Goal: Task Accomplishment & Management: Complete application form

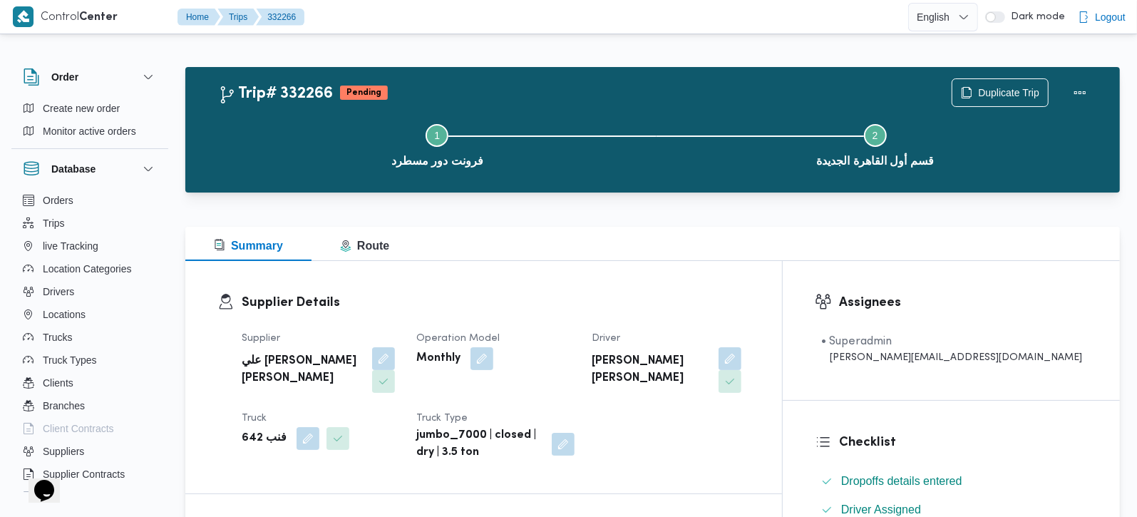
click at [255, 430] on b "فنب 642" at bounding box center [264, 438] width 45 height 17
copy div "فنب 642"
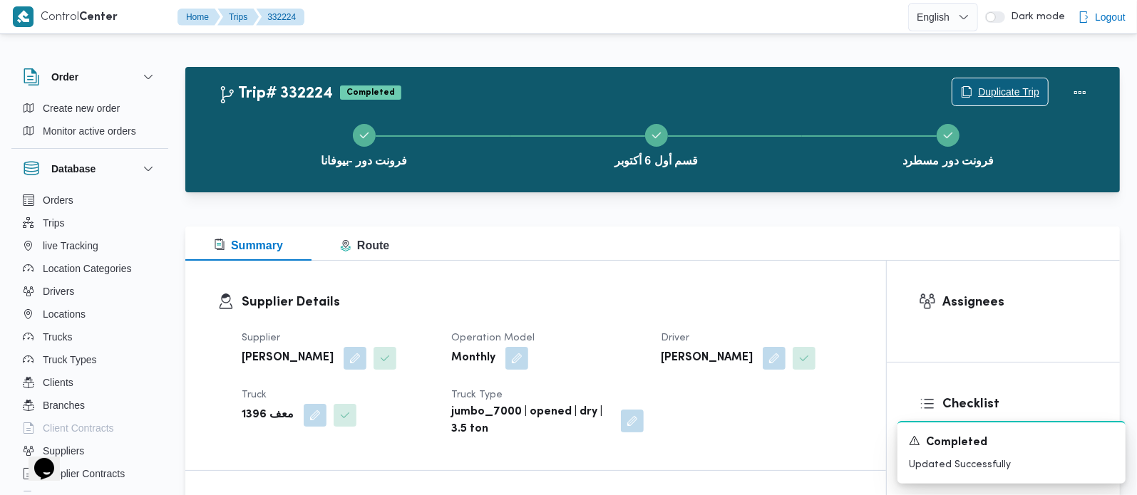
click at [1014, 86] on span "Duplicate Trip" at bounding box center [1008, 91] width 61 height 17
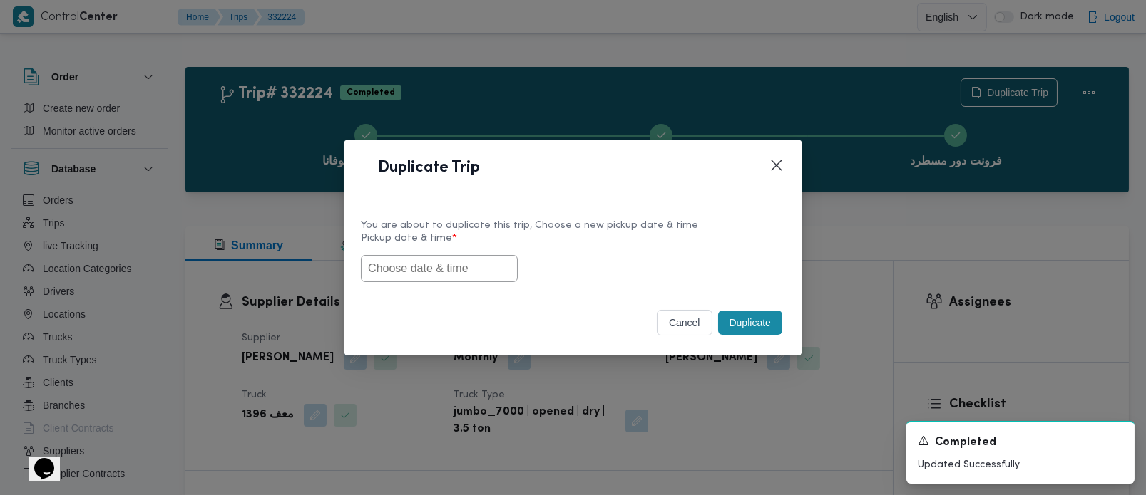
click at [448, 278] on input "text" at bounding box center [439, 268] width 157 height 27
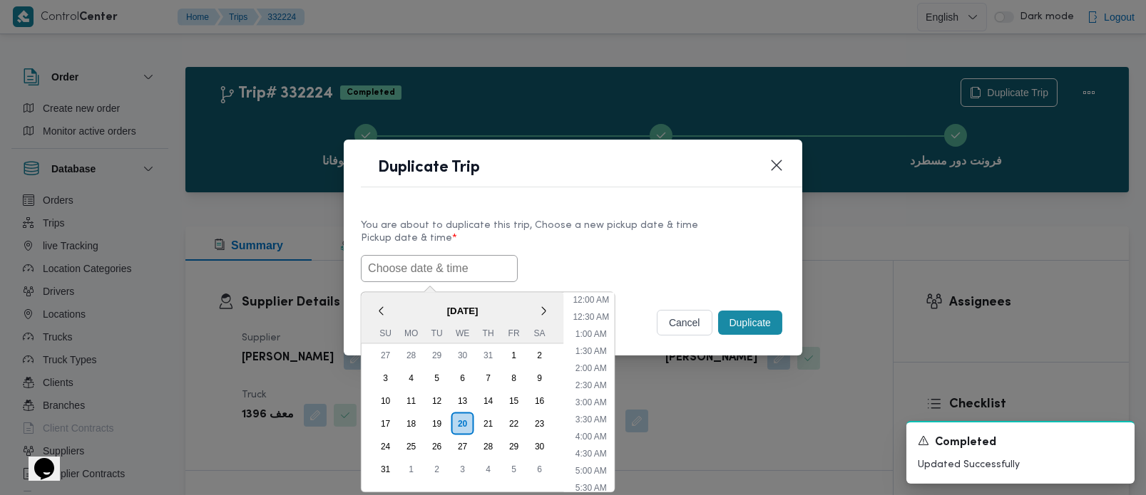
paste input "[DATE] 7:00AM"
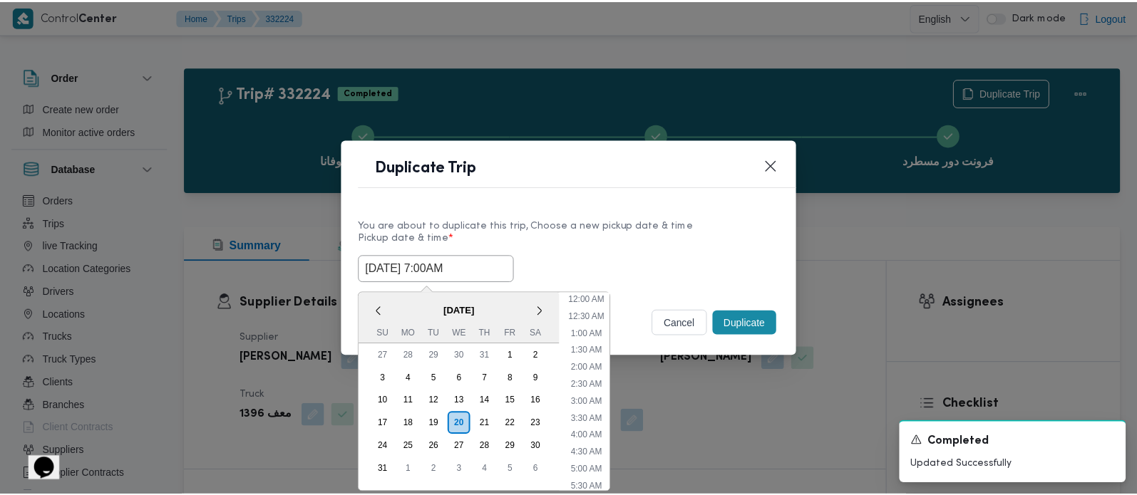
scroll to position [354, 0]
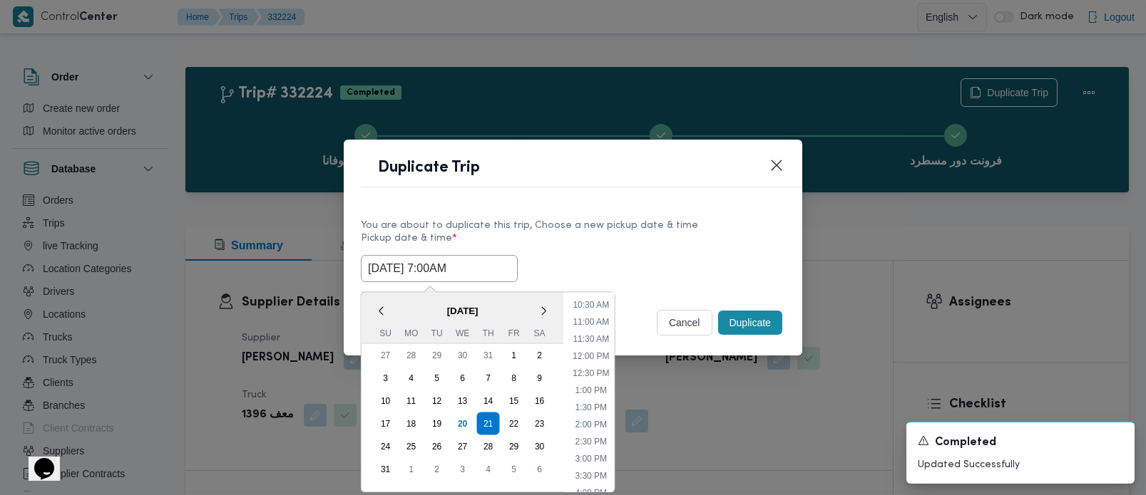
type input "[DATE] 7:00AM"
drag, startPoint x: 632, startPoint y: 254, endPoint x: 692, endPoint y: 292, distance: 70.8
click at [632, 255] on div "21/08/2025 7:00AM < August 2025 > Su Mo Tu We Th Fr Sa 27 28 29 30 31 1 2 3 4 5…" at bounding box center [573, 268] width 424 height 27
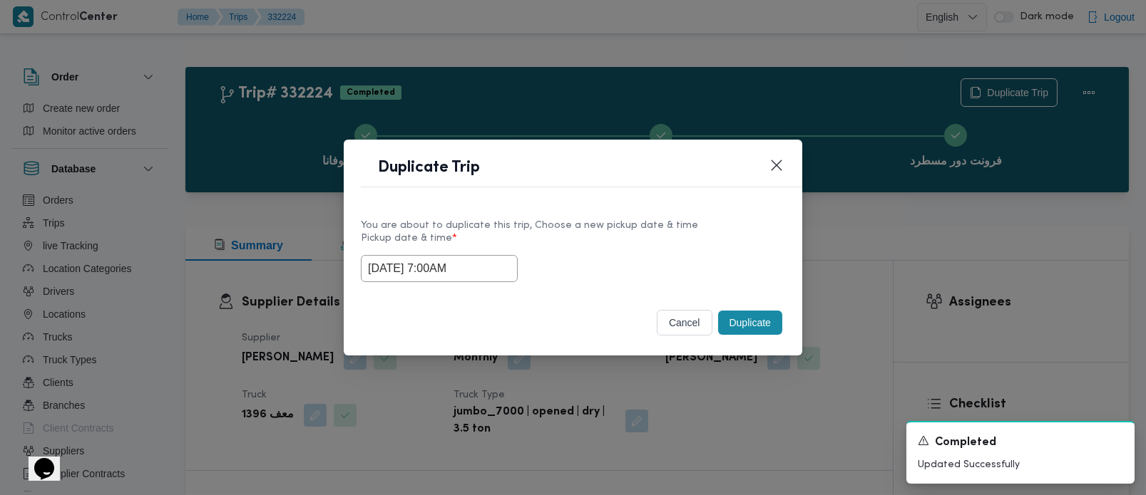
click at [749, 316] on button "Duplicate" at bounding box center [750, 323] width 64 height 24
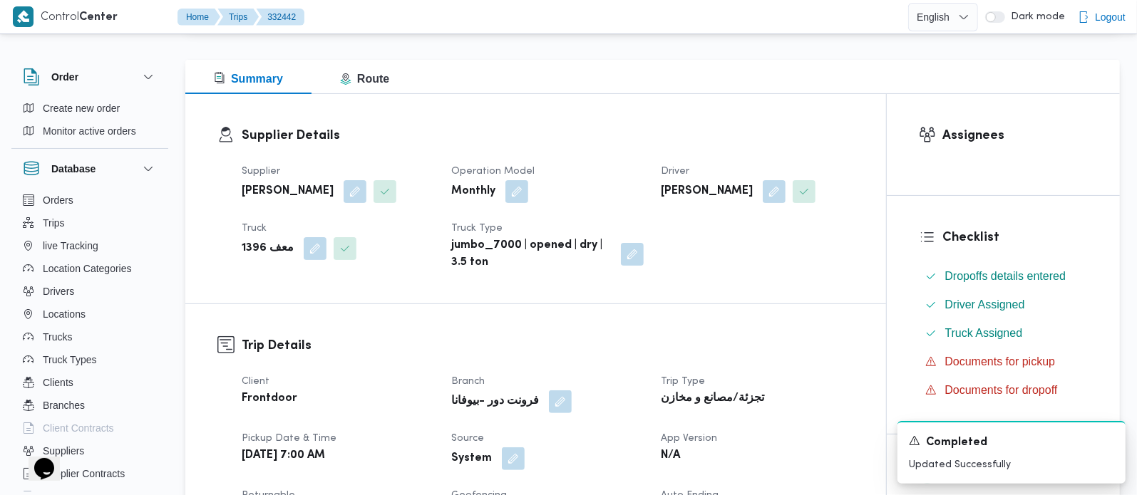
scroll to position [168, 0]
click at [508, 453] on button "button" at bounding box center [513, 457] width 23 height 23
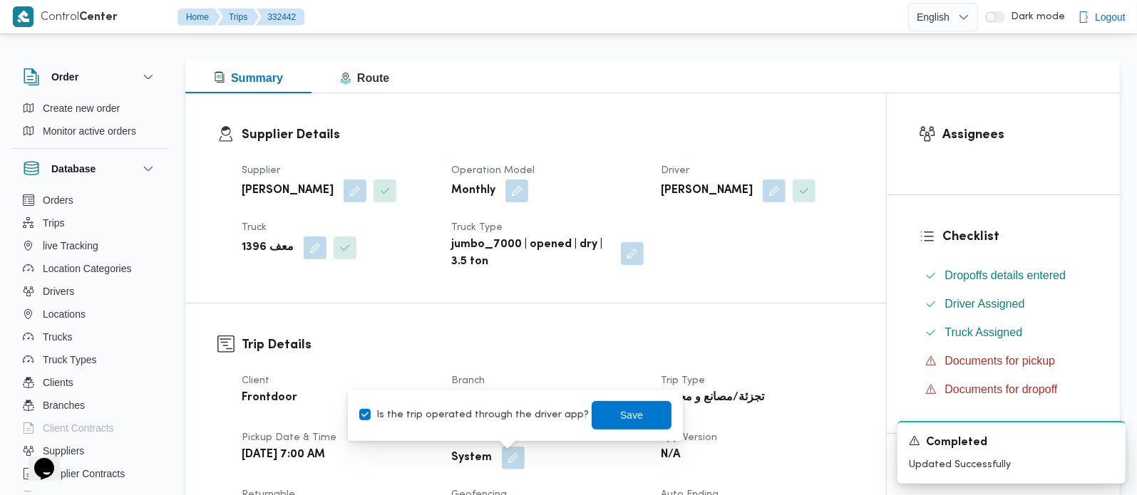
click at [512, 421] on label "Is the trip operated through the driver app?" at bounding box center [474, 415] width 230 height 17
checkbox input "false"
click at [620, 416] on span "Save" at bounding box center [631, 414] width 23 height 17
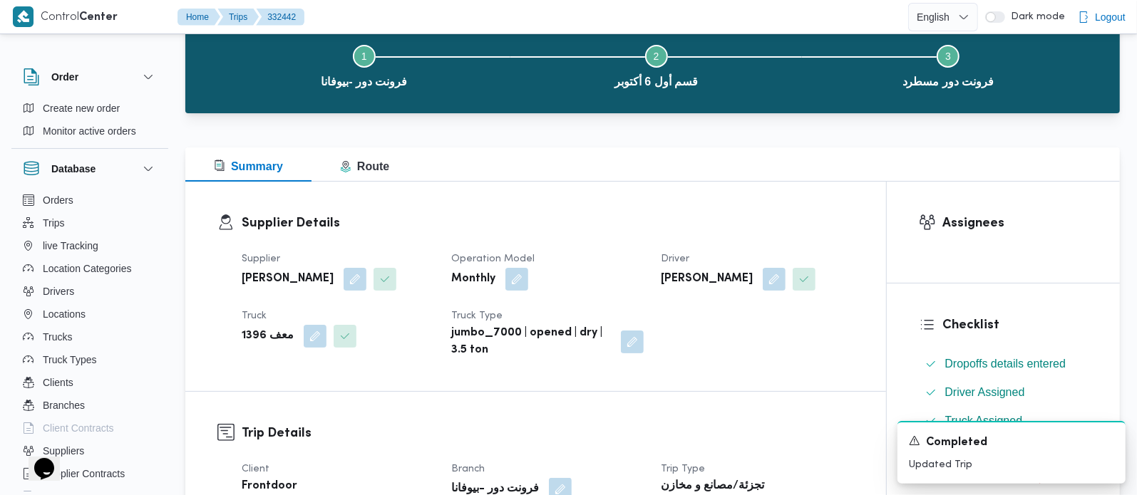
scroll to position [0, 0]
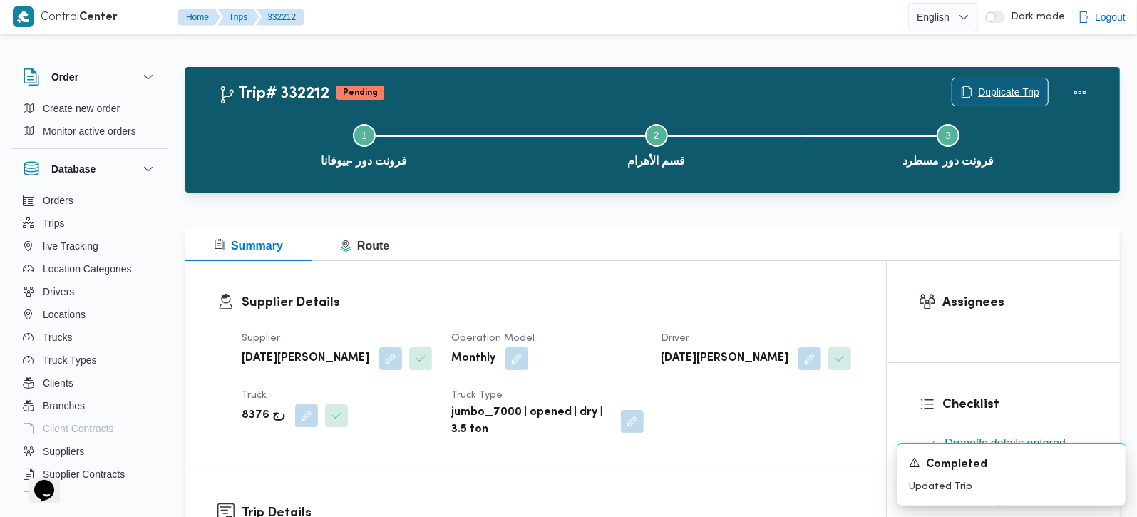
click at [1023, 94] on span "Duplicate Trip" at bounding box center [1008, 91] width 61 height 17
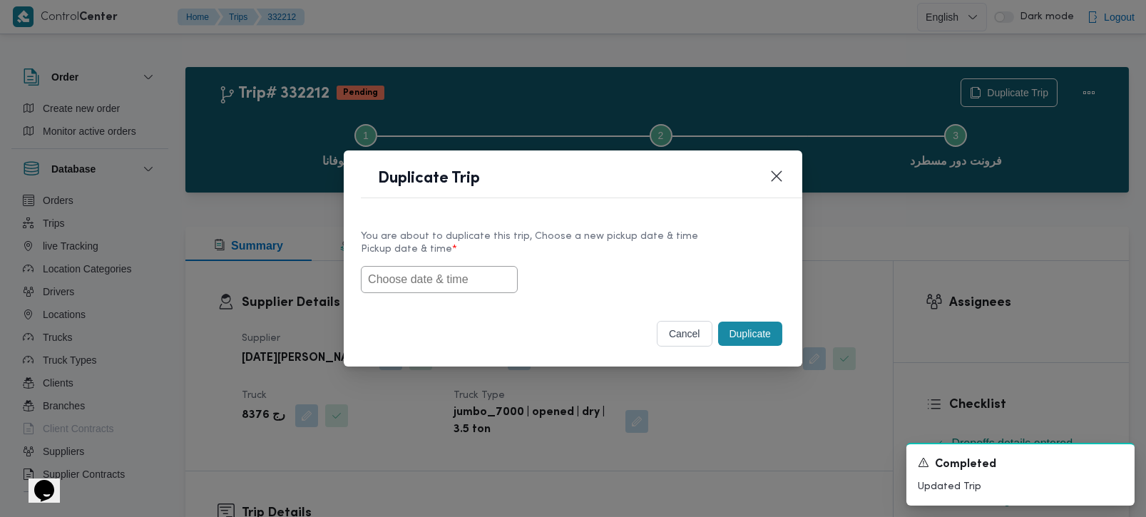
click at [415, 282] on input "text" at bounding box center [439, 279] width 157 height 27
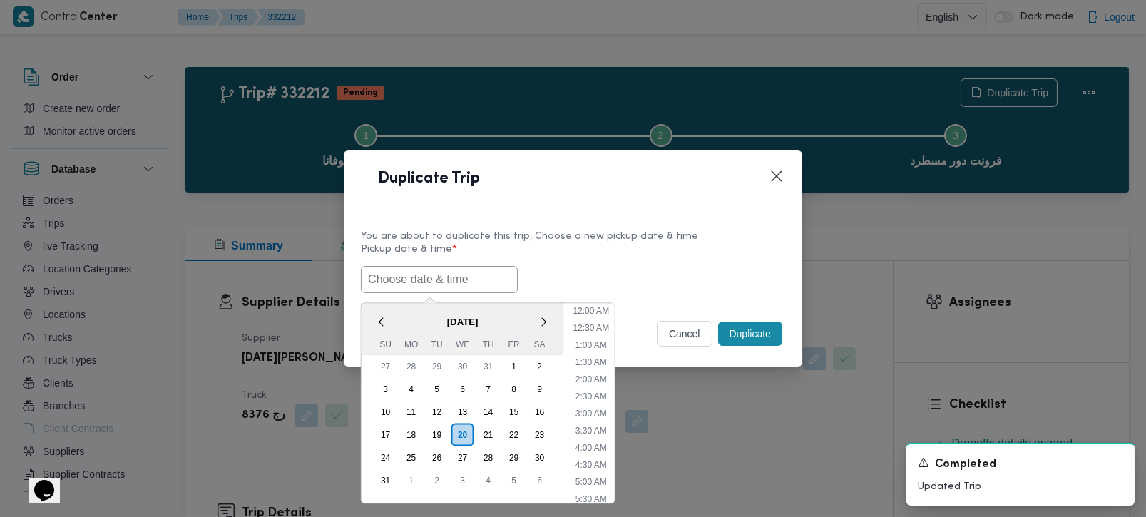
scroll to position [354, 0]
click at [391, 316] on span "[DATE]" at bounding box center [462, 321] width 202 height 25
click at [493, 436] on div "21" at bounding box center [487, 434] width 27 height 27
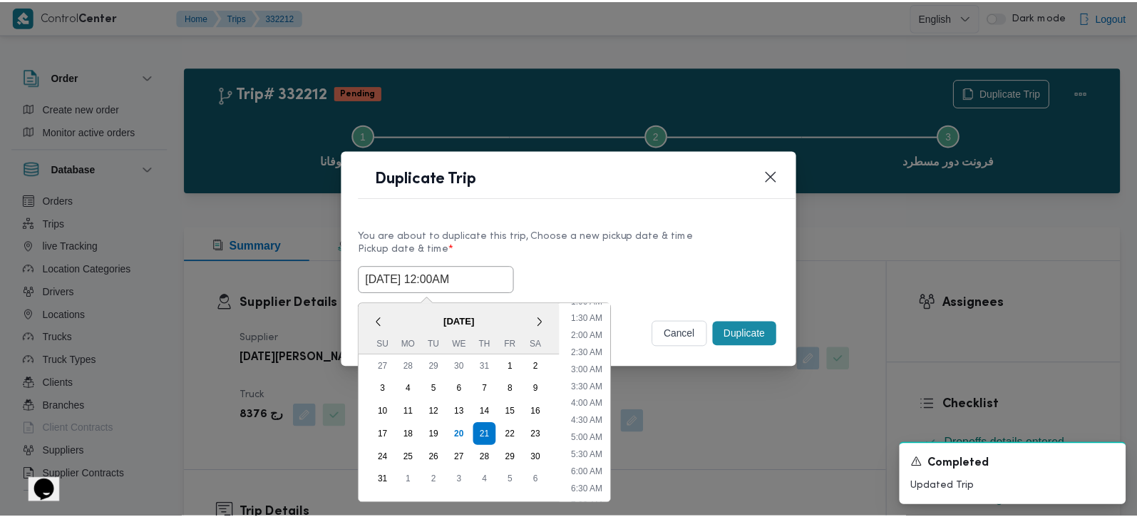
scroll to position [83, 0]
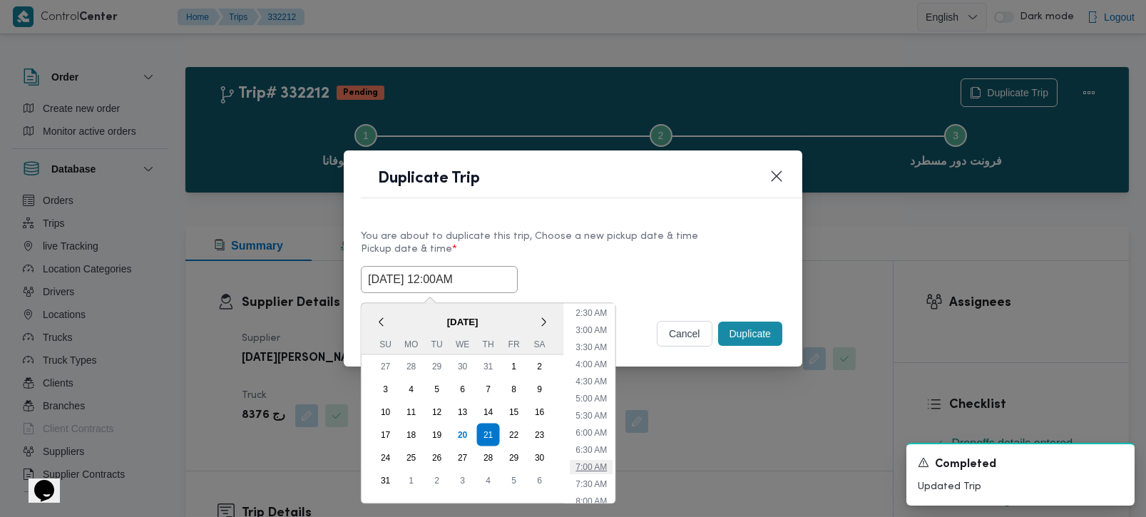
click at [590, 467] on li "7:00 AM" at bounding box center [591, 466] width 43 height 14
type input "[DATE] 7:00AM"
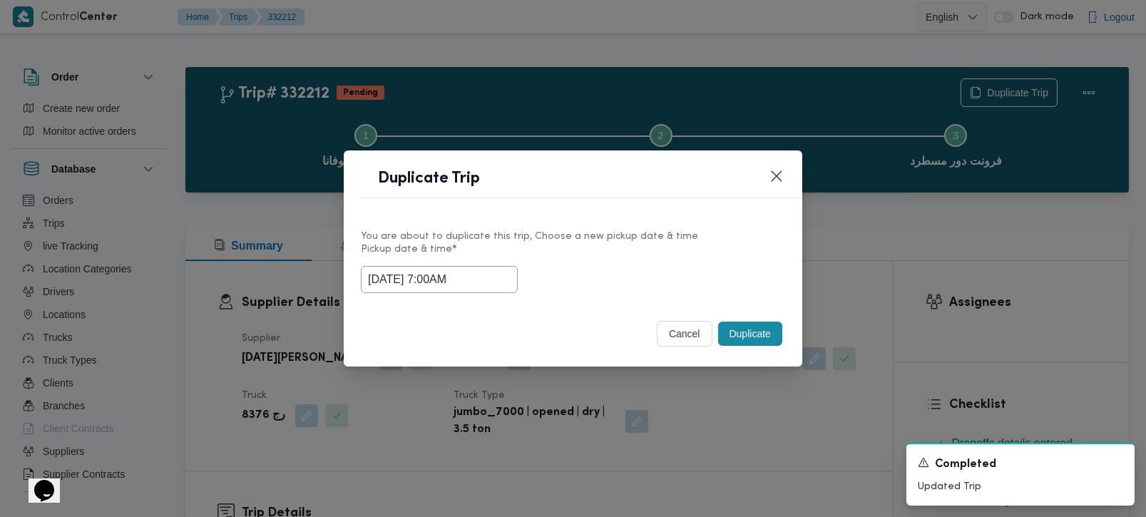
drag, startPoint x: 472, startPoint y: 278, endPoint x: 224, endPoint y: 313, distance: 250.5
click at [224, 313] on div "Duplicate Trip You are about to duplicate this trip, Choose a new pickup date &…" at bounding box center [573, 258] width 1146 height 517
click at [735, 319] on div "Duplicate" at bounding box center [750, 334] width 70 height 30
click at [736, 324] on button "Duplicate" at bounding box center [750, 333] width 64 height 24
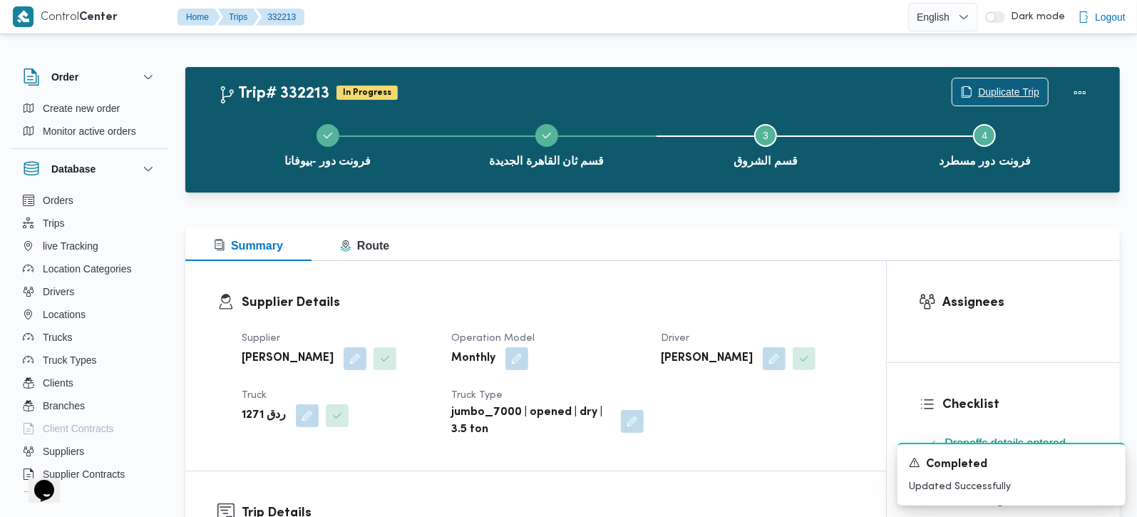
click at [1019, 84] on span "Duplicate Trip" at bounding box center [1008, 91] width 61 height 17
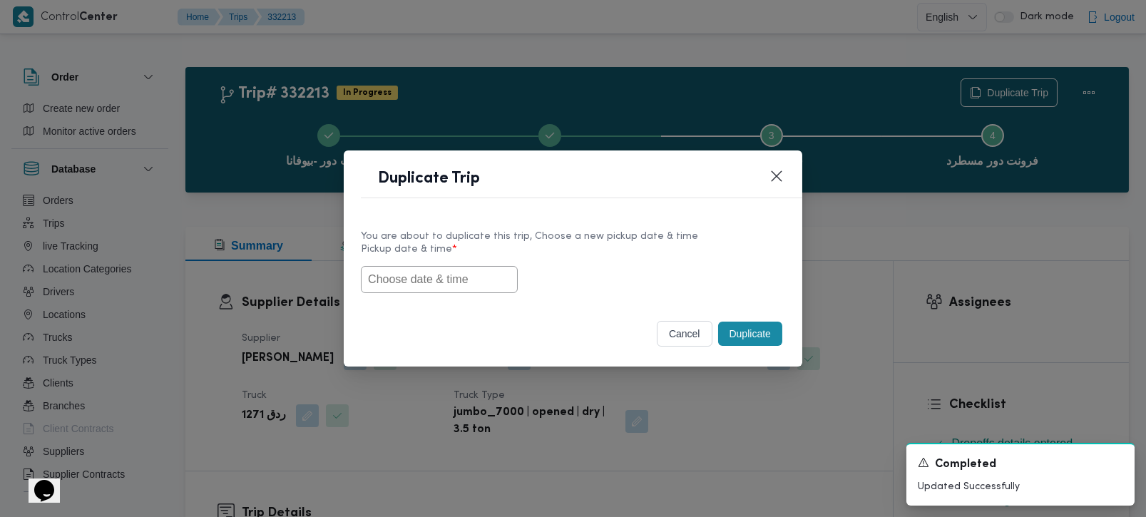
click at [476, 279] on input "text" at bounding box center [439, 279] width 157 height 27
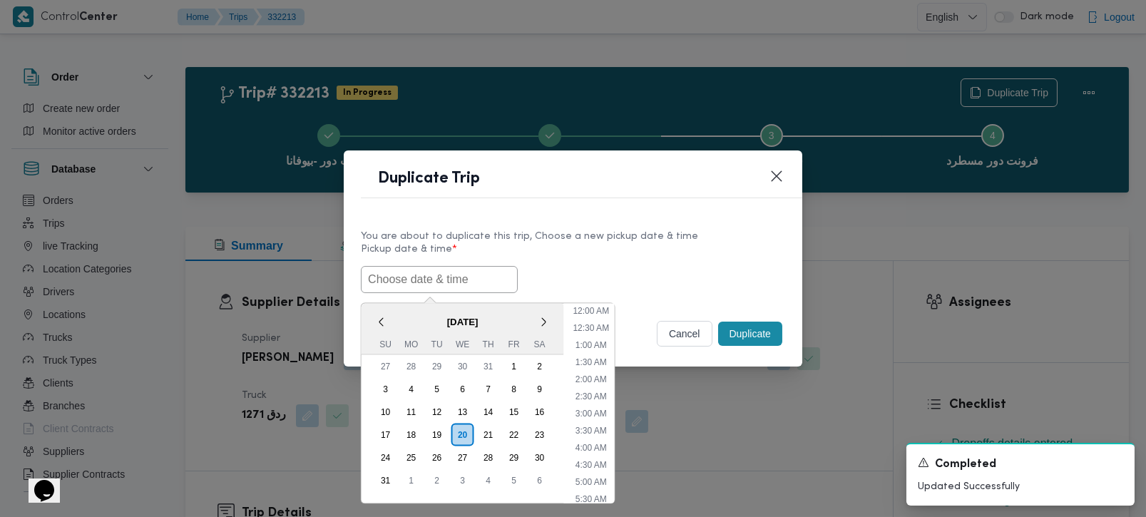
paste input "[DATE] 7:00AM"
type input "[DATE] 7:00AM"
click at [582, 251] on label "Pickup date & time *" at bounding box center [573, 255] width 424 height 22
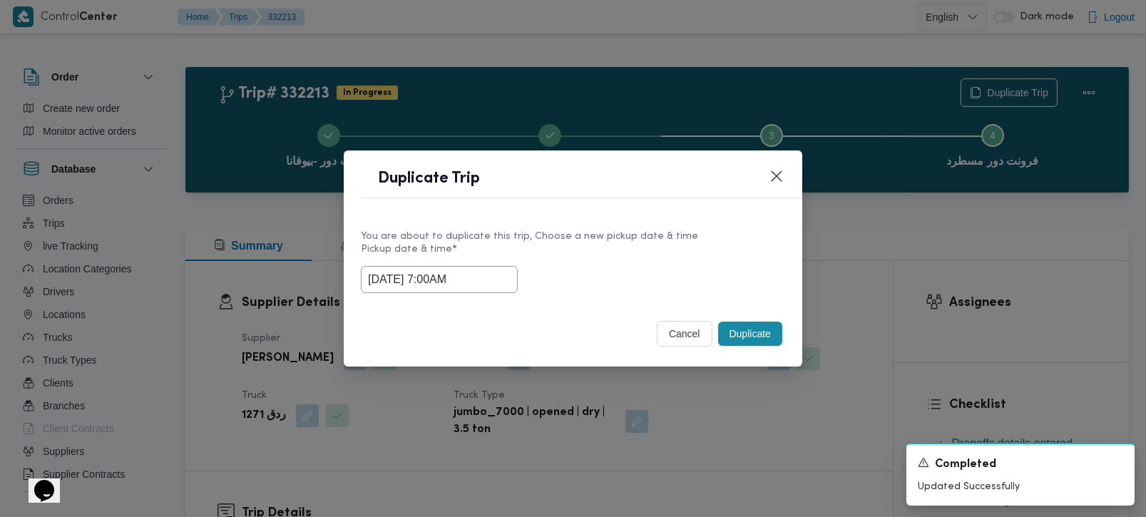
click at [771, 344] on button "Duplicate" at bounding box center [750, 333] width 64 height 24
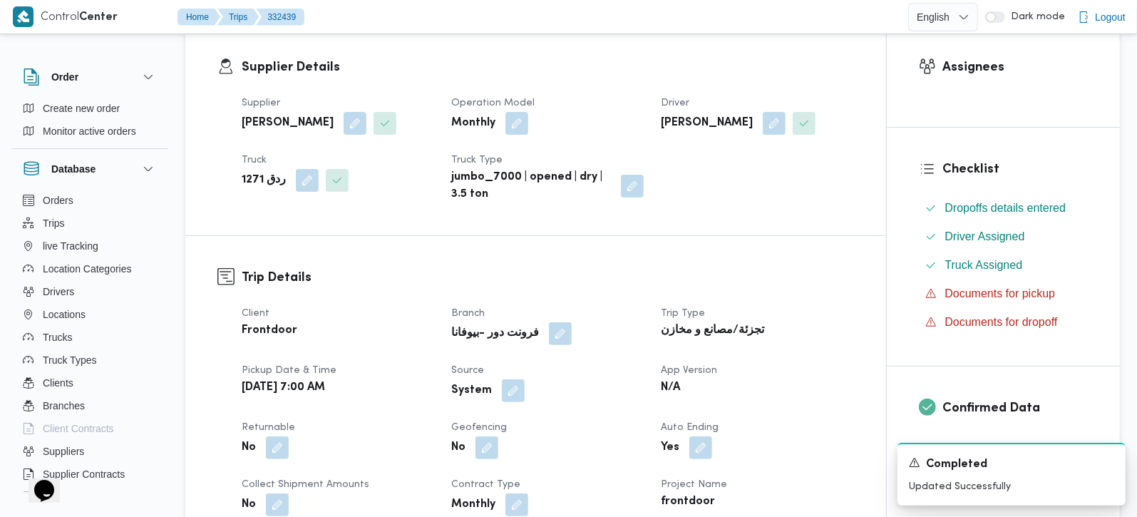
scroll to position [251, 0]
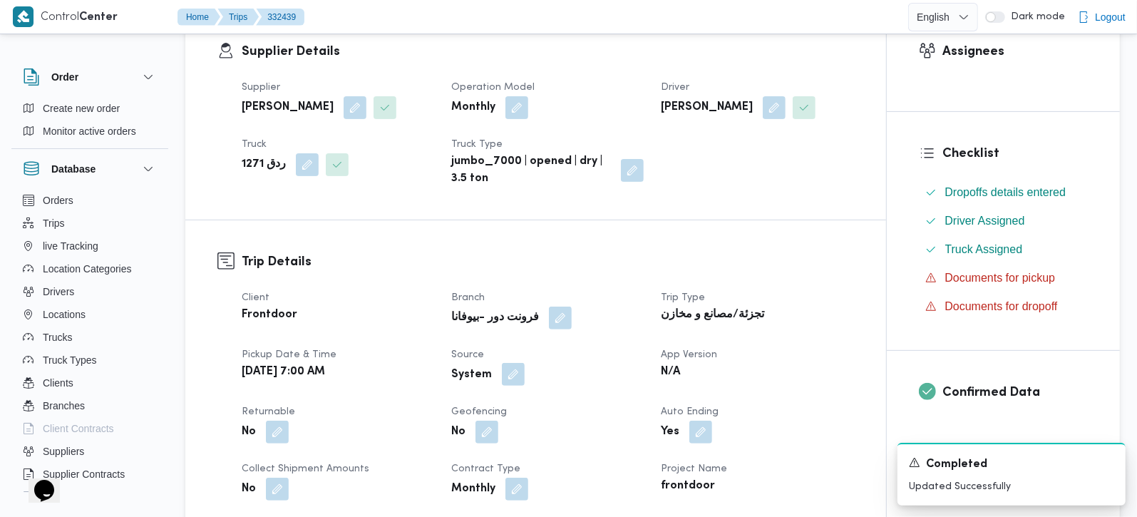
click at [511, 372] on button "button" at bounding box center [513, 374] width 23 height 23
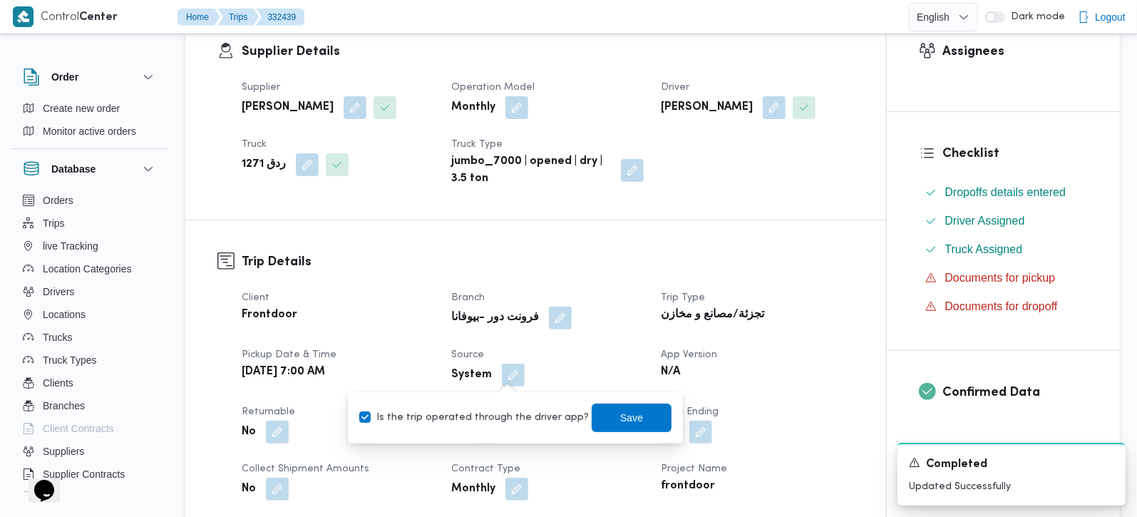
click at [505, 414] on label "Is the trip operated through the driver app?" at bounding box center [474, 417] width 230 height 17
checkbox input "false"
click at [620, 416] on span "Save" at bounding box center [631, 417] width 23 height 17
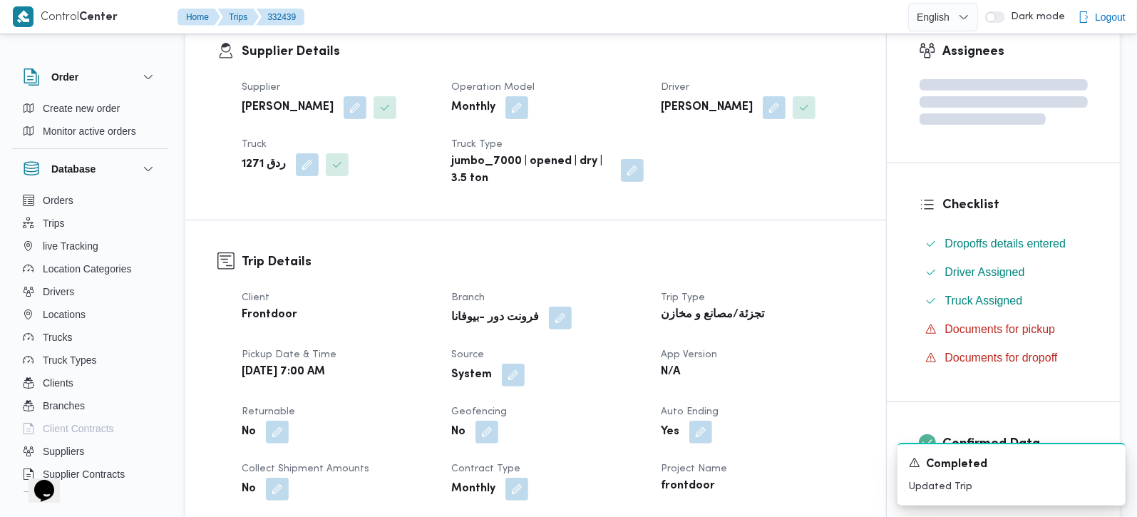
scroll to position [0, 0]
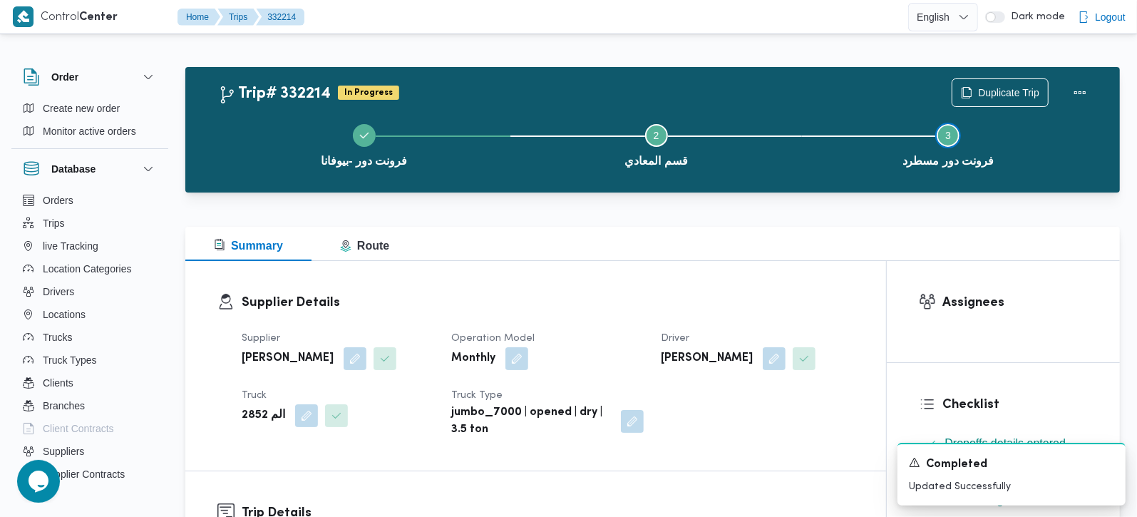
click at [966, 107] on button "Step 3 is incomplete 3 فرونت دور مسطرد" at bounding box center [948, 144] width 292 height 74
click at [994, 96] on span "Duplicate Trip" at bounding box center [1008, 91] width 61 height 17
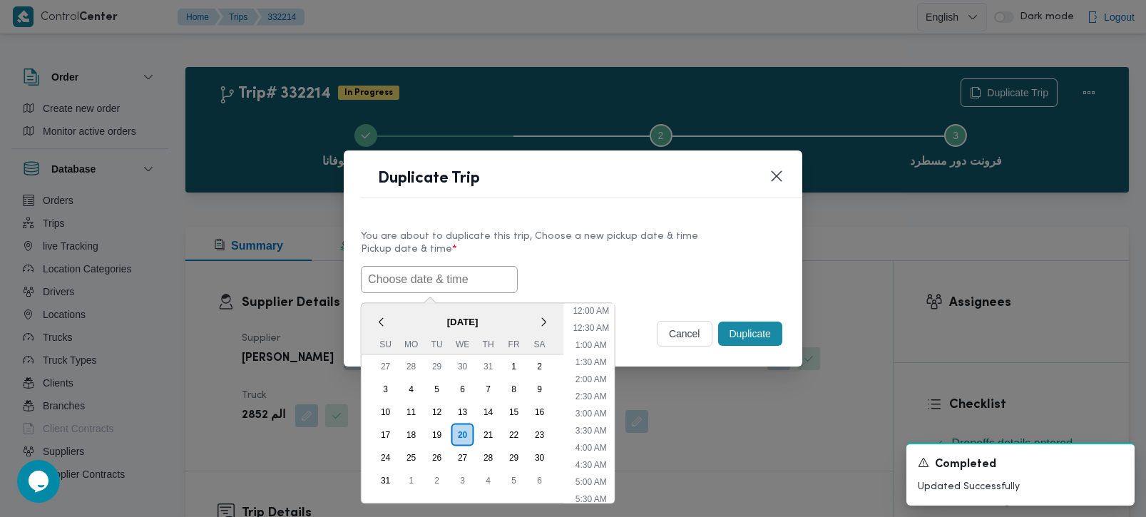
click at [448, 277] on input "text" at bounding box center [439, 279] width 157 height 27
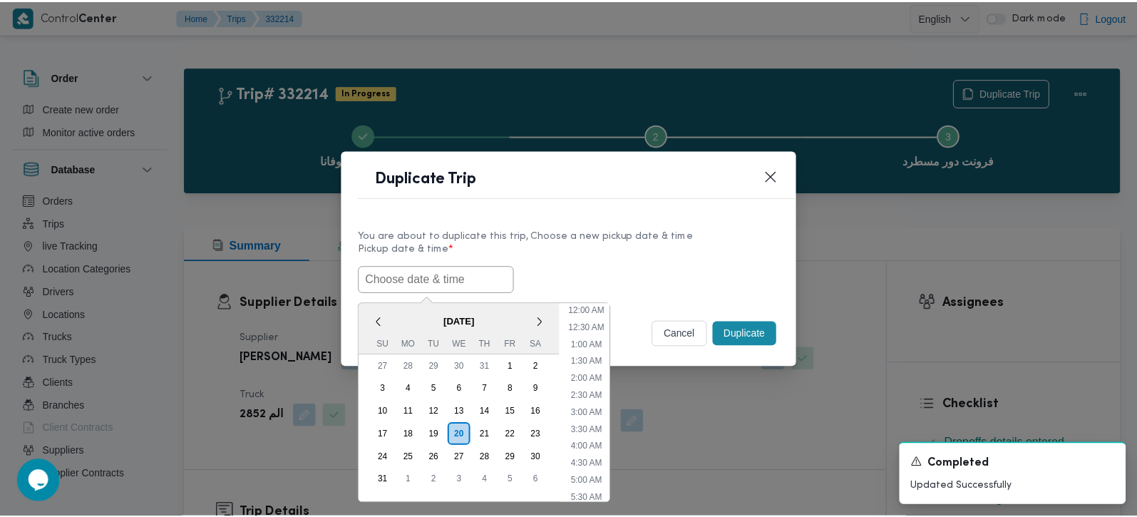
scroll to position [354, 0]
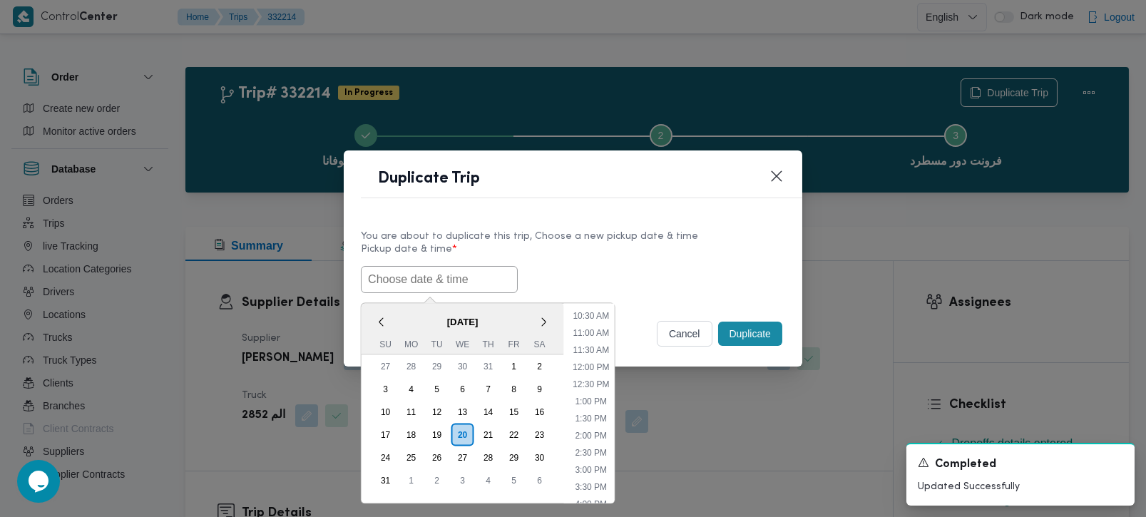
paste input "[DATE] 7:00AM"
type input "[DATE] 7:00AM"
click at [691, 251] on label "Pickup date & time *" at bounding box center [573, 255] width 424 height 22
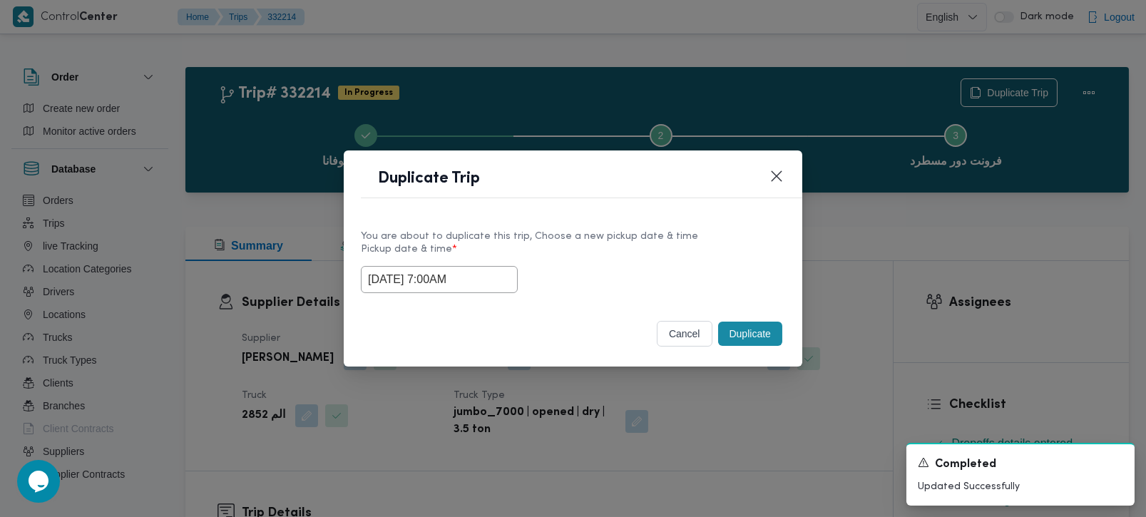
click at [767, 327] on button "Duplicate" at bounding box center [750, 333] width 64 height 24
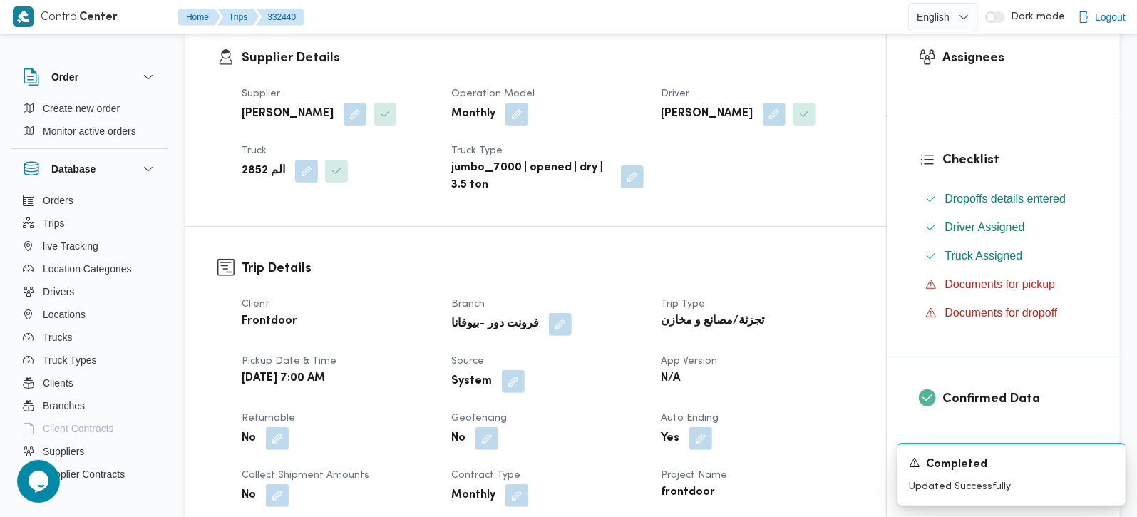
scroll to position [251, 0]
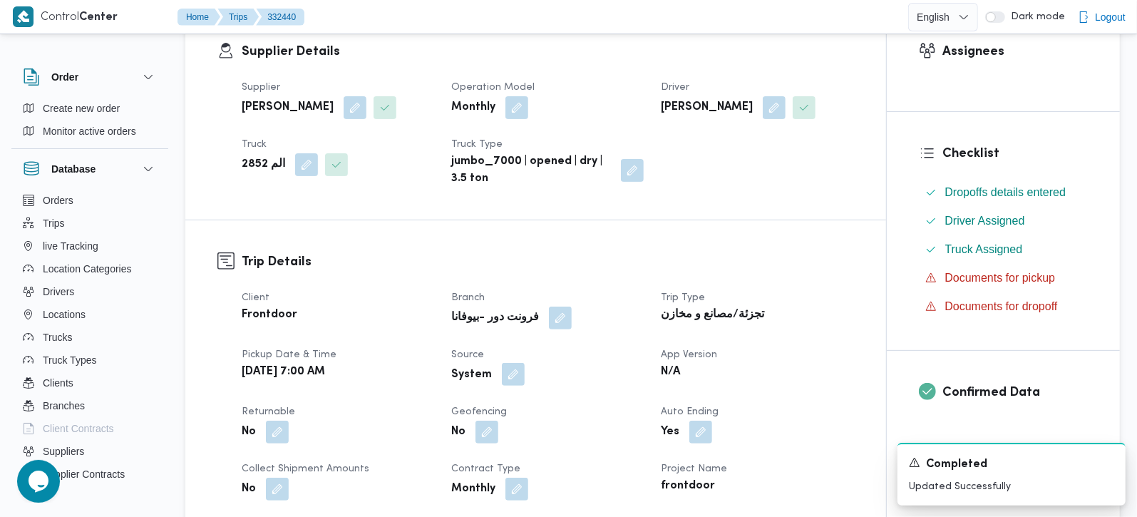
click at [515, 370] on button "button" at bounding box center [513, 374] width 23 height 23
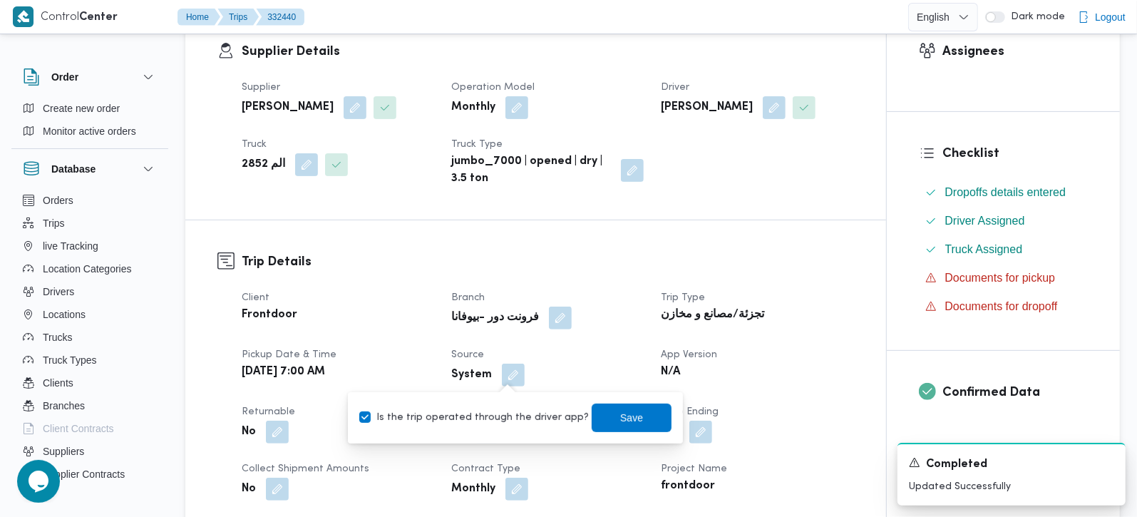
click at [503, 409] on label "Is the trip operated through the driver app?" at bounding box center [474, 417] width 230 height 17
checkbox input "false"
click at [604, 412] on span "Save" at bounding box center [632, 417] width 80 height 29
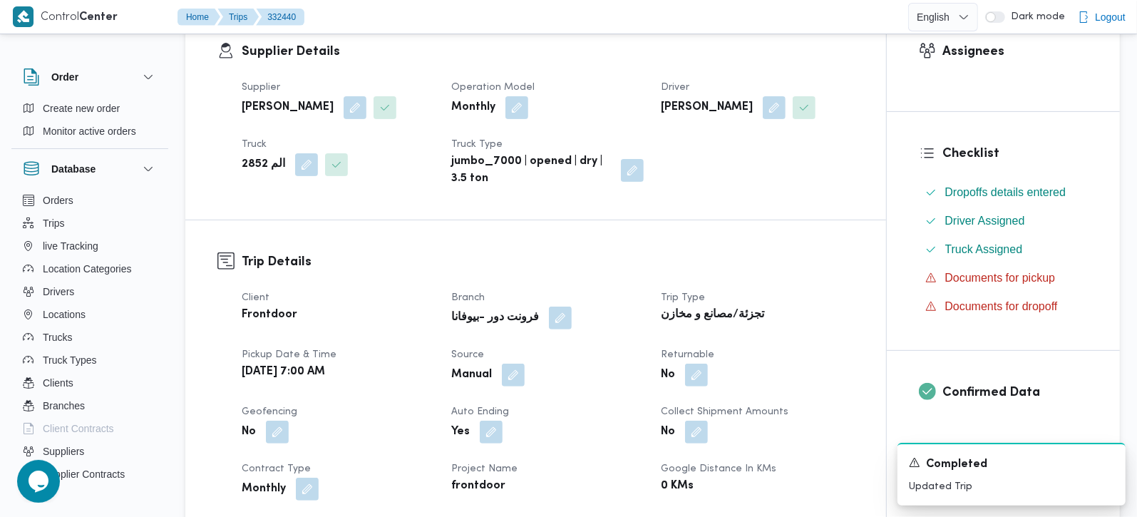
scroll to position [0, 0]
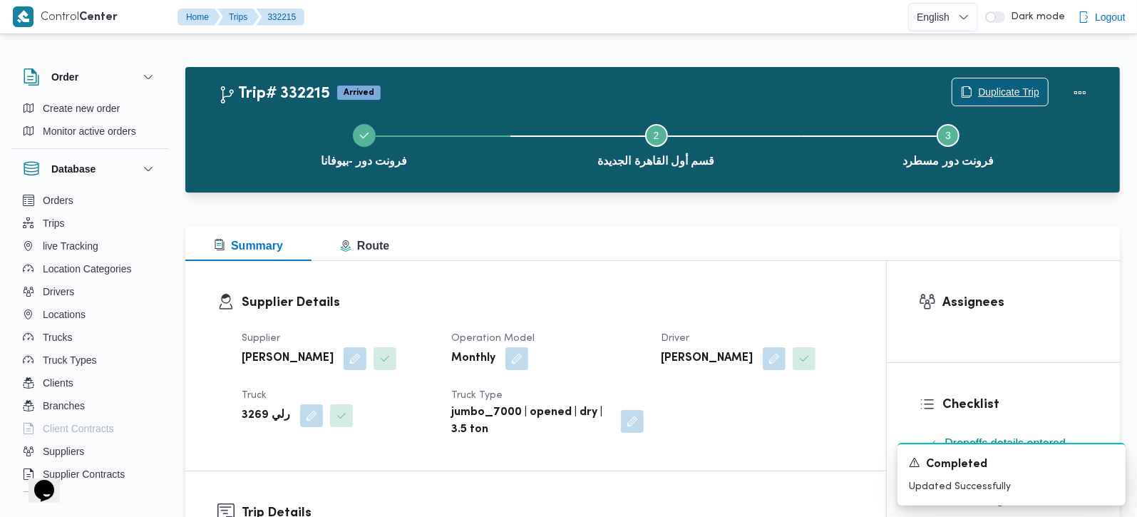
click at [989, 91] on span "Duplicate Trip" at bounding box center [1008, 91] width 61 height 17
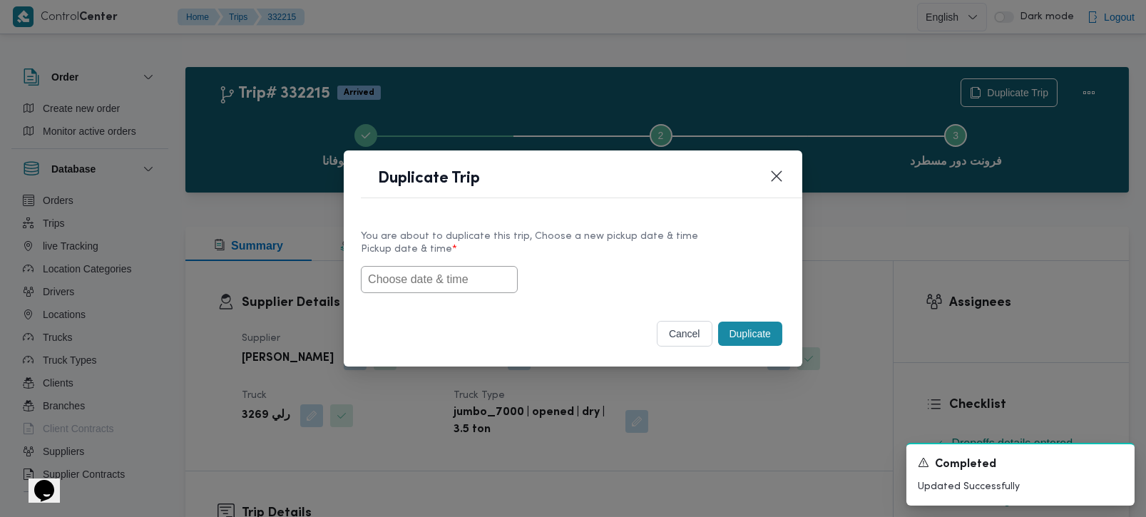
click at [449, 284] on input "text" at bounding box center [439, 279] width 157 height 27
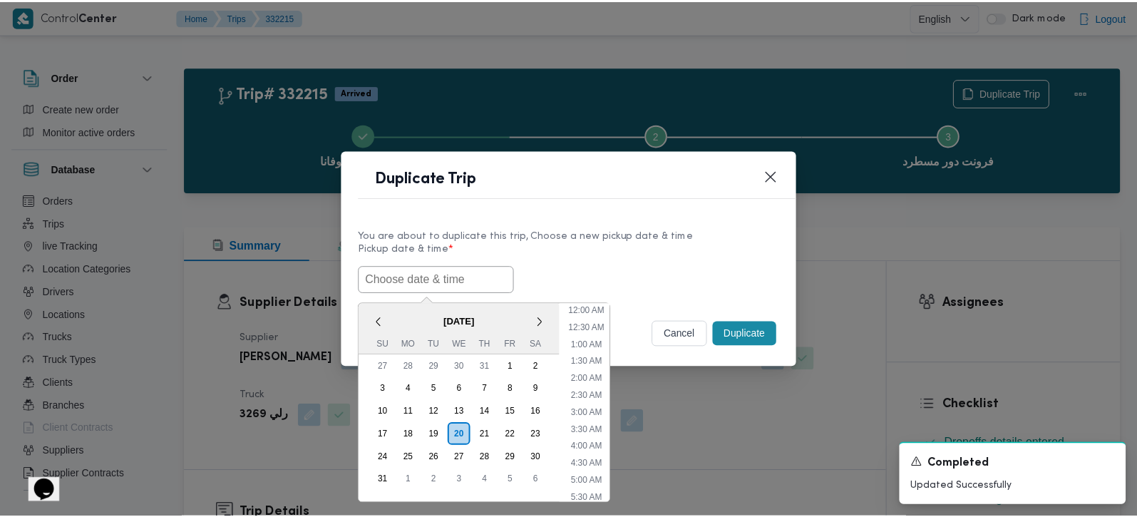
scroll to position [354, 0]
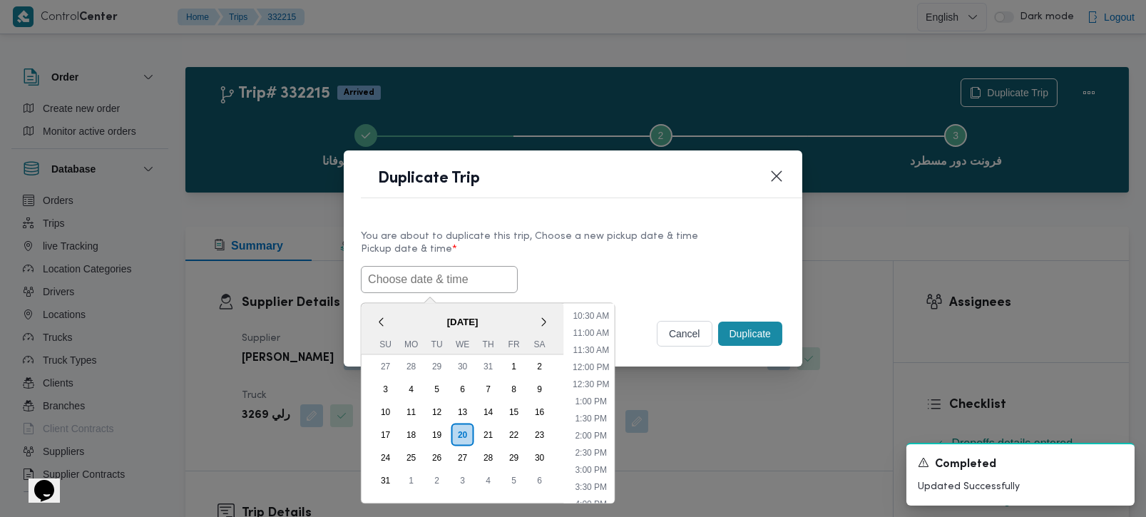
paste input "[DATE] 7:00AM"
type input "[DATE] 7:00AM"
click at [649, 256] on label "Pickup date & time *" at bounding box center [573, 255] width 424 height 22
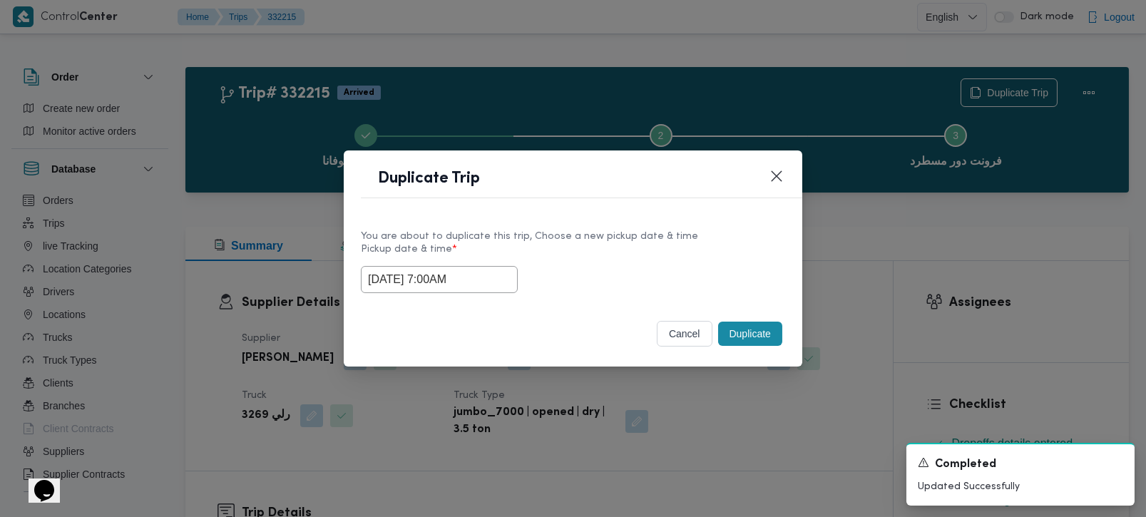
click at [739, 331] on button "Duplicate" at bounding box center [750, 333] width 64 height 24
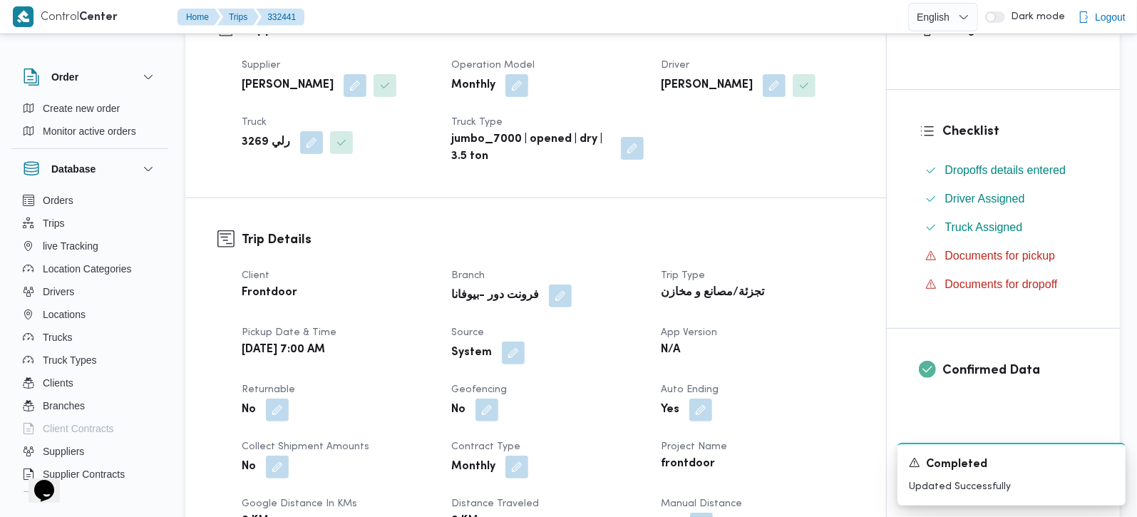
scroll to position [335, 0]
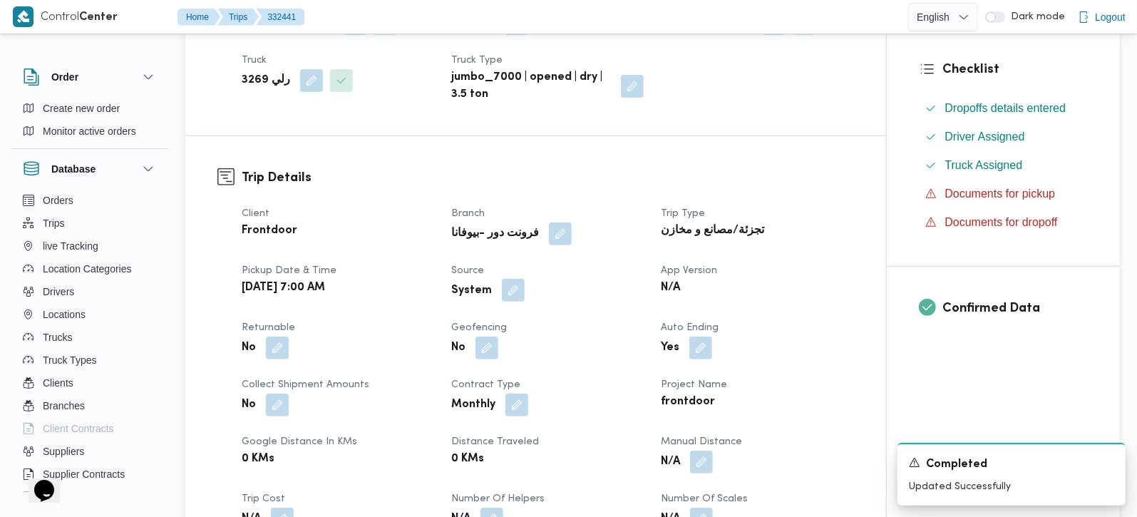
click at [515, 298] on button "button" at bounding box center [513, 290] width 23 height 23
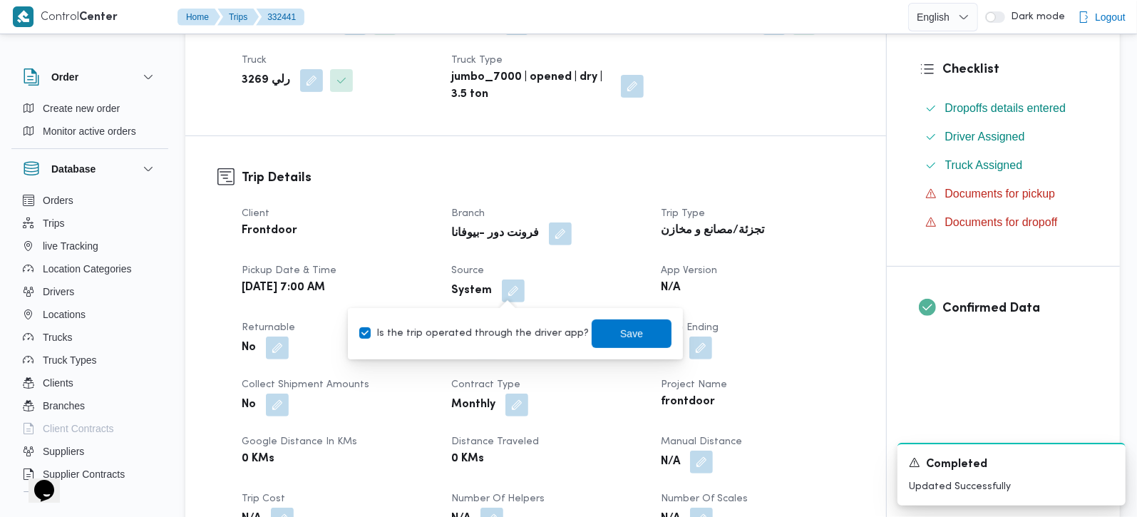
click at [509, 325] on label "Is the trip operated through the driver app?" at bounding box center [474, 333] width 230 height 17
checkbox input "false"
click at [647, 329] on span "Save" at bounding box center [632, 333] width 80 height 29
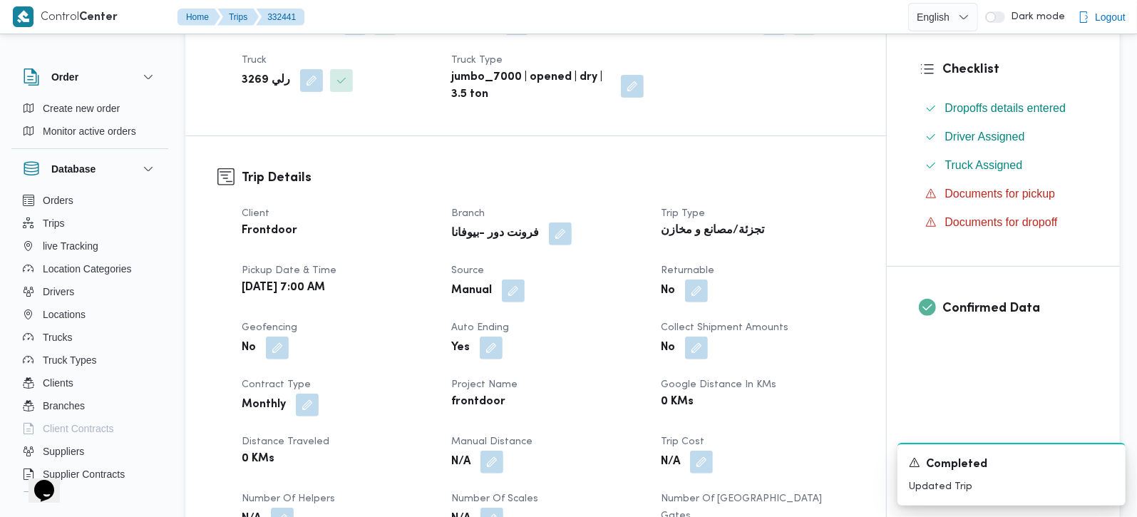
scroll to position [0, 0]
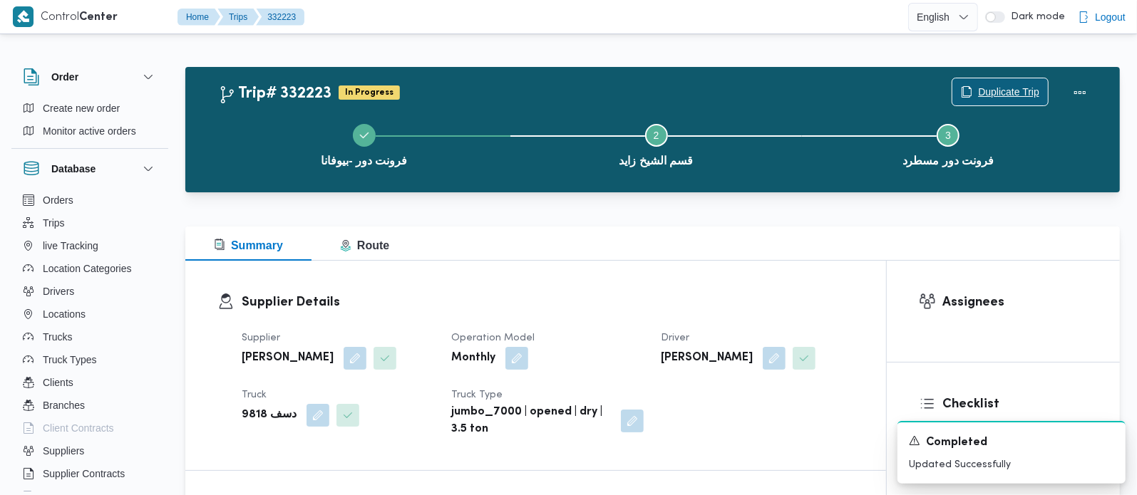
click at [1013, 83] on span "Duplicate Trip" at bounding box center [1000, 91] width 96 height 27
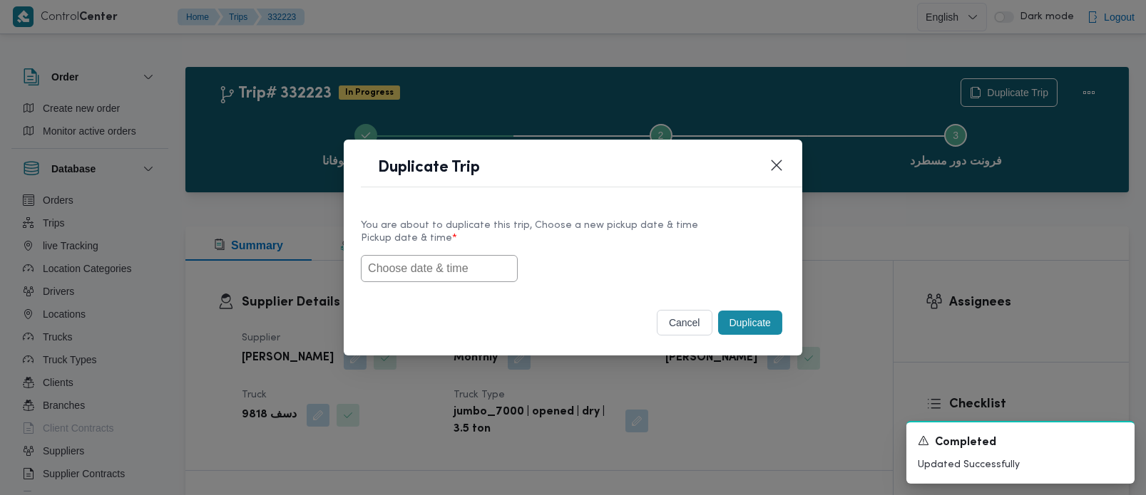
click at [455, 260] on input "text" at bounding box center [439, 268] width 157 height 27
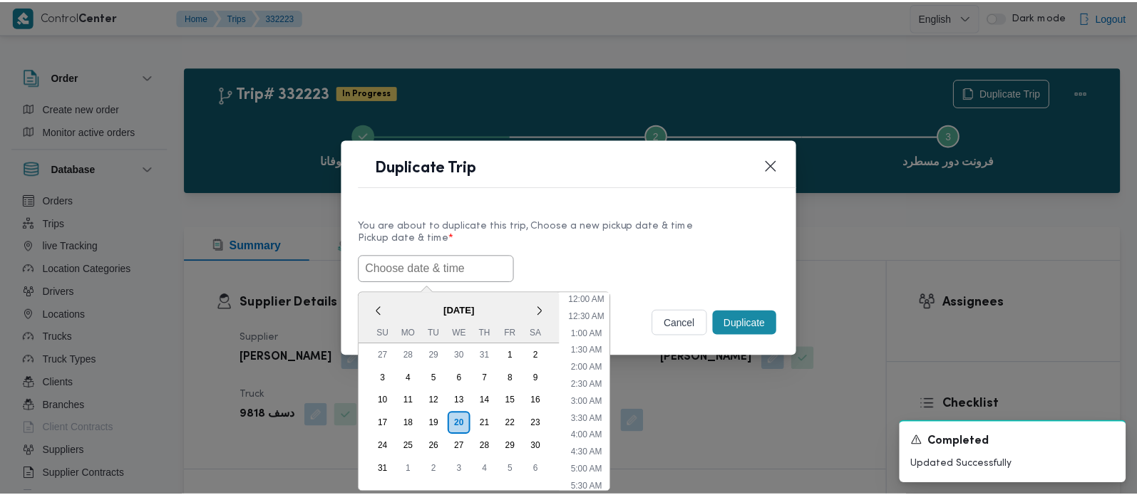
scroll to position [354, 0]
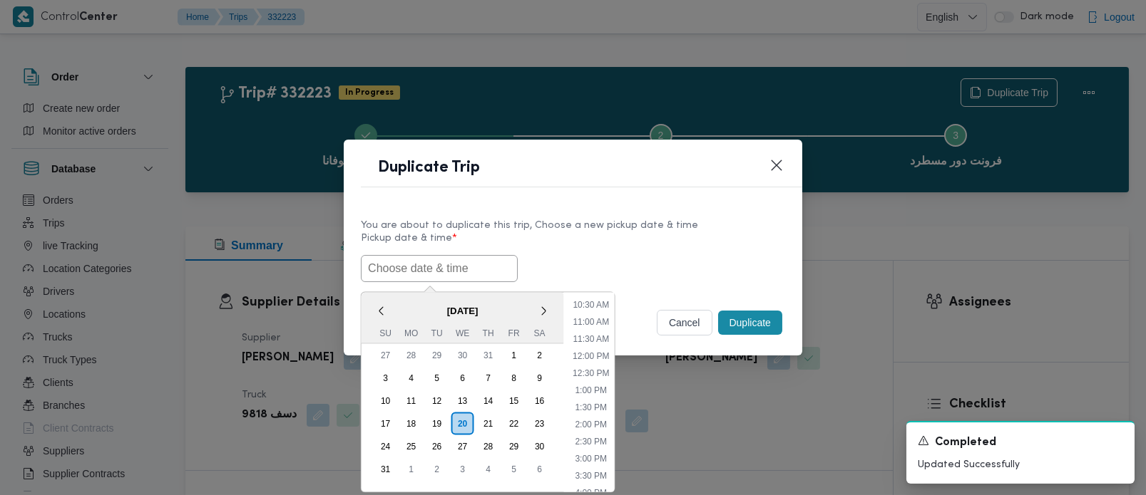
paste input "[DATE] 7:00AM"
type input "[DATE] 7:00AM"
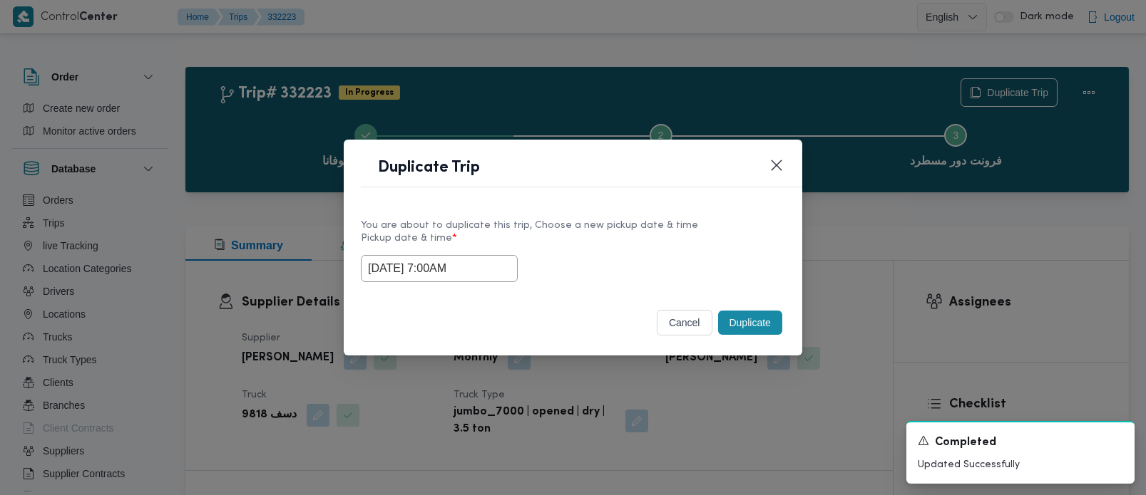
click at [609, 243] on label "Pickup date & time *" at bounding box center [573, 244] width 424 height 22
click at [778, 319] on button "Duplicate" at bounding box center [750, 323] width 64 height 24
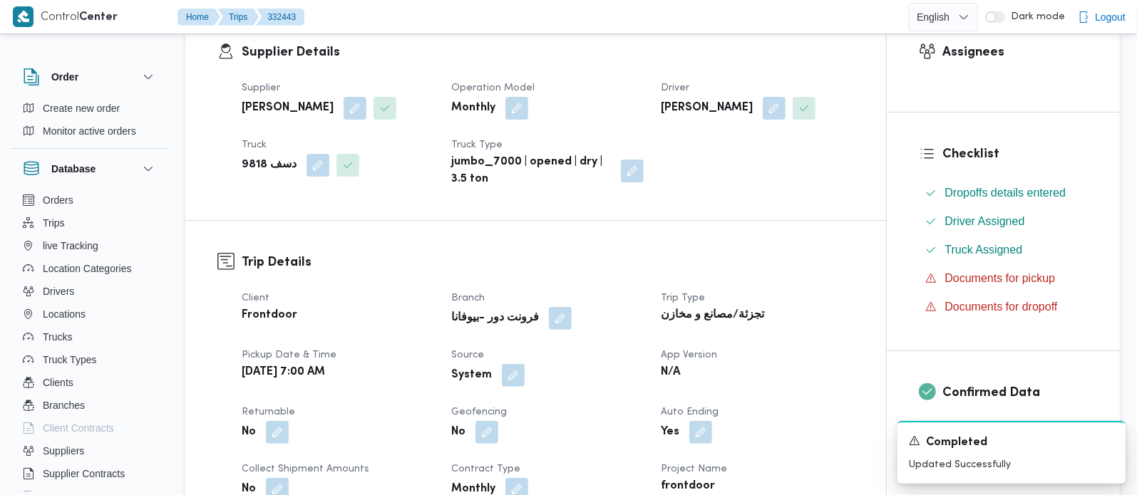
scroll to position [251, 0]
click at [509, 372] on button "button" at bounding box center [513, 374] width 23 height 23
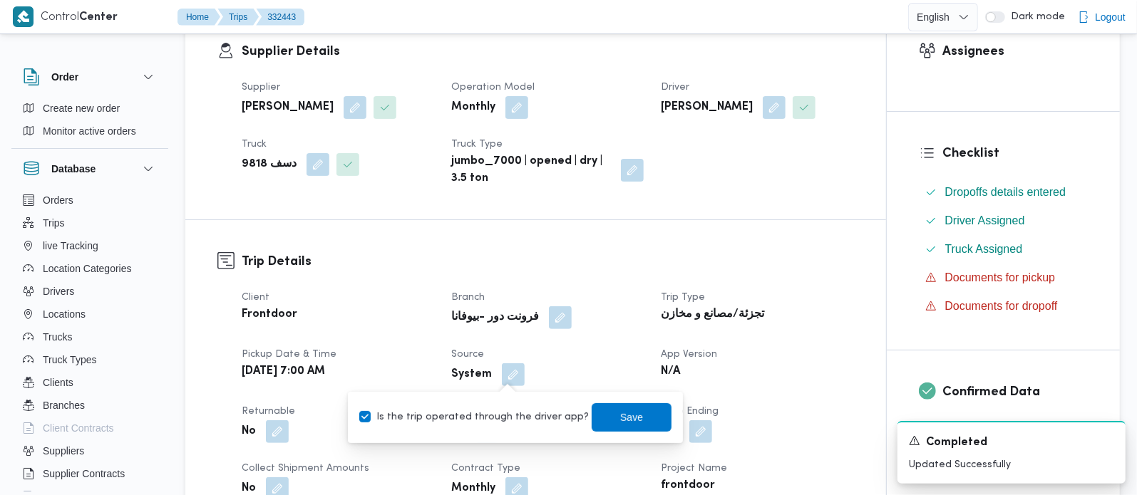
click at [511, 412] on label "Is the trip operated through the driver app?" at bounding box center [474, 417] width 230 height 17
checkbox input "false"
click at [602, 413] on span "Save" at bounding box center [632, 417] width 80 height 29
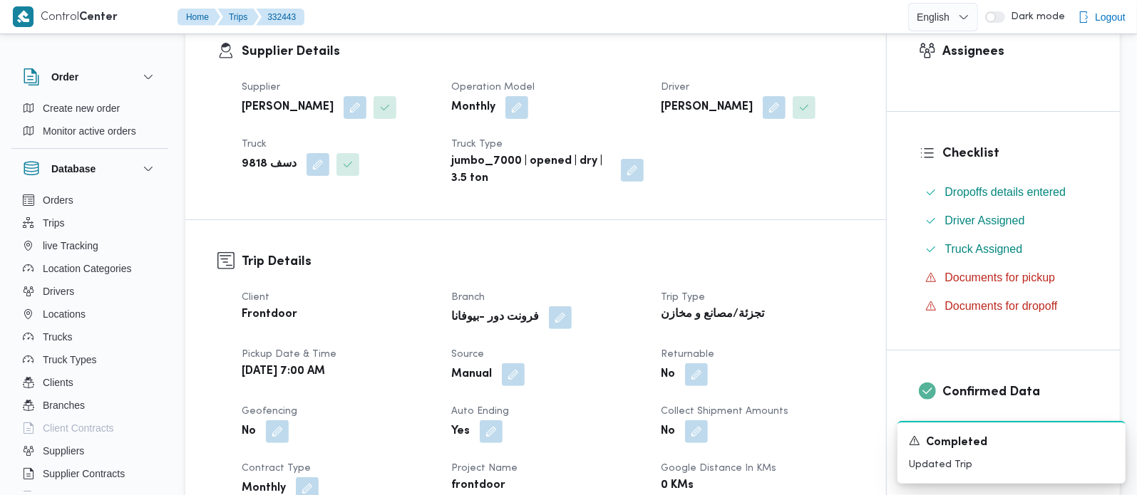
scroll to position [0, 0]
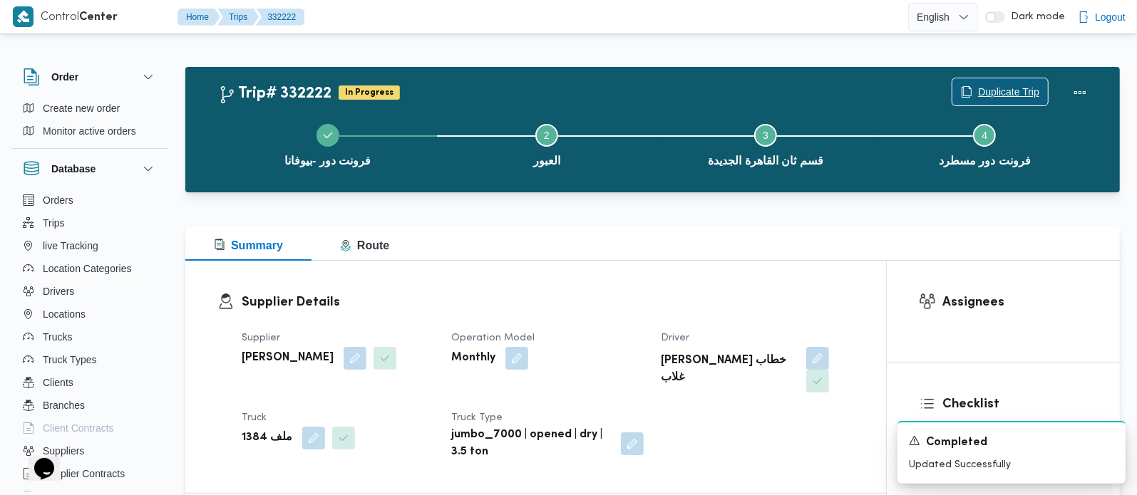
click at [1015, 91] on span "Duplicate Trip" at bounding box center [1008, 91] width 61 height 17
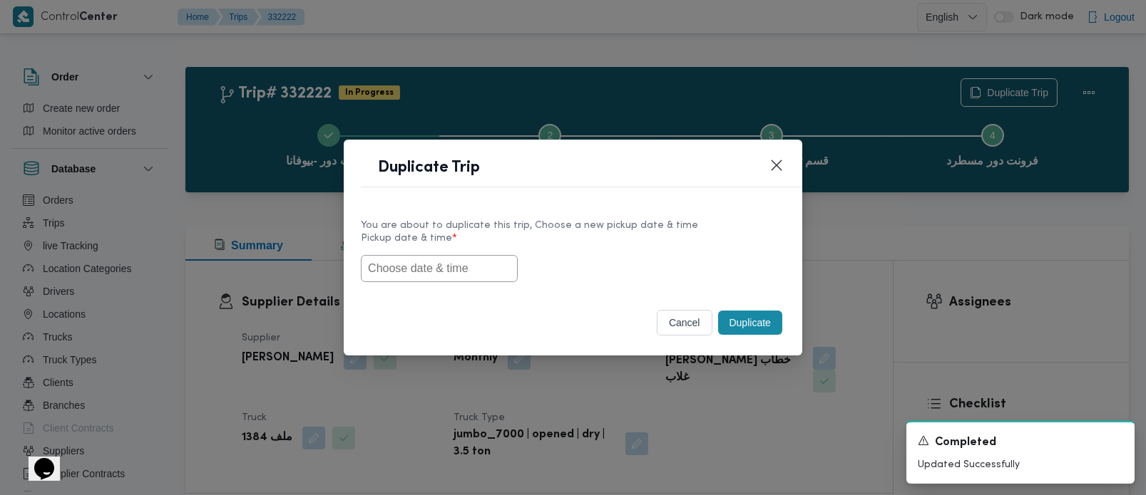
click at [482, 272] on input "text" at bounding box center [439, 268] width 157 height 27
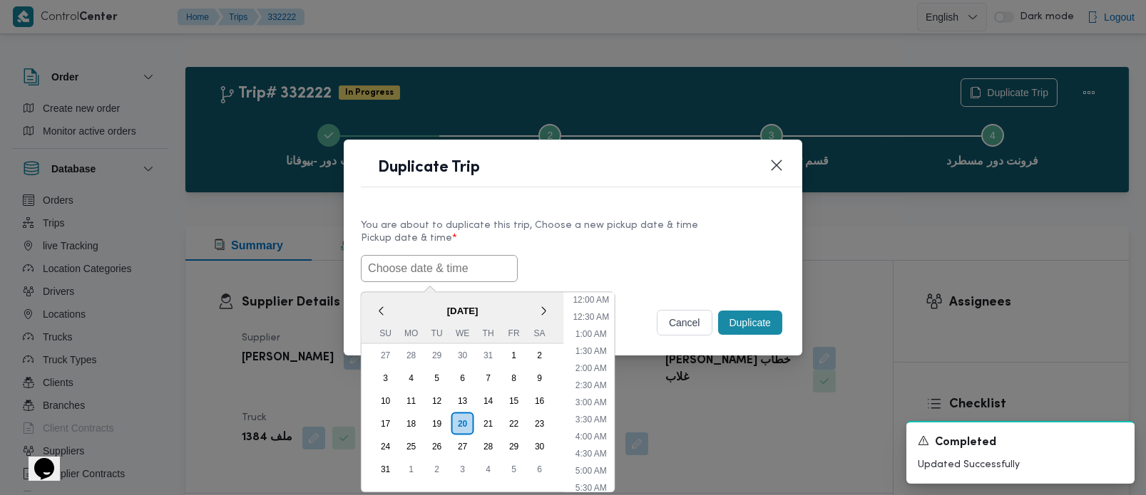
paste input "[DATE] 7:00AM"
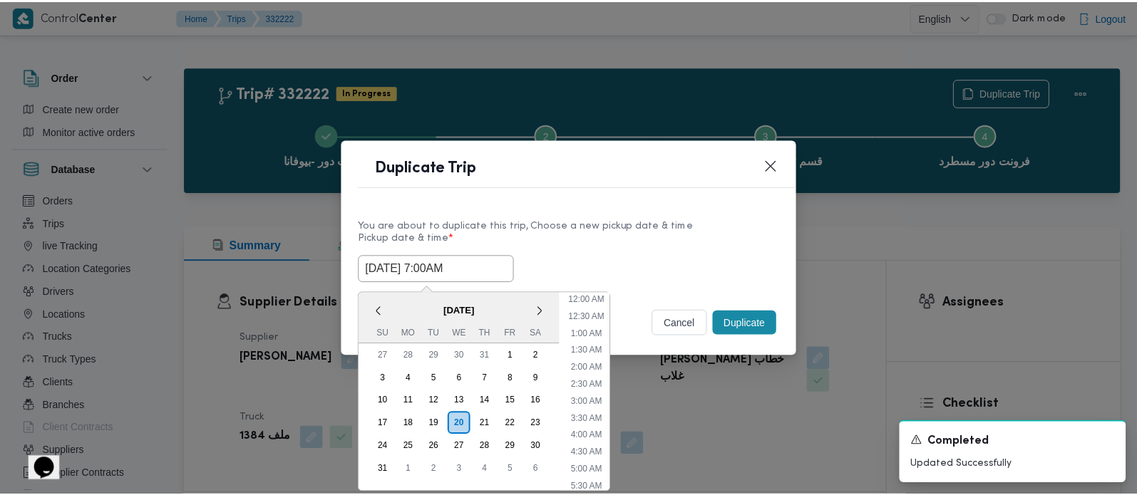
scroll to position [354, 0]
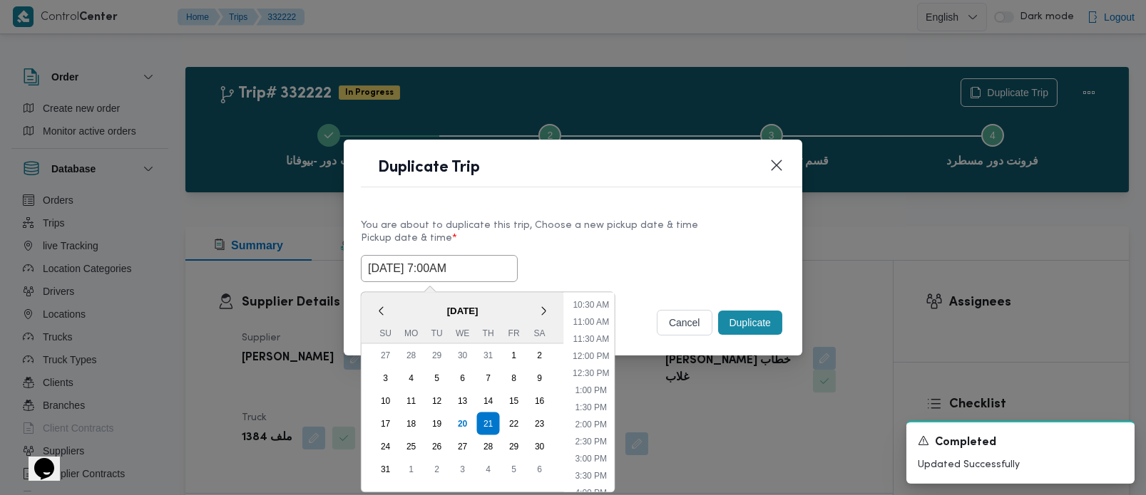
type input "[DATE] 7:00AM"
click at [583, 255] on div "[DATE] 7:00AM < [DATE] > Su Mo Tu We Th Fr Sa 27 28 29 30 31 1 2 3 4 5 6 7 8 9 …" at bounding box center [573, 268] width 424 height 27
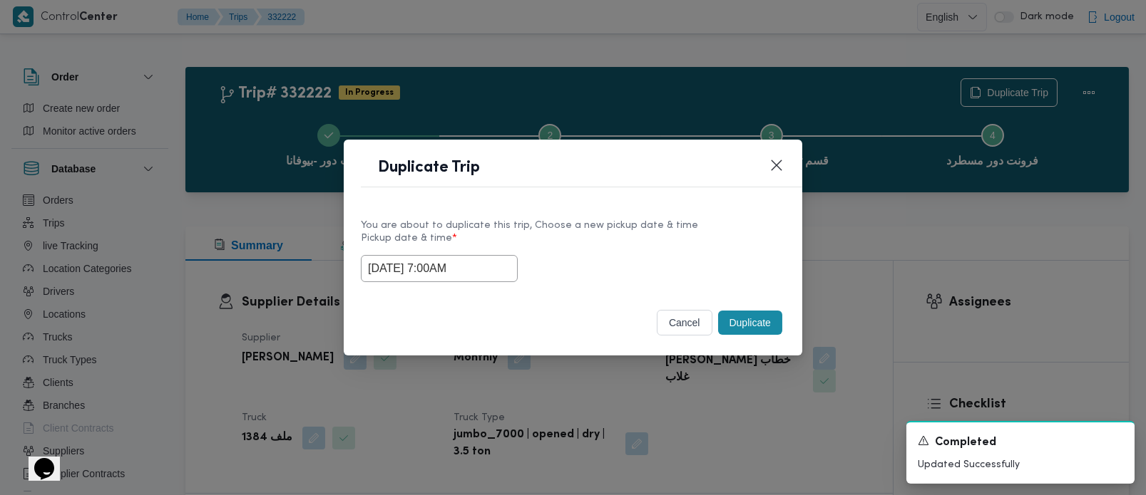
click at [762, 319] on button "Duplicate" at bounding box center [750, 323] width 64 height 24
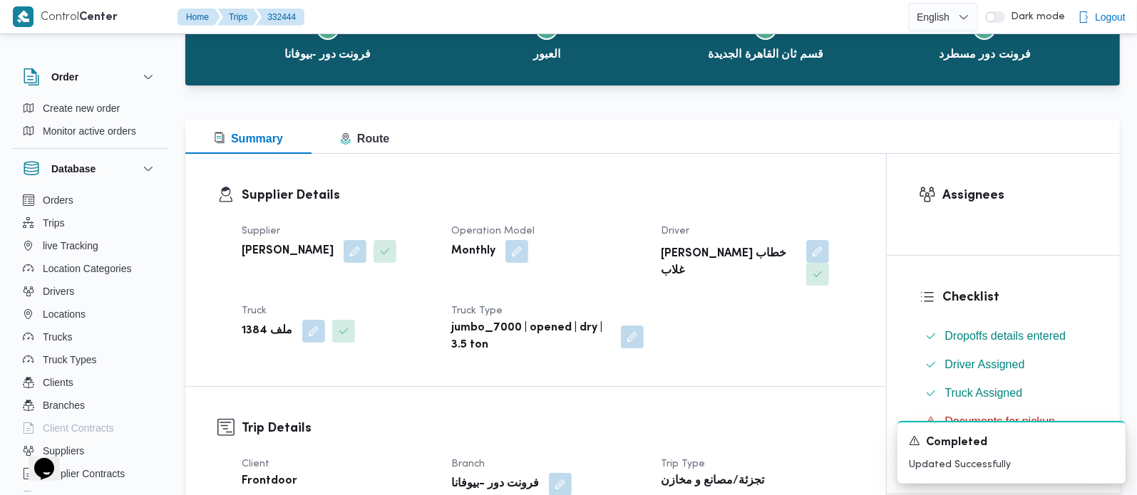
scroll to position [335, 0]
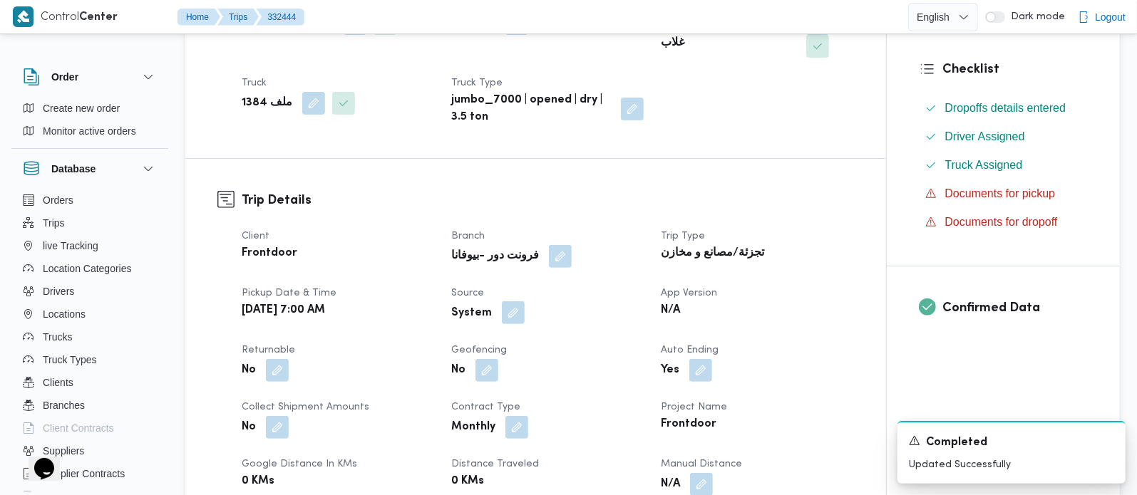
click at [515, 302] on button "button" at bounding box center [513, 313] width 23 height 23
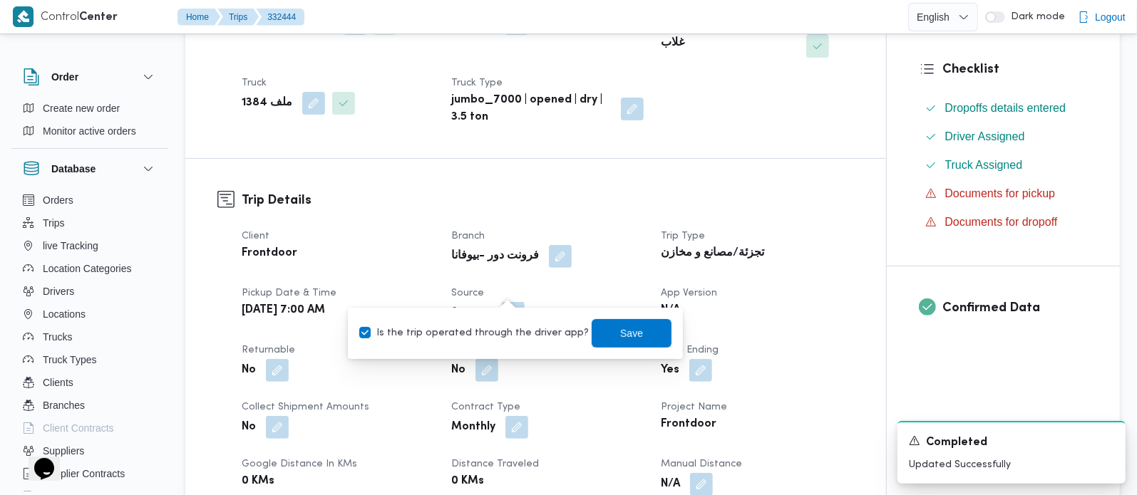
click at [507, 327] on label "Is the trip operated through the driver app?" at bounding box center [474, 333] width 230 height 17
checkbox input "false"
click at [638, 327] on span "Save" at bounding box center [632, 333] width 80 height 29
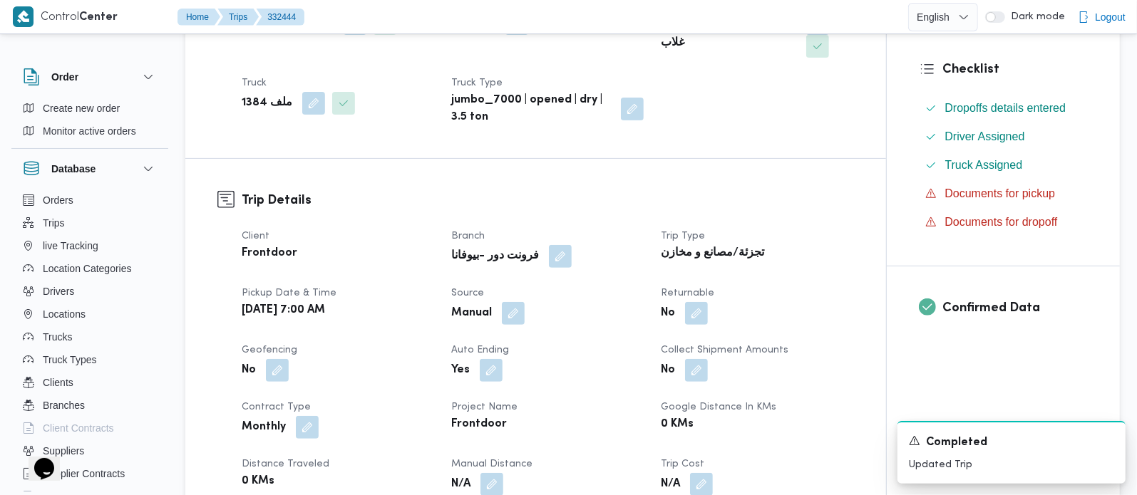
scroll to position [0, 0]
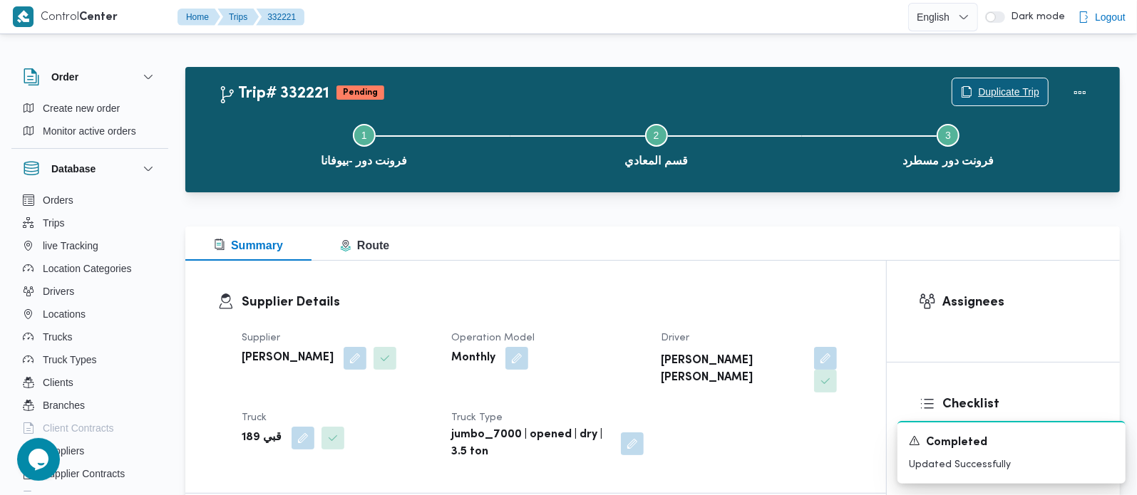
click span "Duplicate Trip"
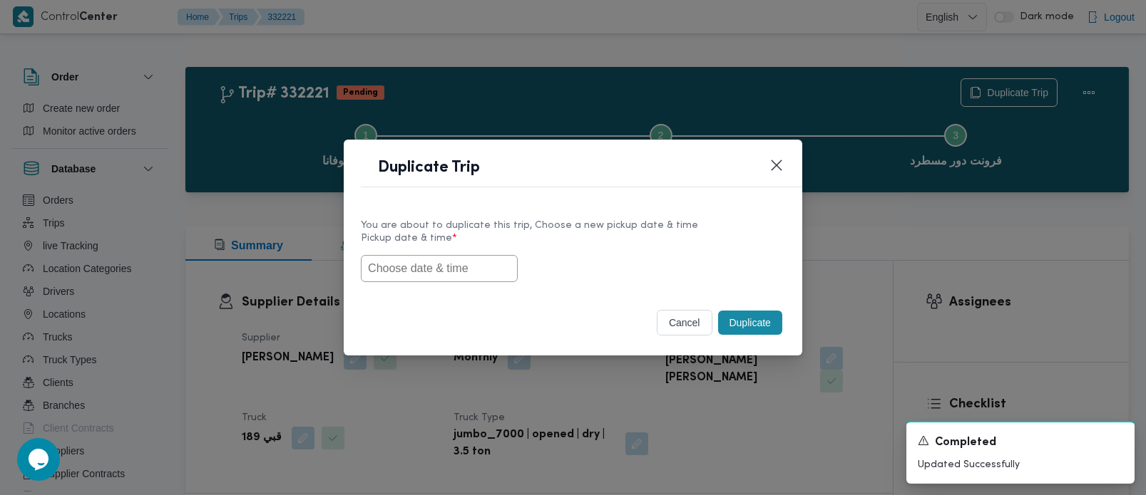
click input "text"
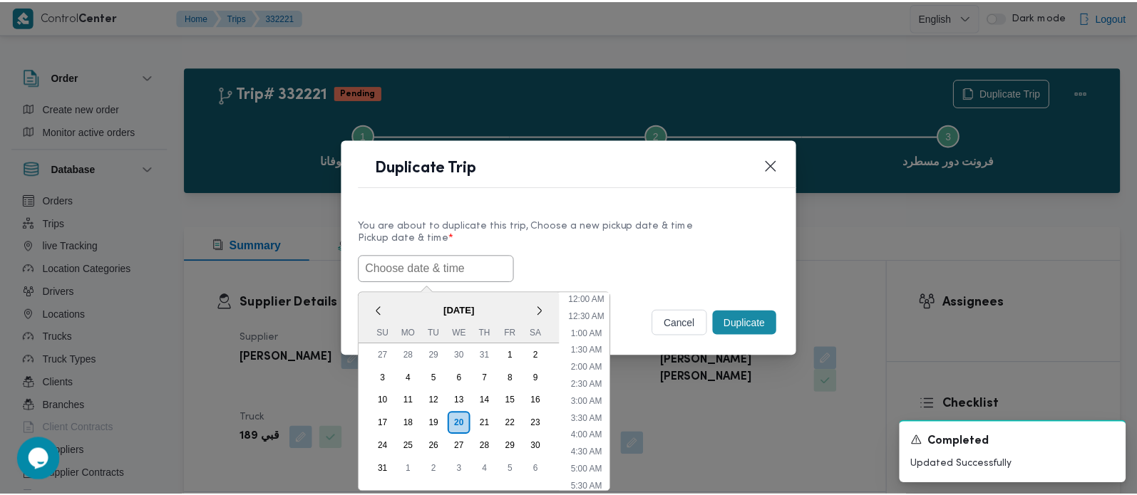
scroll to position [354, 0]
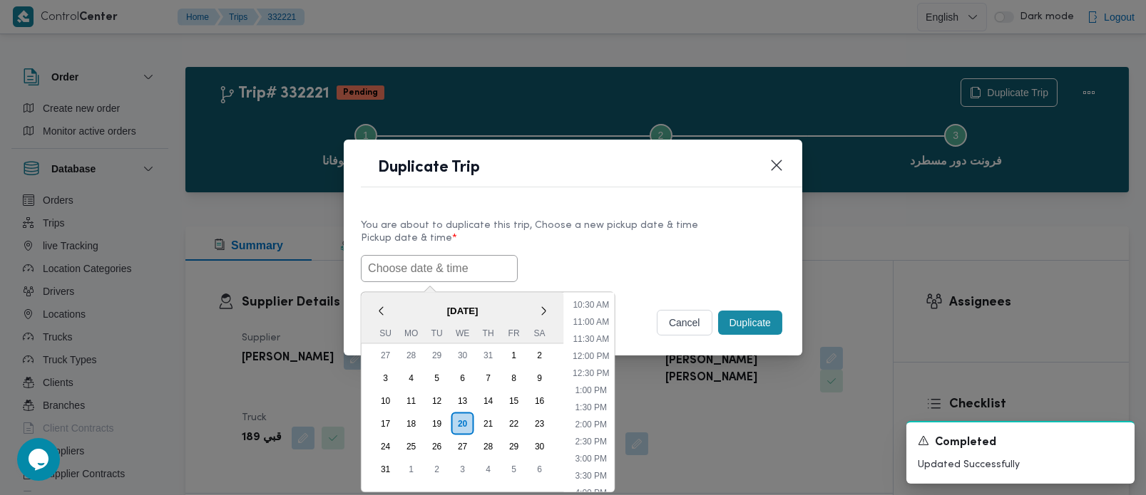
paste input "[DATE] 7:00AM"
type input "[DATE] 7:00AM"
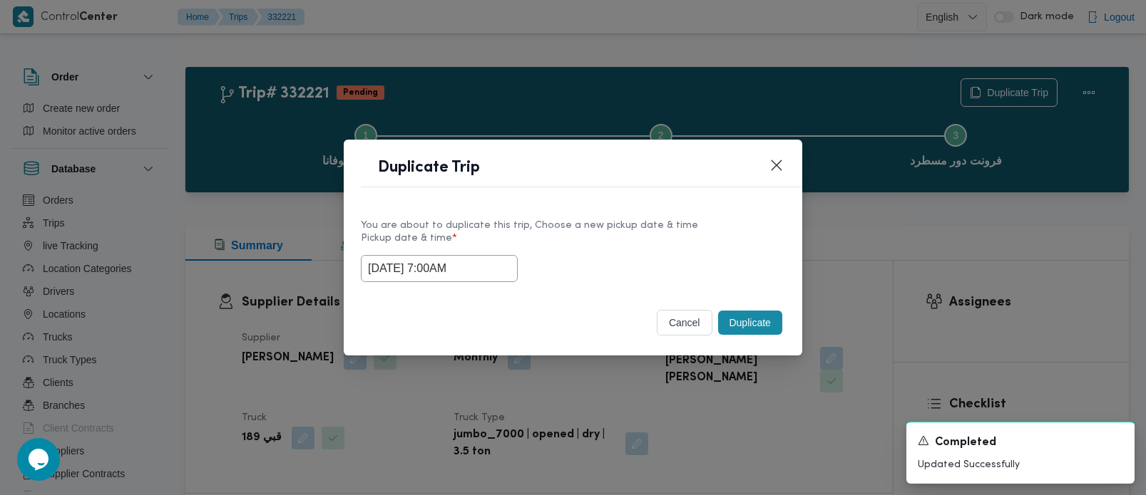
click div "[DATE] 7:00AM"
click button "Duplicate"
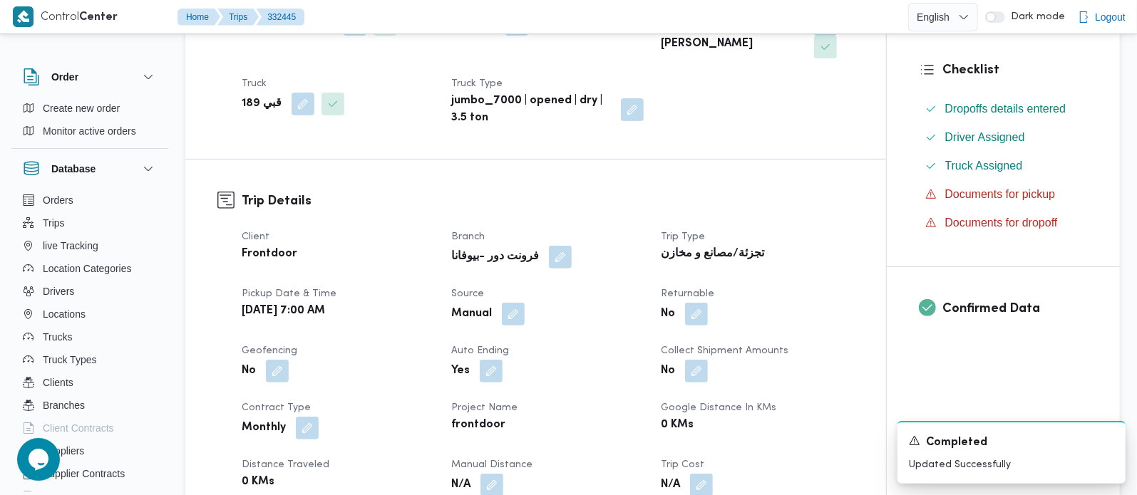
scroll to position [335, 0]
click button "button"
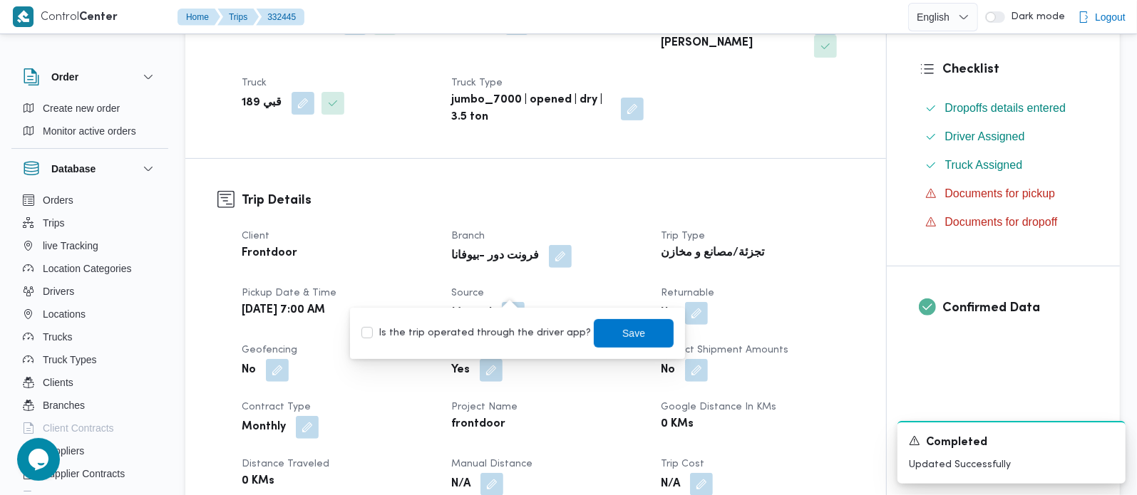
click div "Client Frontdoor Branch فرونت دور -بيوفانا Trip Type تجزئة/مصانع و مخازن Pickup…"
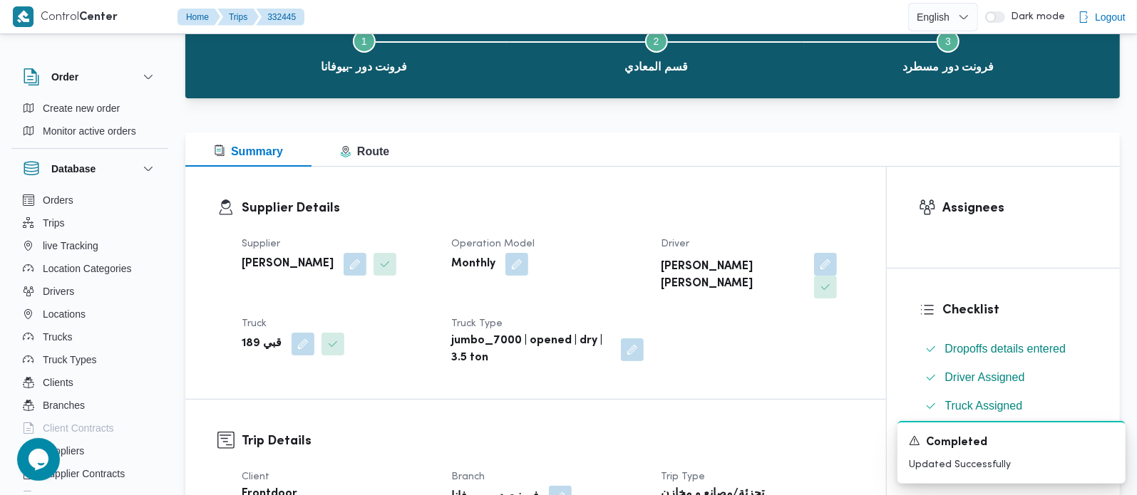
scroll to position [0, 0]
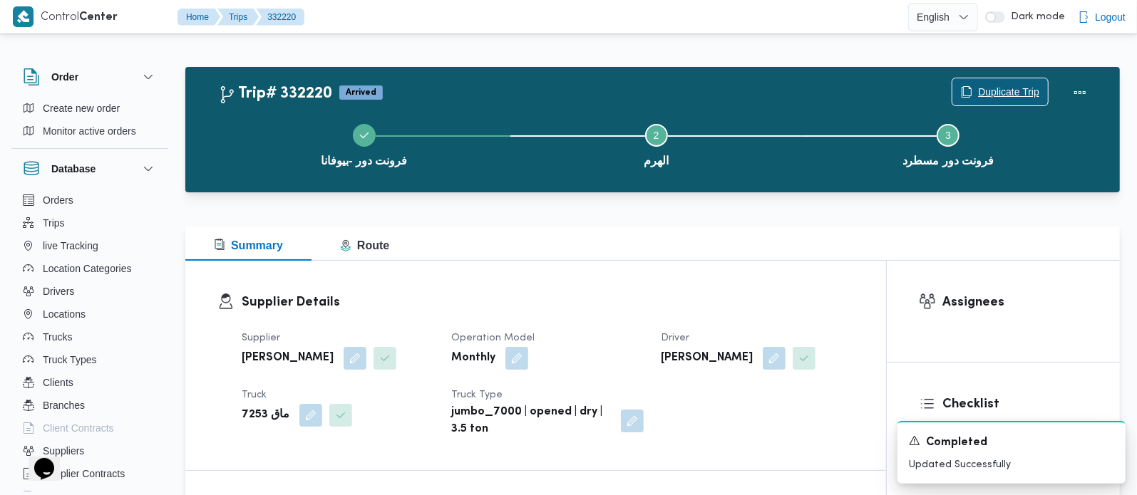
click at [995, 85] on span "Duplicate Trip" at bounding box center [1008, 91] width 61 height 17
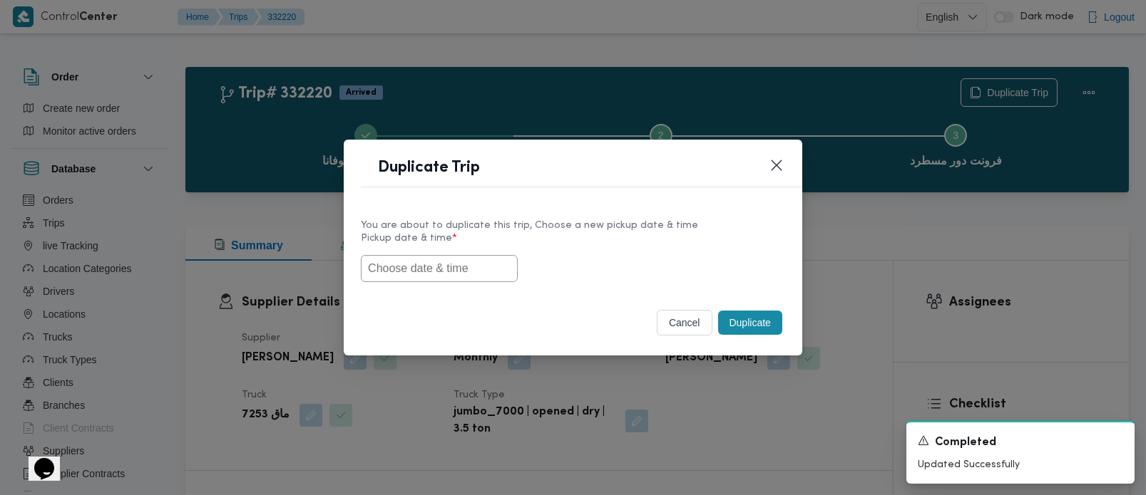
click at [458, 274] on input "text" at bounding box center [439, 268] width 157 height 27
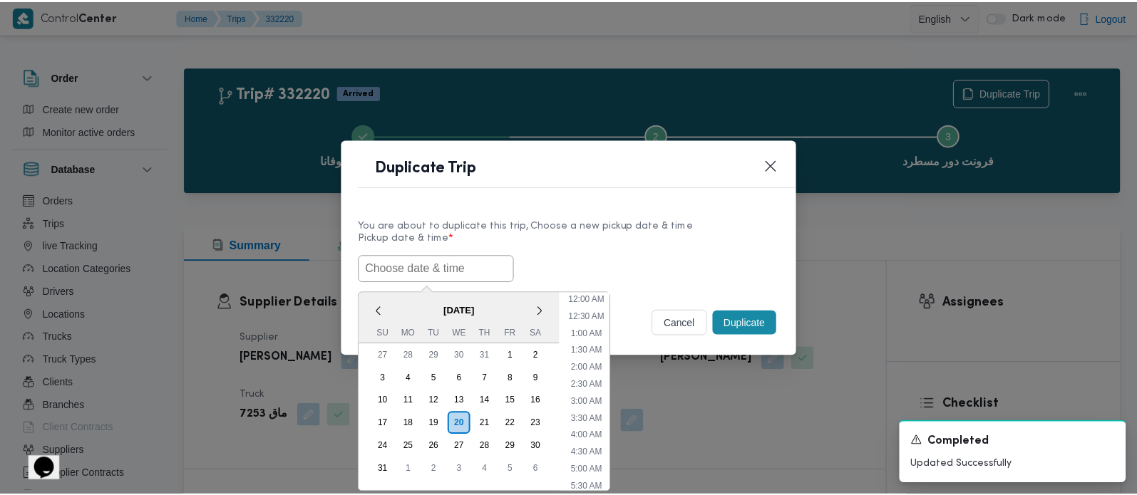
scroll to position [354, 0]
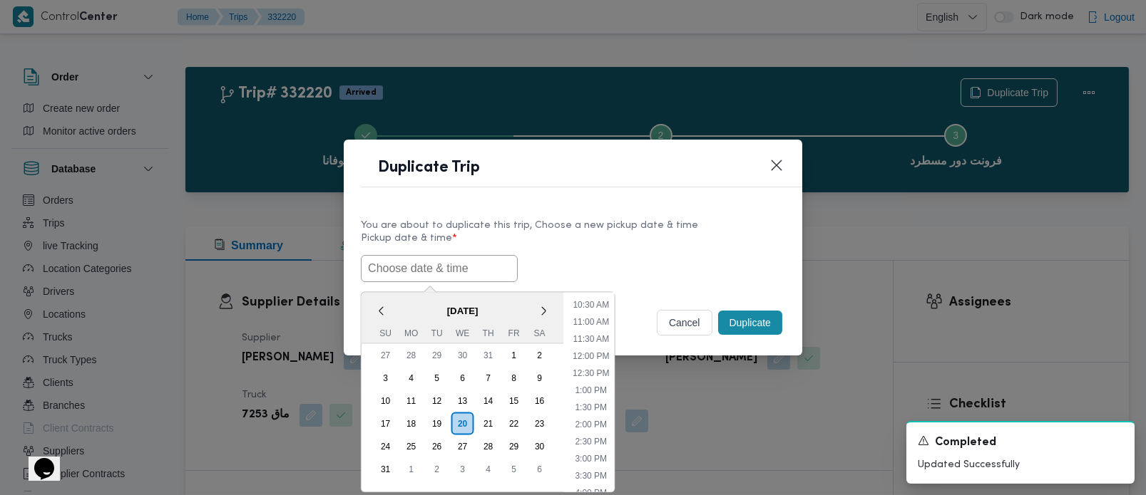
paste input "[DATE] 7:00AM"
type input "[DATE] 7:00AM"
click at [599, 249] on label "Pickup date & time *" at bounding box center [573, 244] width 424 height 22
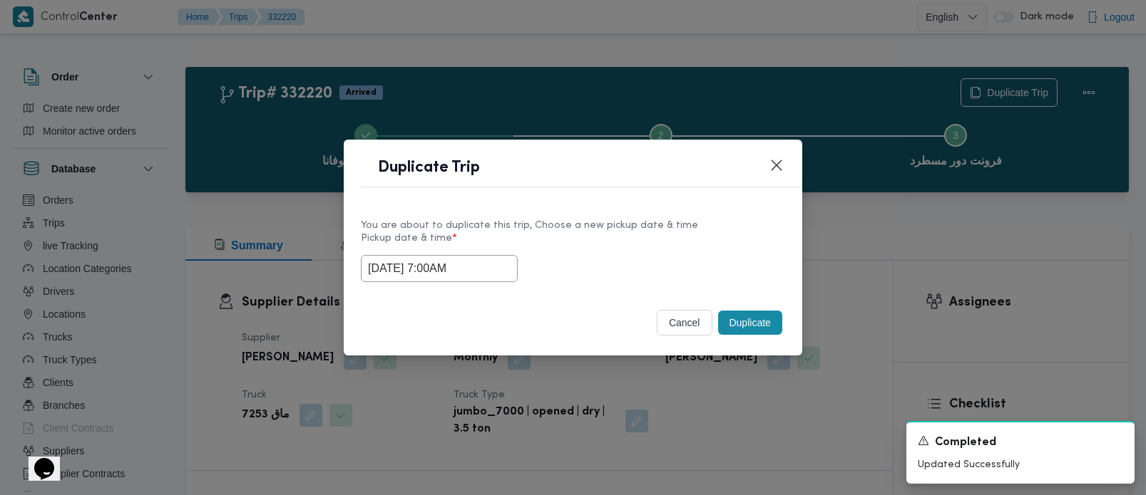
click at [762, 327] on button "Duplicate" at bounding box center [750, 323] width 64 height 24
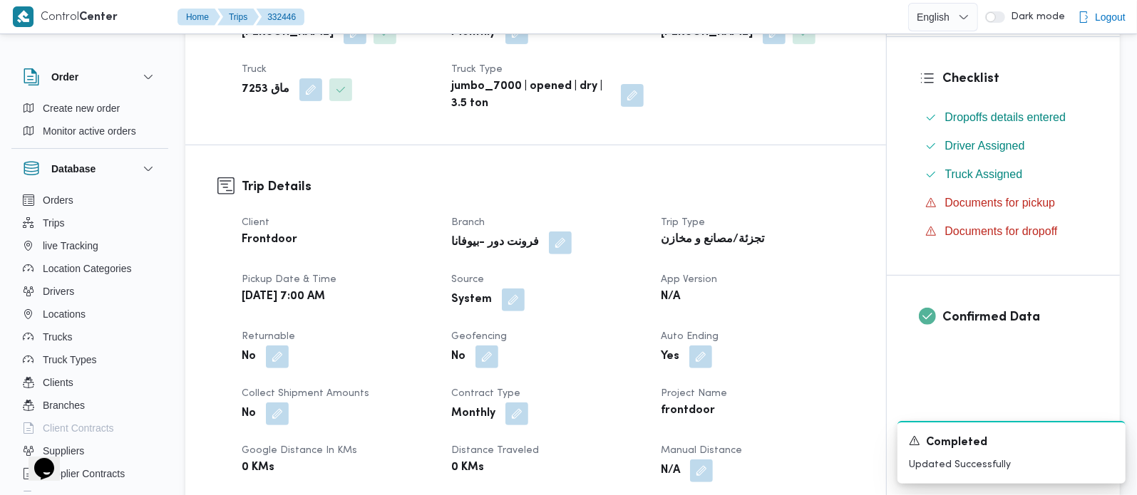
scroll to position [335, 0]
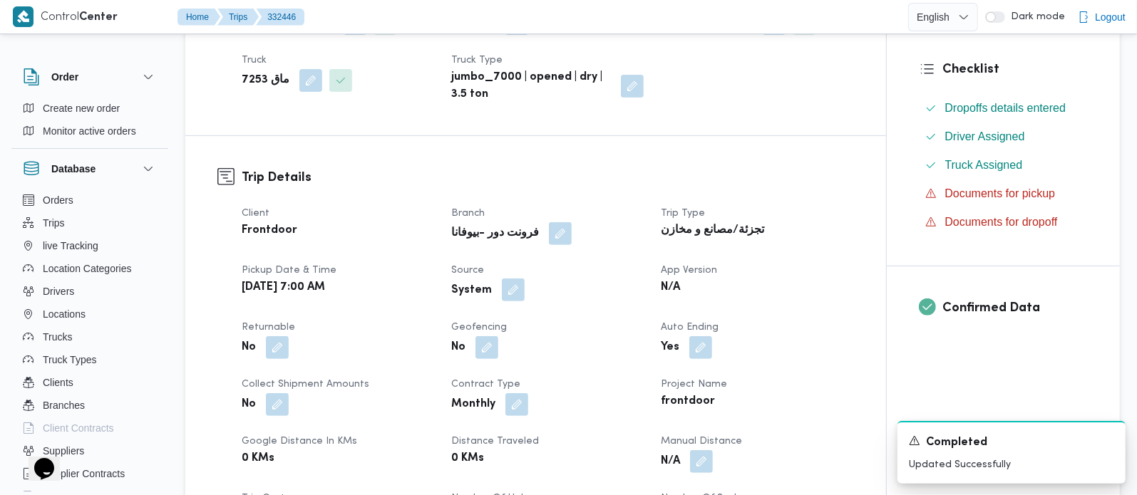
click at [502, 289] on button "button" at bounding box center [513, 290] width 23 height 23
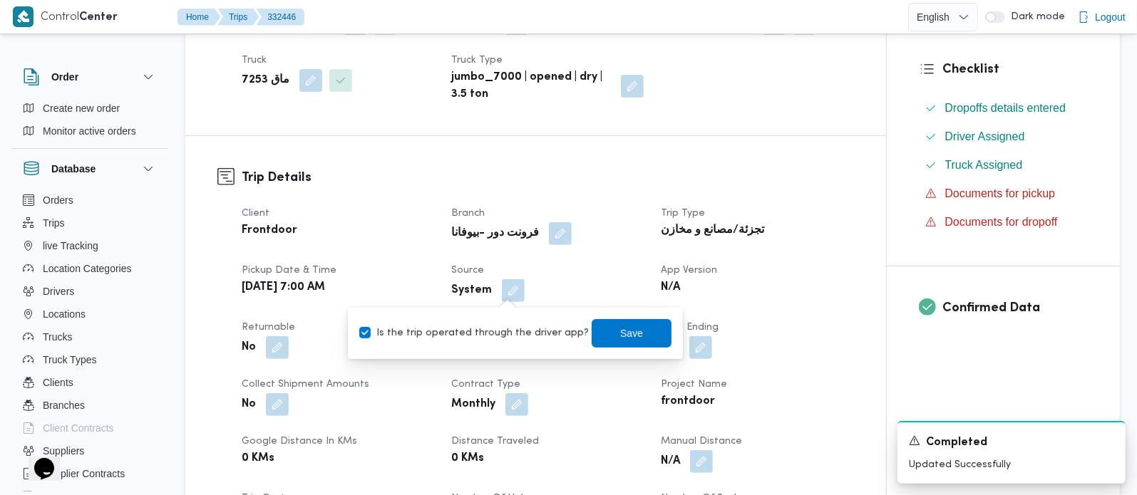
click at [498, 329] on label "Is the trip operated through the driver app?" at bounding box center [474, 333] width 230 height 17
checkbox input "false"
click at [612, 321] on span "Save" at bounding box center [632, 333] width 80 height 29
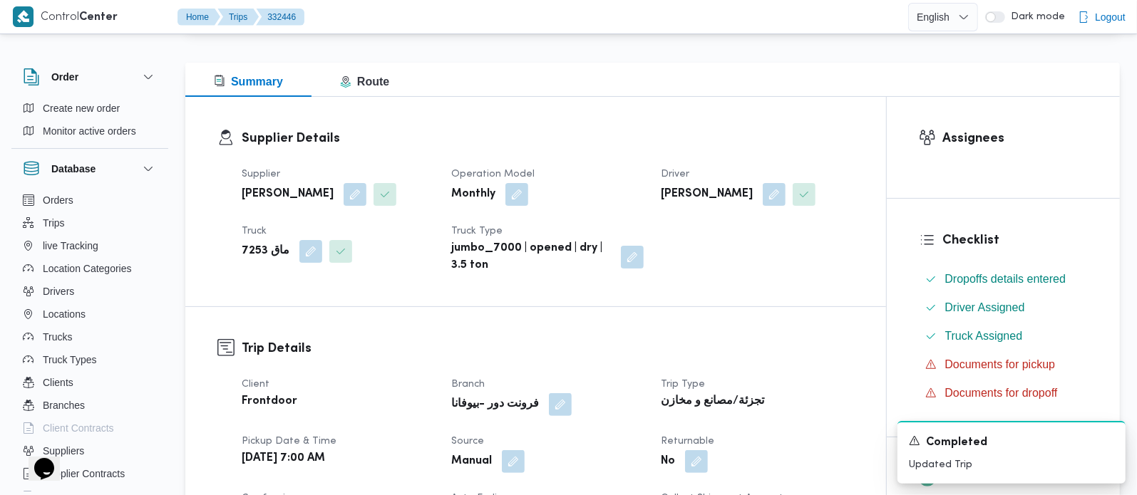
scroll to position [0, 0]
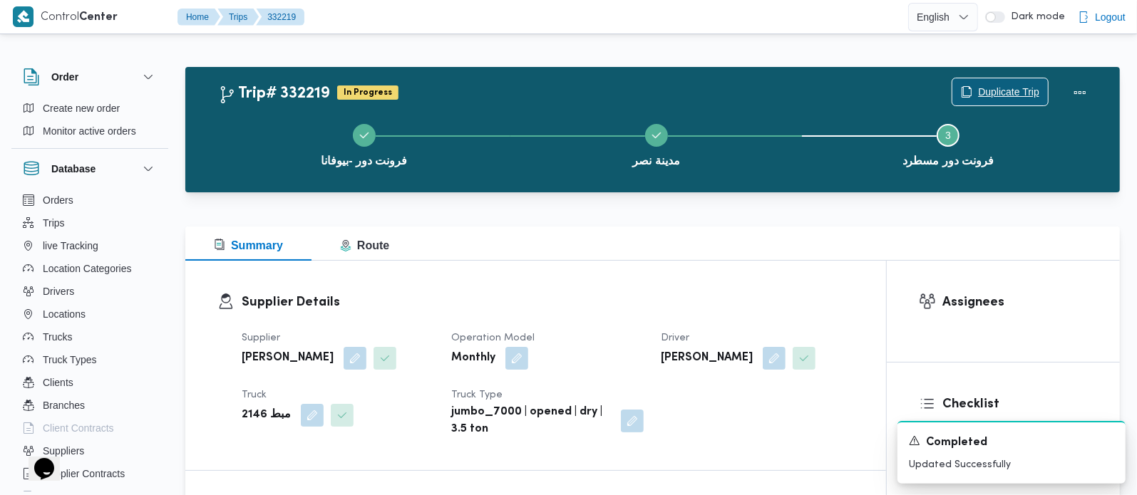
click at [1011, 96] on span "Duplicate Trip" at bounding box center [1008, 91] width 61 height 17
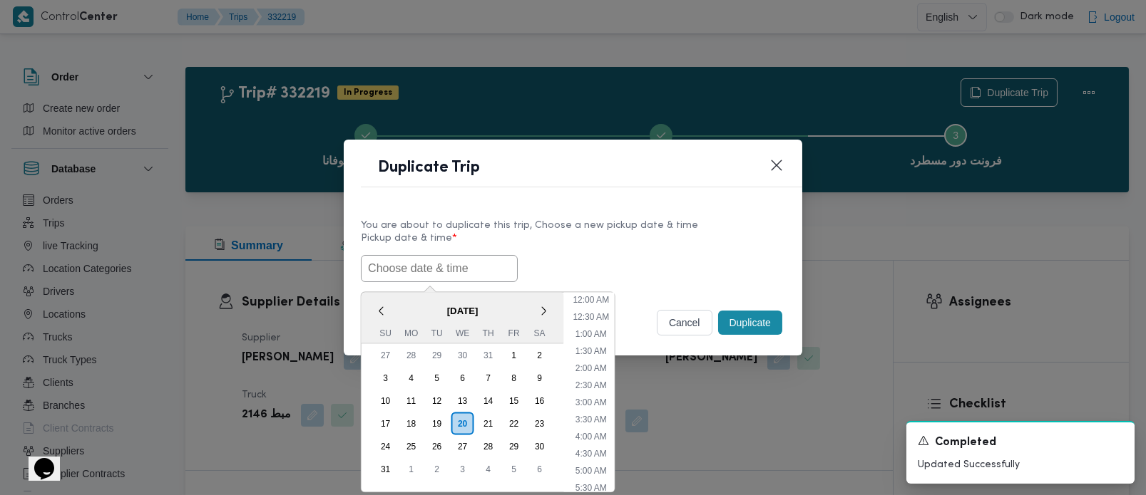
click at [474, 268] on input "text" at bounding box center [439, 268] width 157 height 27
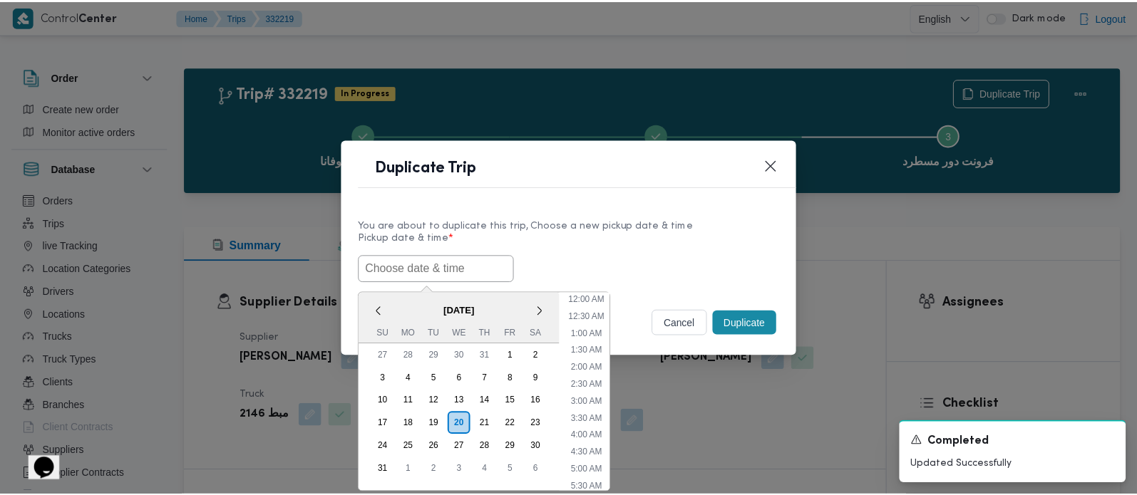
scroll to position [354, 0]
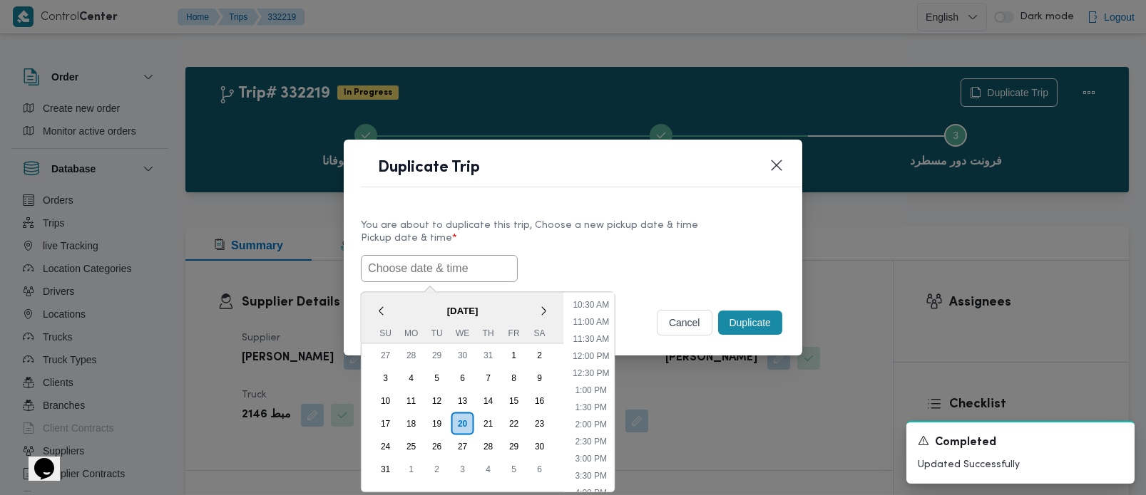
paste input "[DATE] 7:00AM"
type input "[DATE] 7:00AM"
click at [635, 255] on div "[DATE] 7:00AM < [DATE] > Su Mo Tu We Th Fr Sa 27 28 29 30 31 1 2 3 4 5 6 7 8 9 …" at bounding box center [573, 268] width 424 height 27
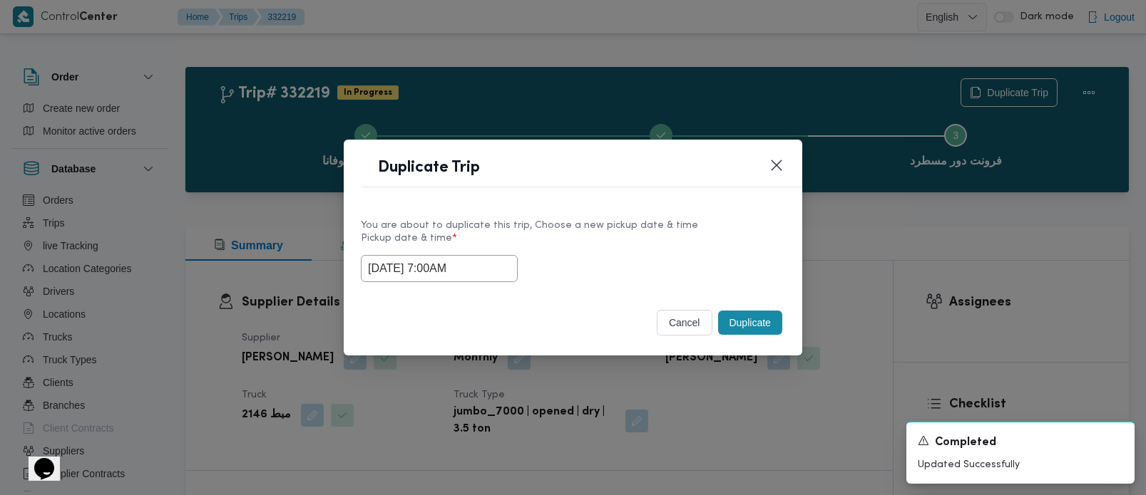
click at [747, 325] on button "Duplicate" at bounding box center [750, 323] width 64 height 24
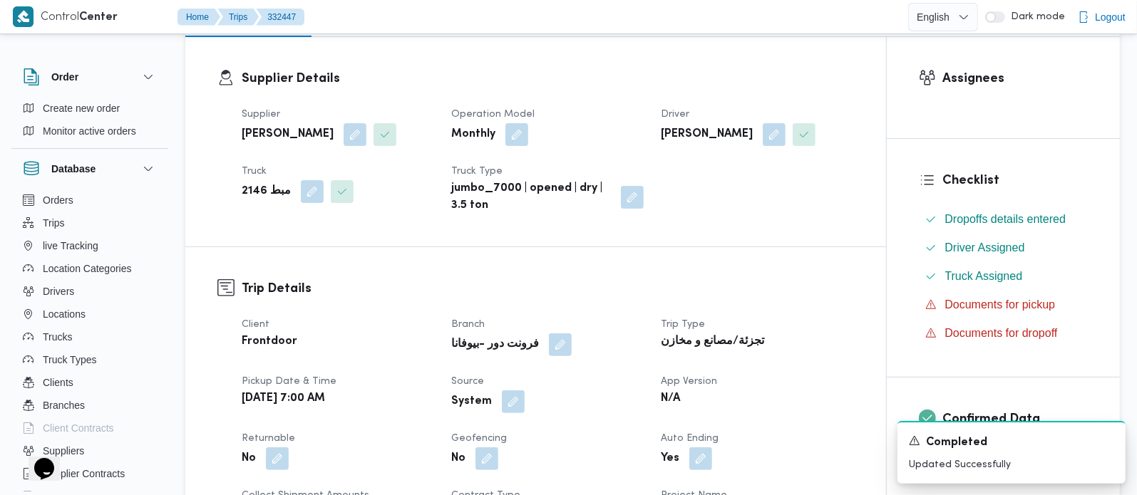
scroll to position [335, 0]
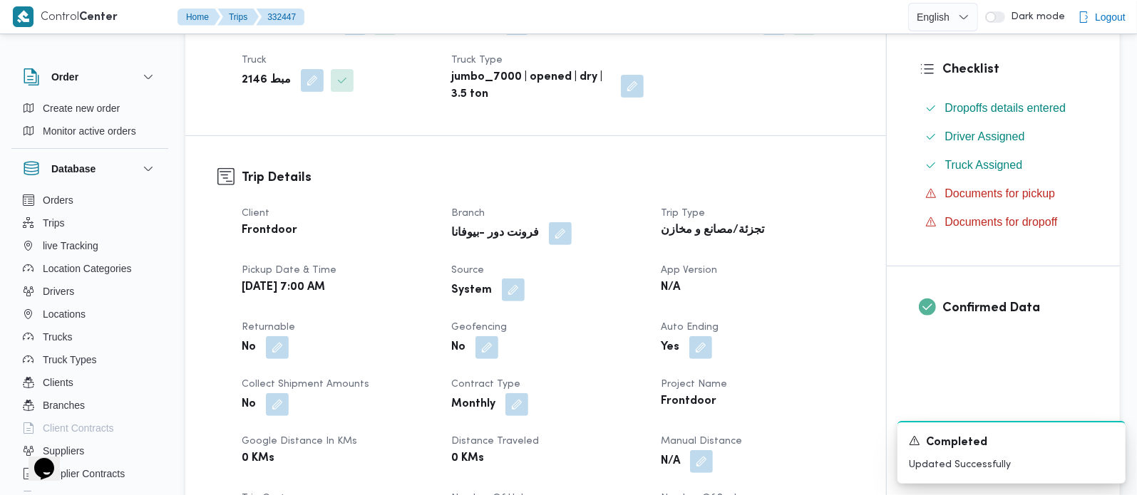
click at [516, 290] on button "button" at bounding box center [513, 290] width 23 height 23
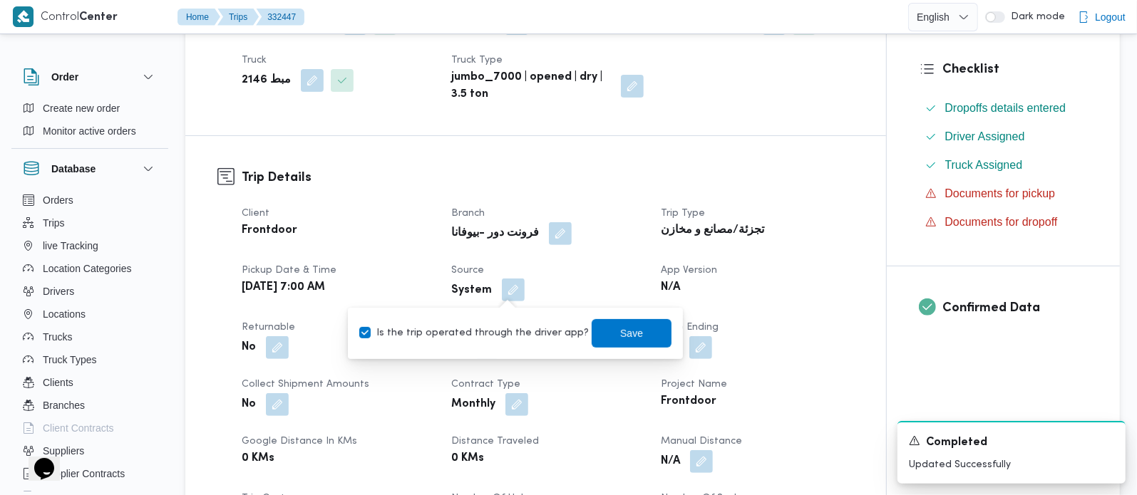
click at [505, 329] on label "Is the trip operated through the driver app?" at bounding box center [474, 333] width 230 height 17
checkbox input "false"
click at [602, 329] on span "Save" at bounding box center [632, 333] width 80 height 29
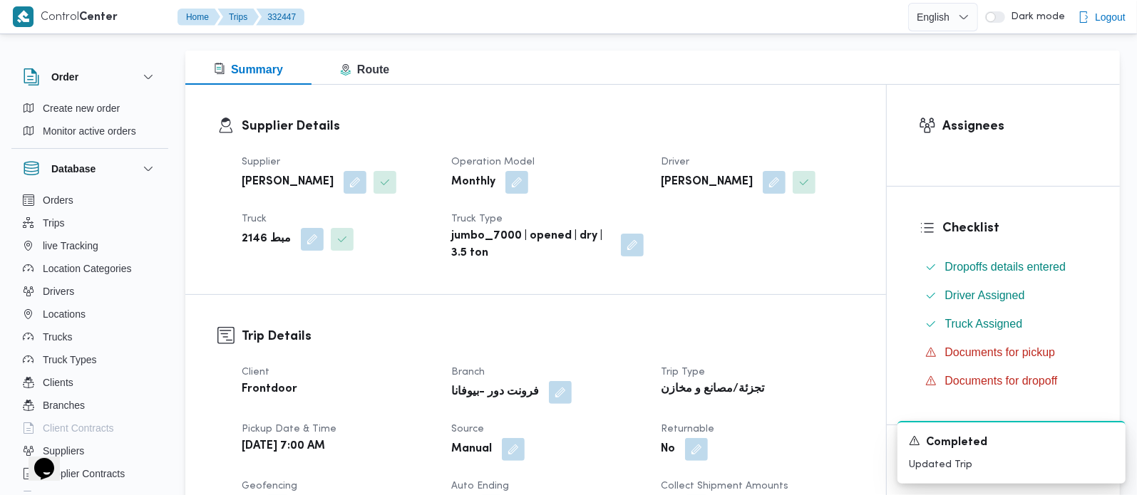
scroll to position [0, 0]
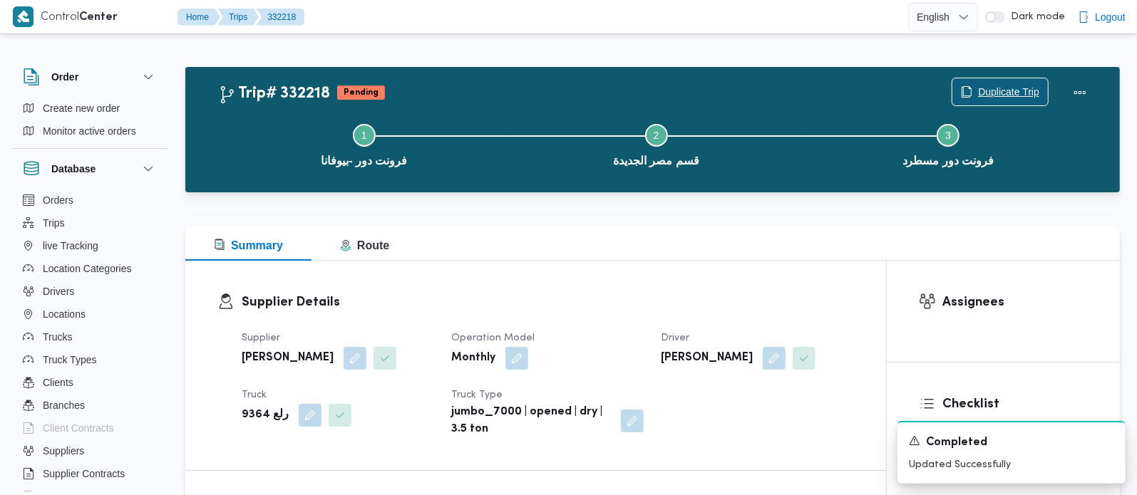
click at [1006, 82] on span "Duplicate Trip" at bounding box center [1000, 91] width 96 height 27
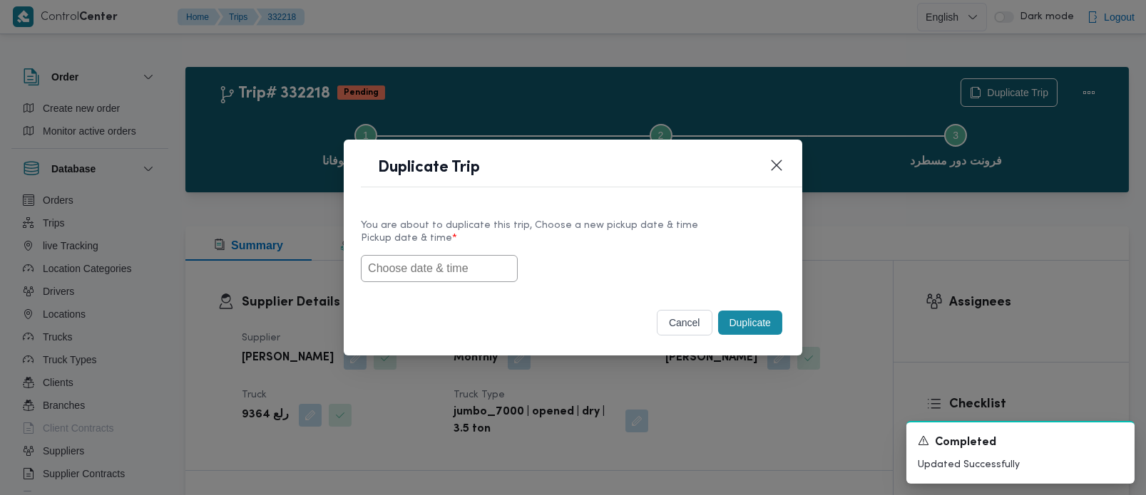
click at [467, 259] on input "text" at bounding box center [439, 268] width 157 height 27
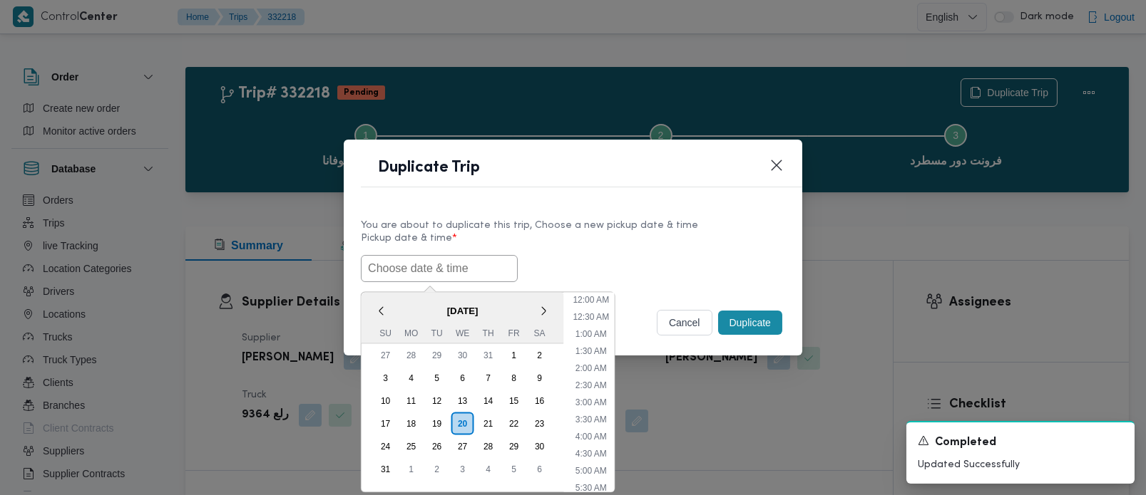
paste input "[DATE] 7:00AM"
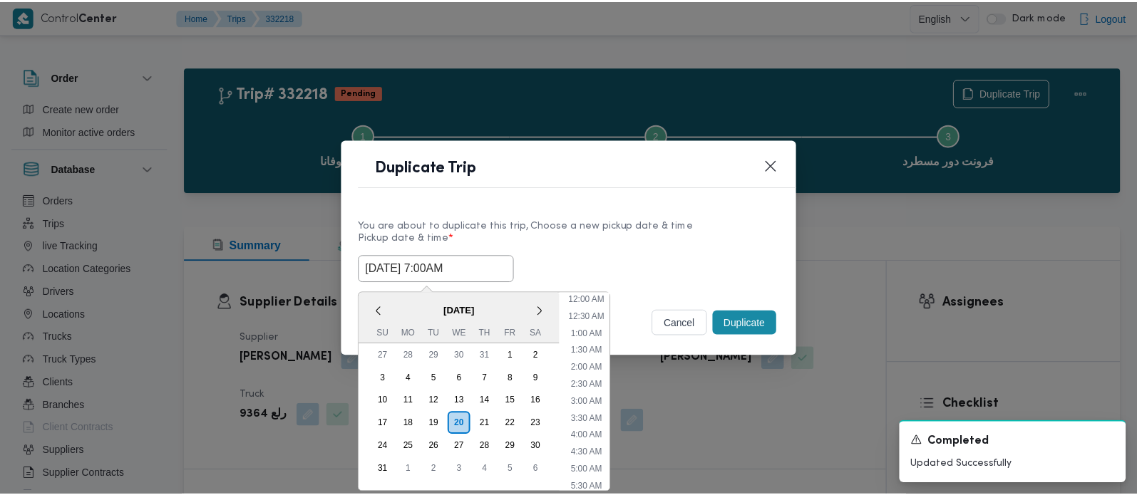
scroll to position [354, 0]
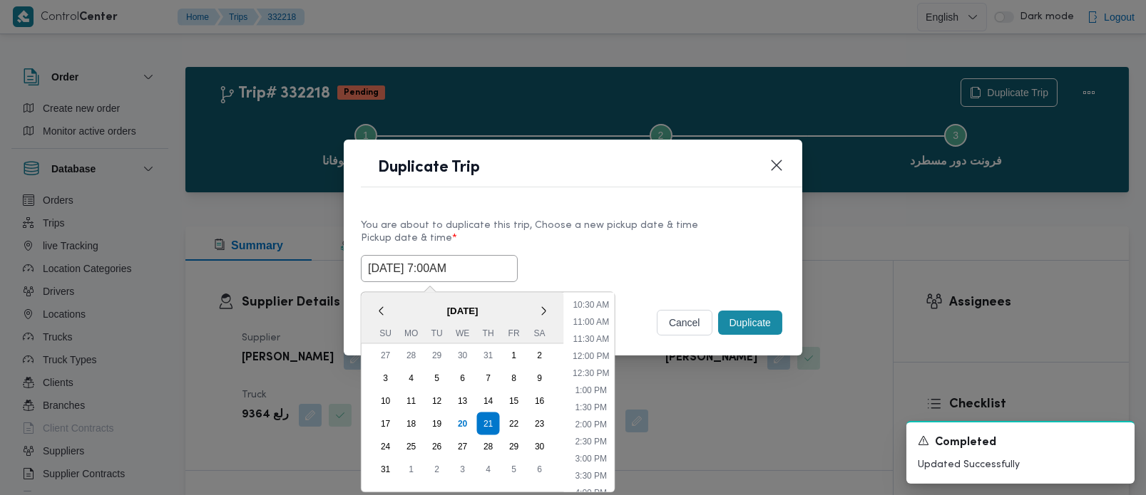
type input "[DATE] 7:00AM"
drag, startPoint x: 577, startPoint y: 241, endPoint x: 677, endPoint y: 297, distance: 114.9
click at [577, 241] on label "Pickup date & time *" at bounding box center [573, 244] width 424 height 22
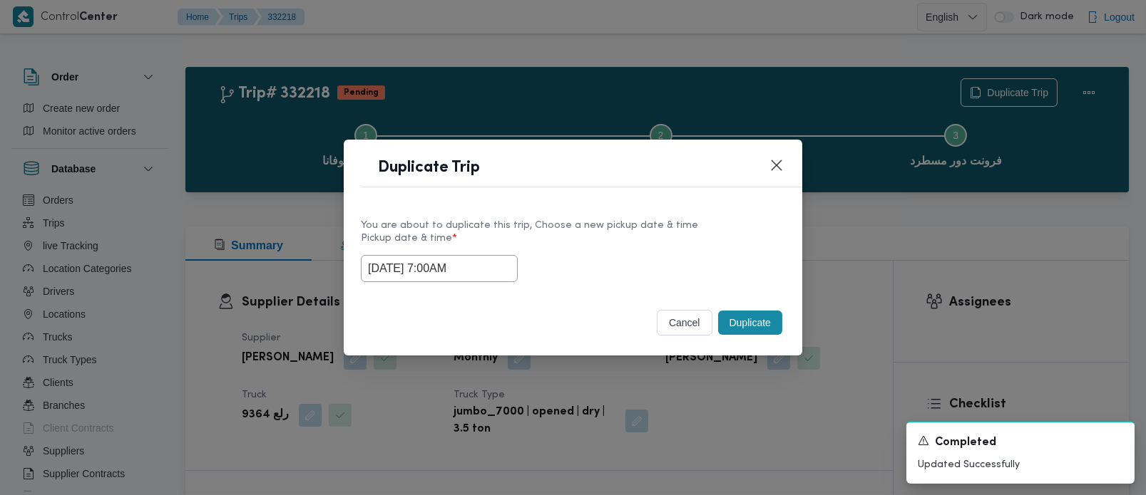
click at [736, 321] on button "Duplicate" at bounding box center [750, 323] width 64 height 24
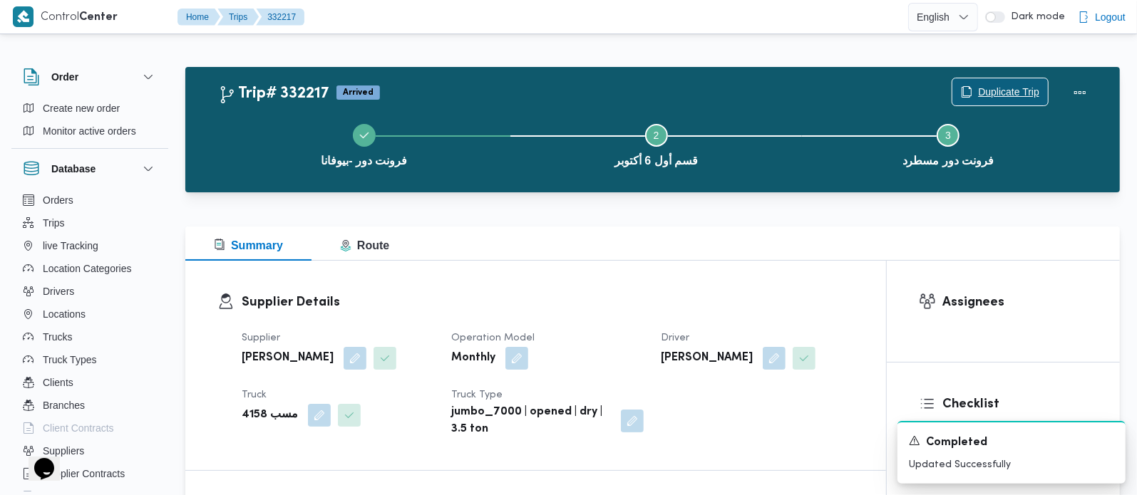
click at [989, 88] on span "Duplicate Trip" at bounding box center [1008, 91] width 61 height 17
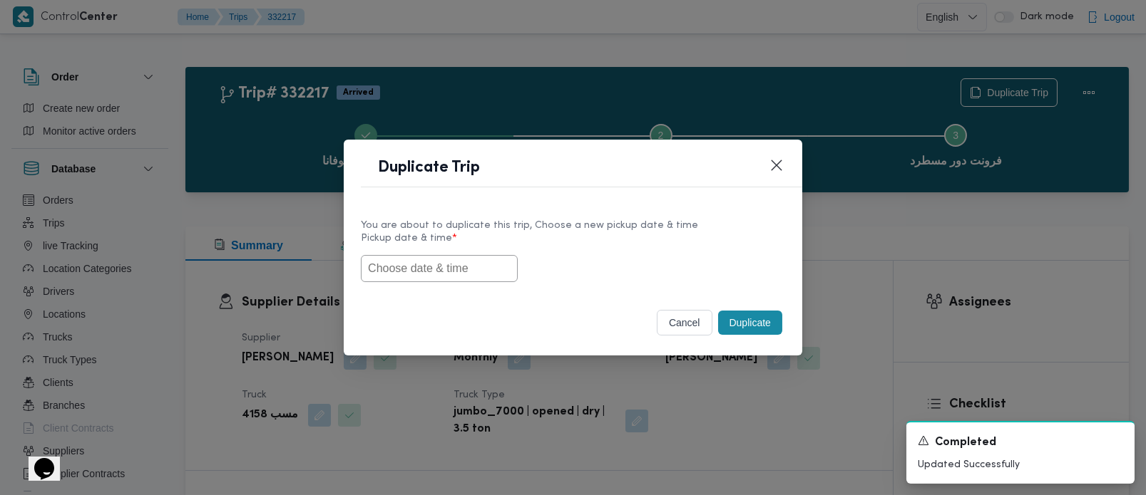
click at [471, 268] on input "text" at bounding box center [439, 268] width 157 height 27
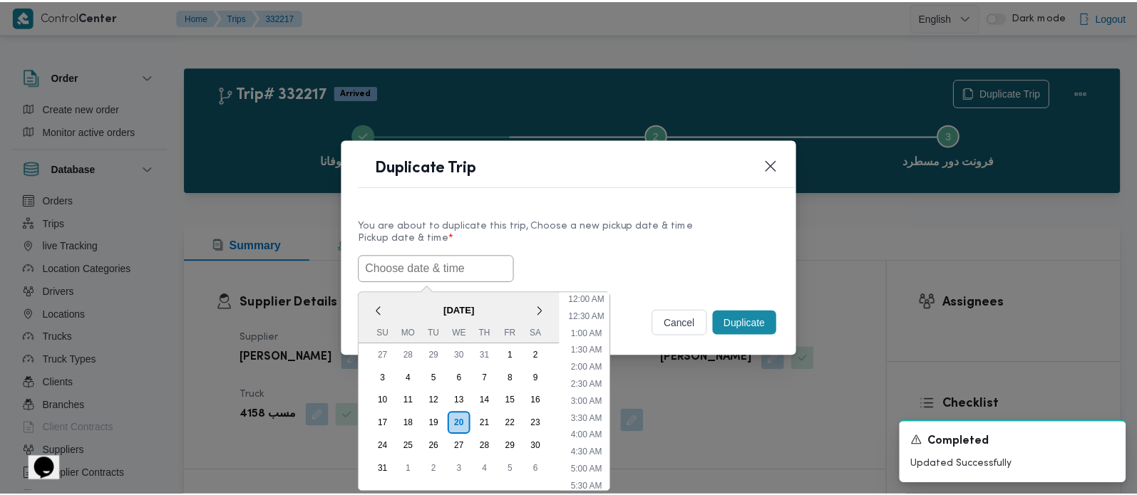
scroll to position [354, 0]
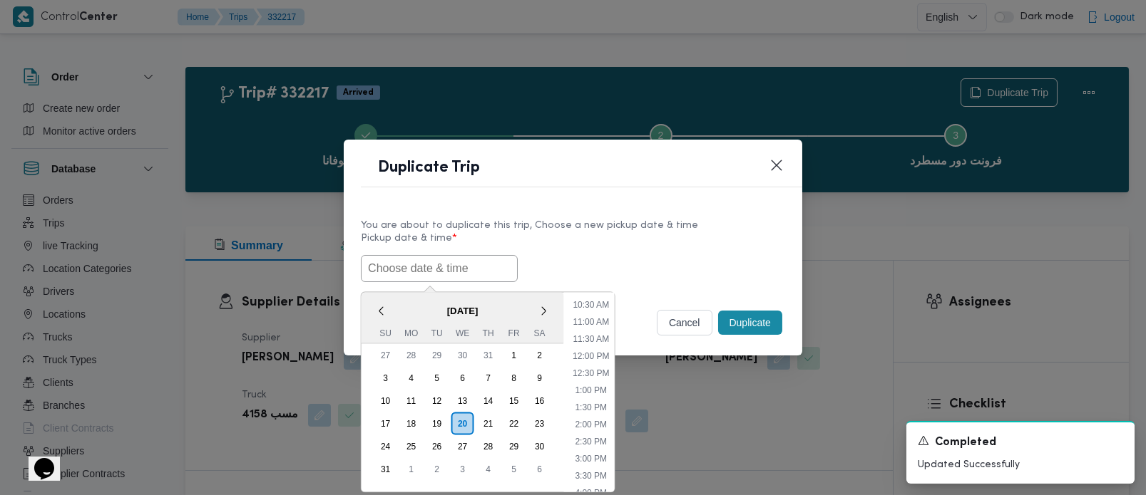
paste input "[DATE] 7:00AM"
type input "[DATE] 7:00AM"
click at [570, 246] on label "Pickup date & time *" at bounding box center [573, 244] width 424 height 22
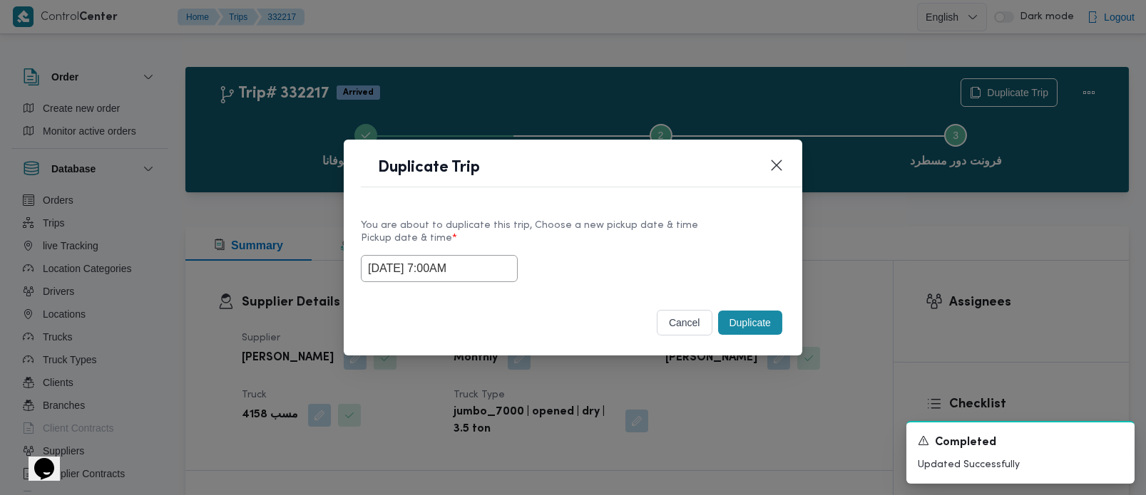
click at [730, 331] on button "Duplicate" at bounding box center [750, 323] width 64 height 24
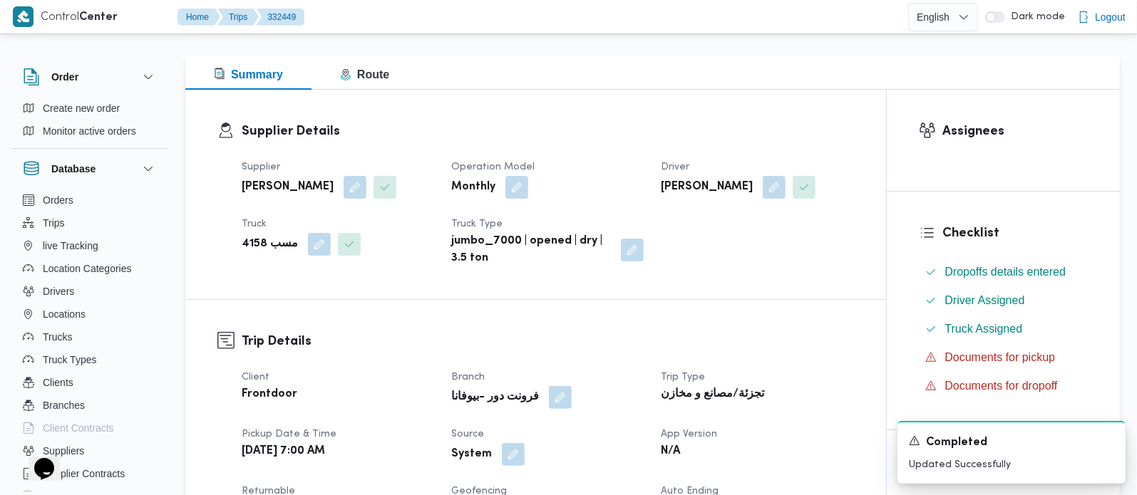
scroll to position [251, 0]
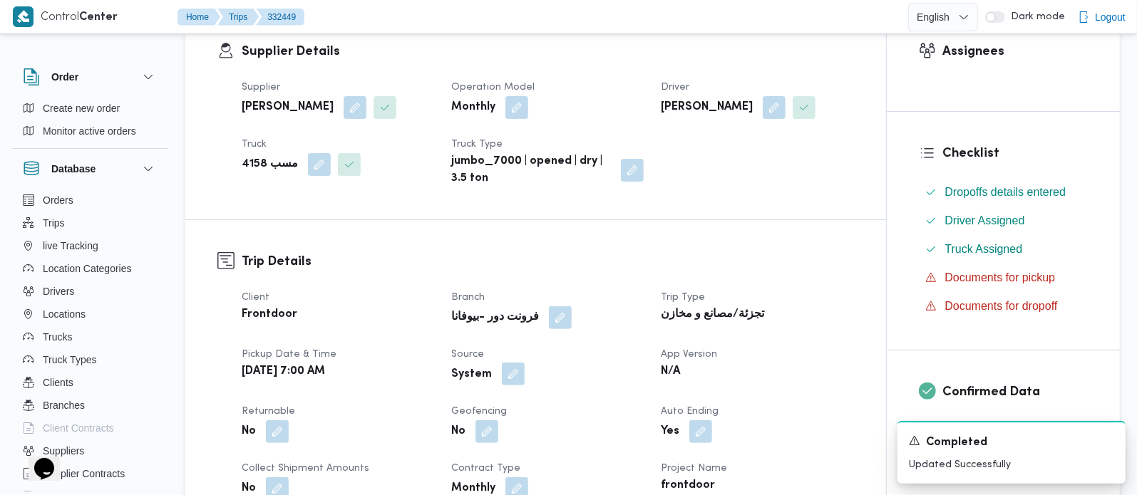
click at [512, 372] on button "button" at bounding box center [513, 374] width 23 height 23
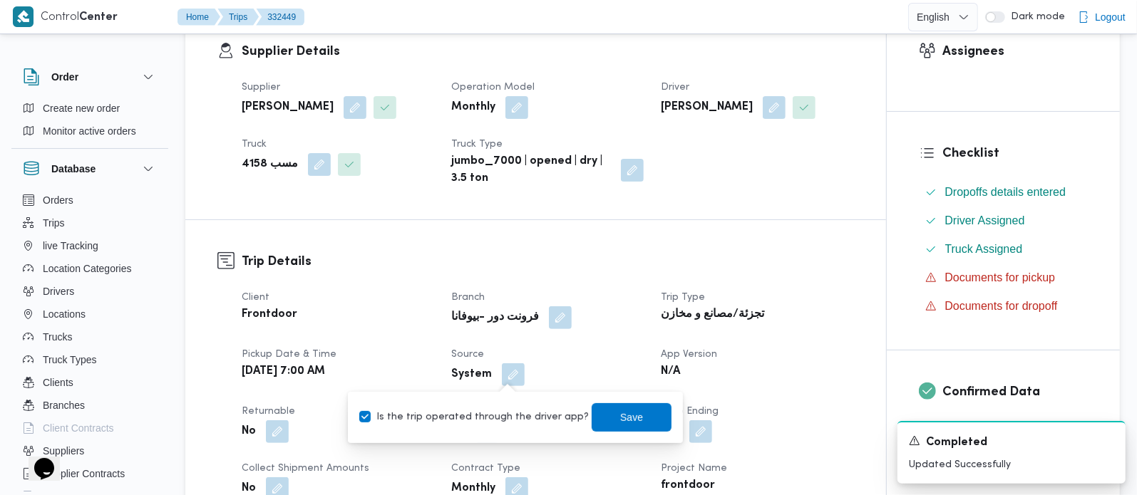
click at [503, 410] on label "Is the trip operated through the driver app?" at bounding box center [474, 417] width 230 height 17
checkbox input "false"
click at [600, 415] on span "Save" at bounding box center [632, 417] width 80 height 29
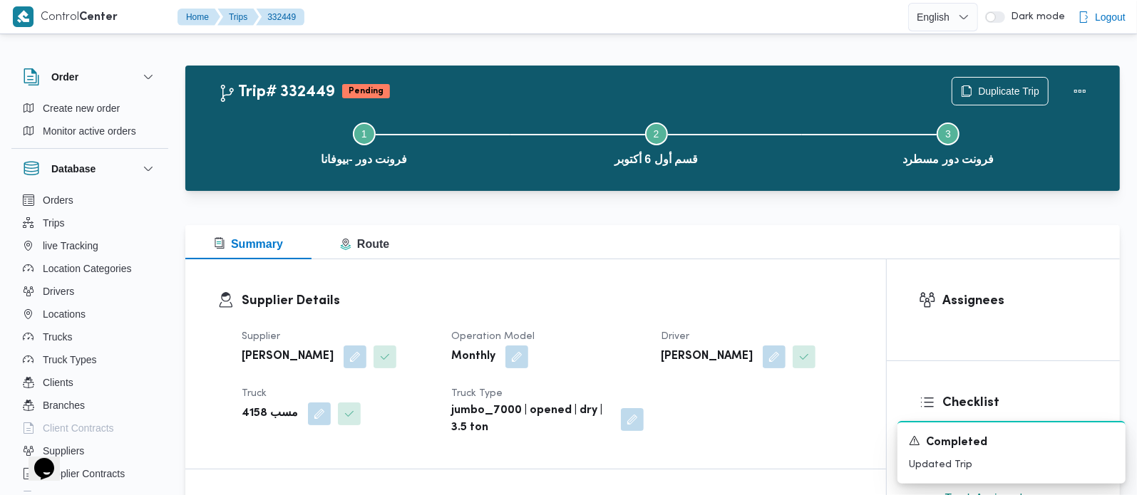
scroll to position [0, 0]
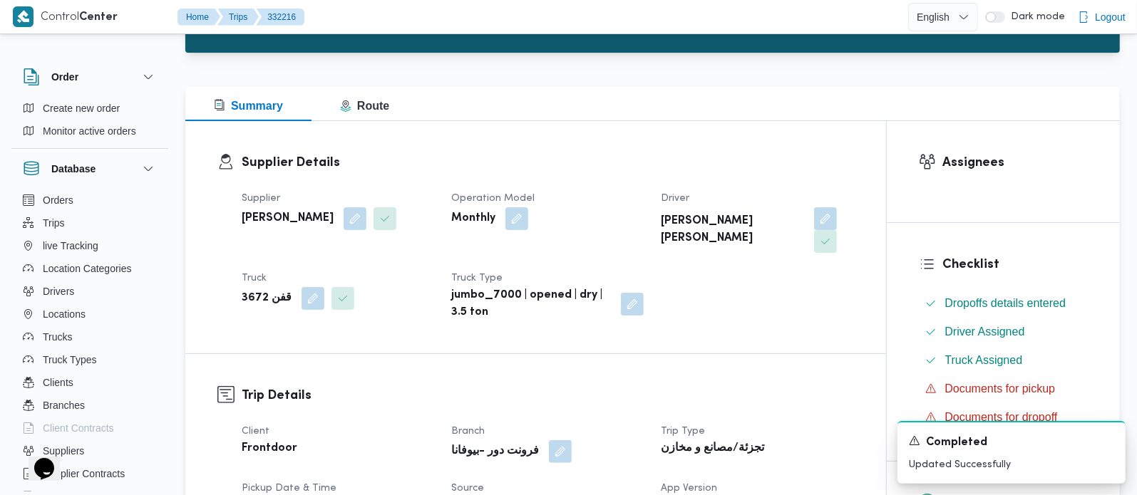
scroll to position [335, 0]
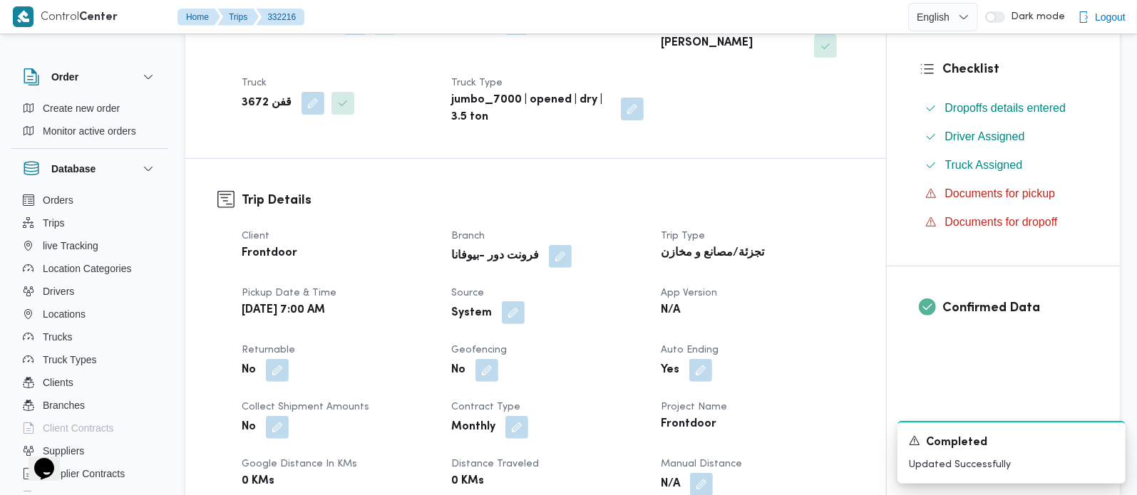
click at [519, 309] on button "button" at bounding box center [513, 313] width 23 height 23
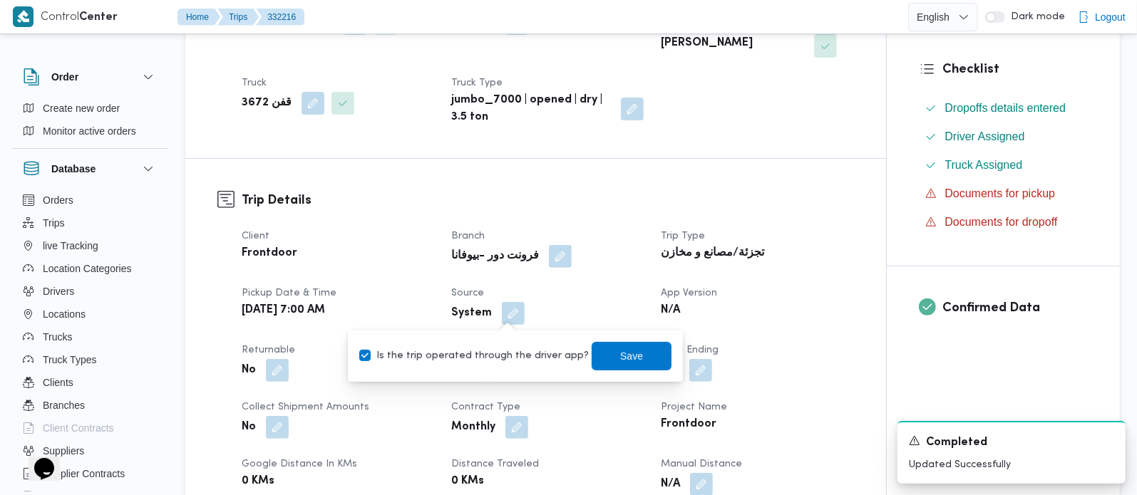
click at [496, 350] on label "Is the trip operated through the driver app?" at bounding box center [474, 356] width 230 height 17
checkbox input "false"
click at [616, 344] on span "Save" at bounding box center [632, 355] width 80 height 29
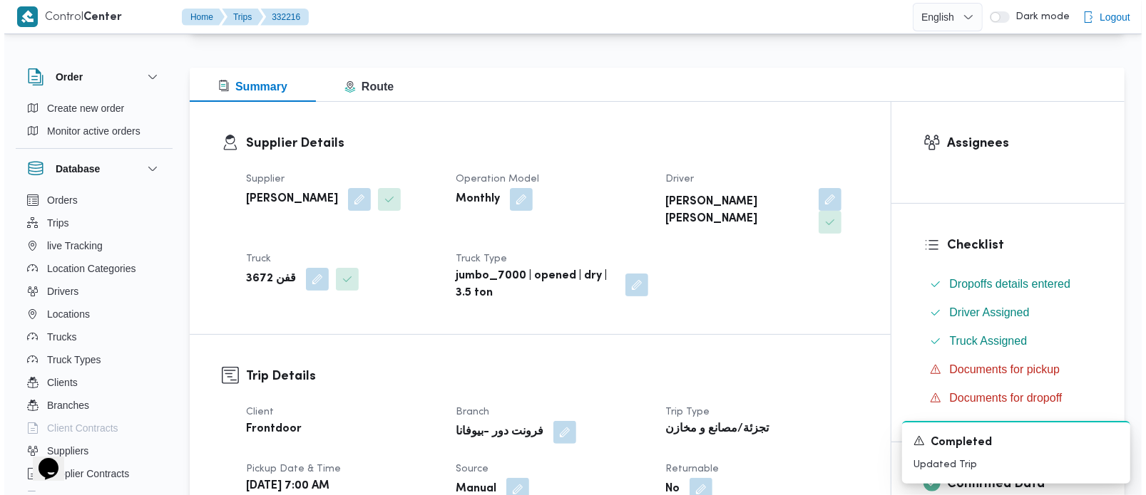
scroll to position [0, 0]
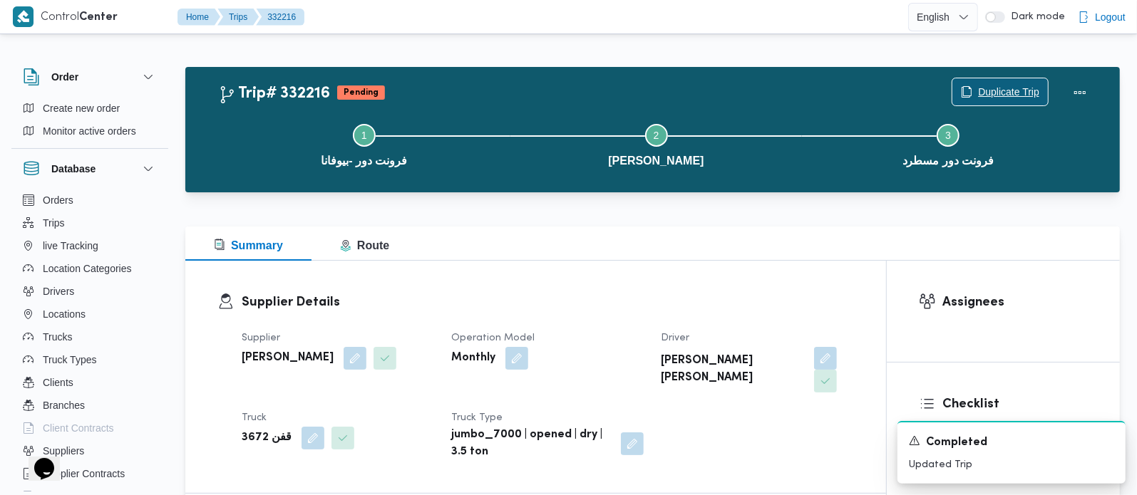
click at [999, 96] on span "Duplicate Trip" at bounding box center [1008, 91] width 61 height 17
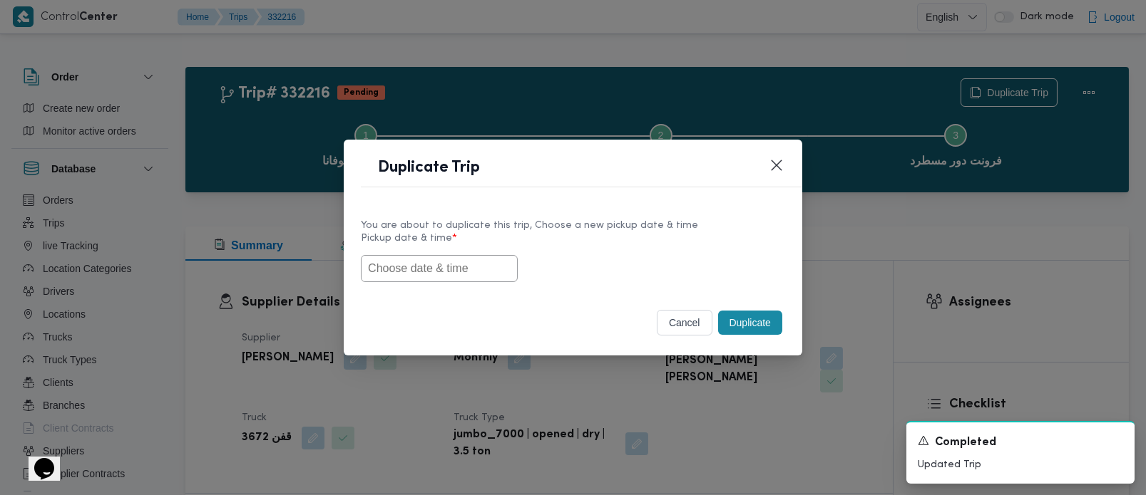
click at [410, 269] on input "text" at bounding box center [439, 268] width 157 height 27
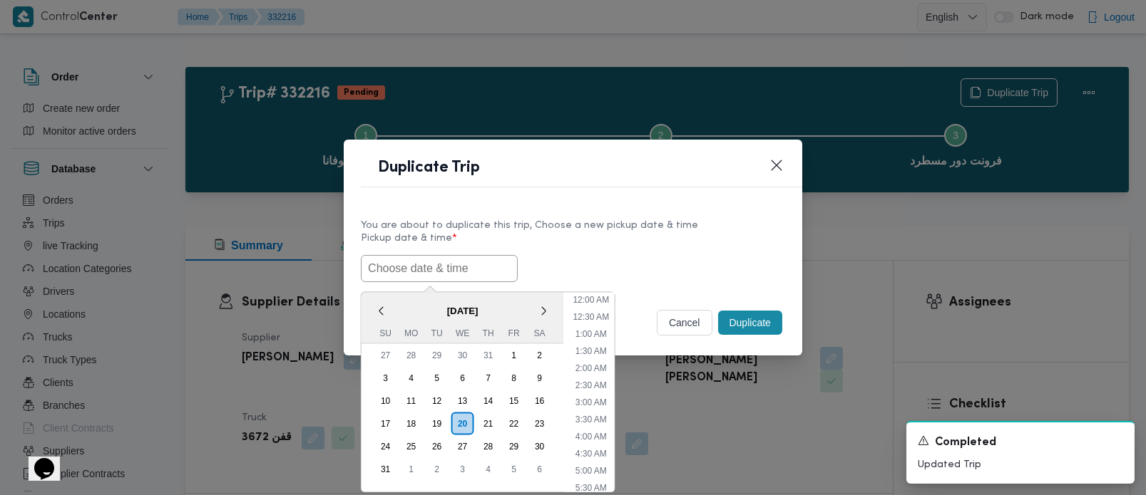
paste input "[DATE] 7:00AM"
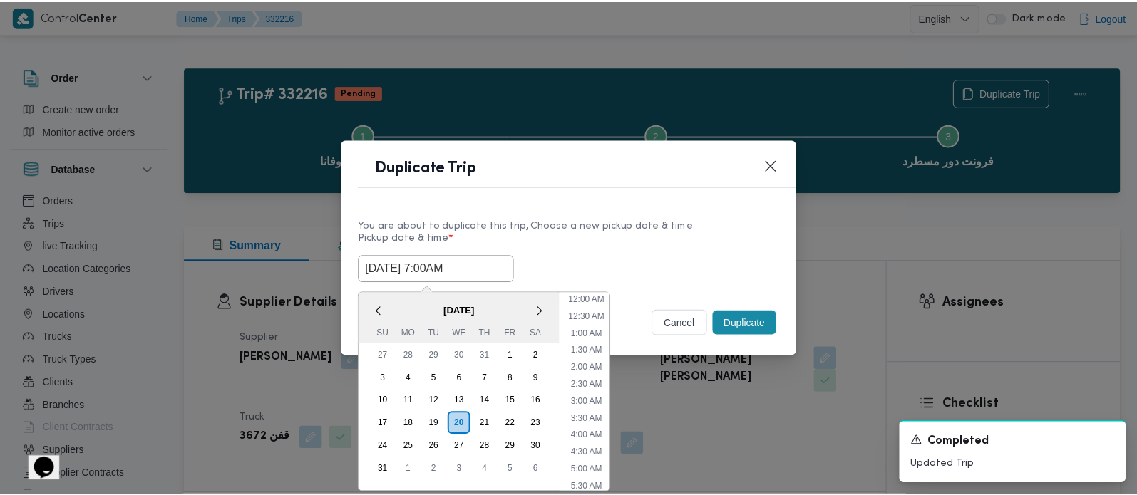
scroll to position [354, 0]
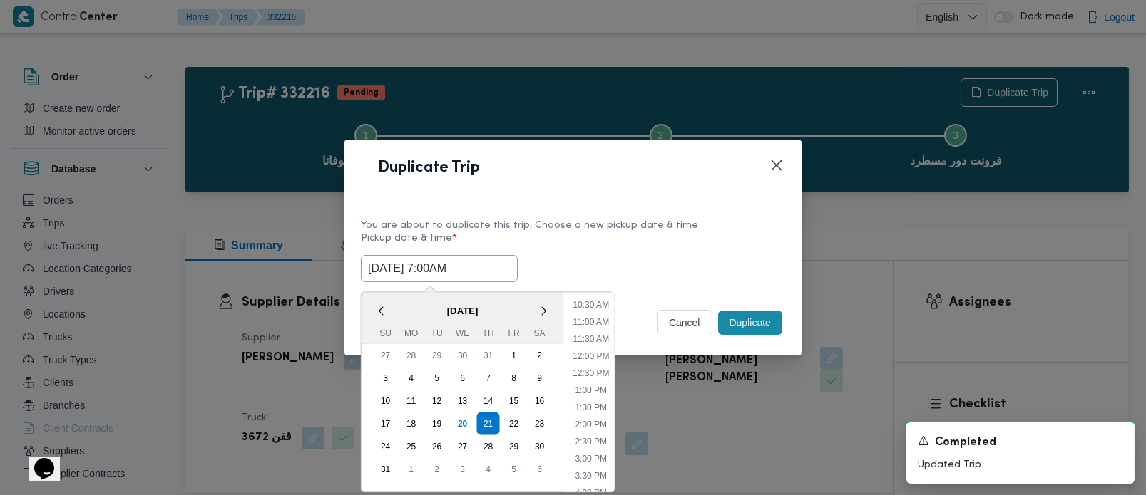
type input "[DATE] 7:00AM"
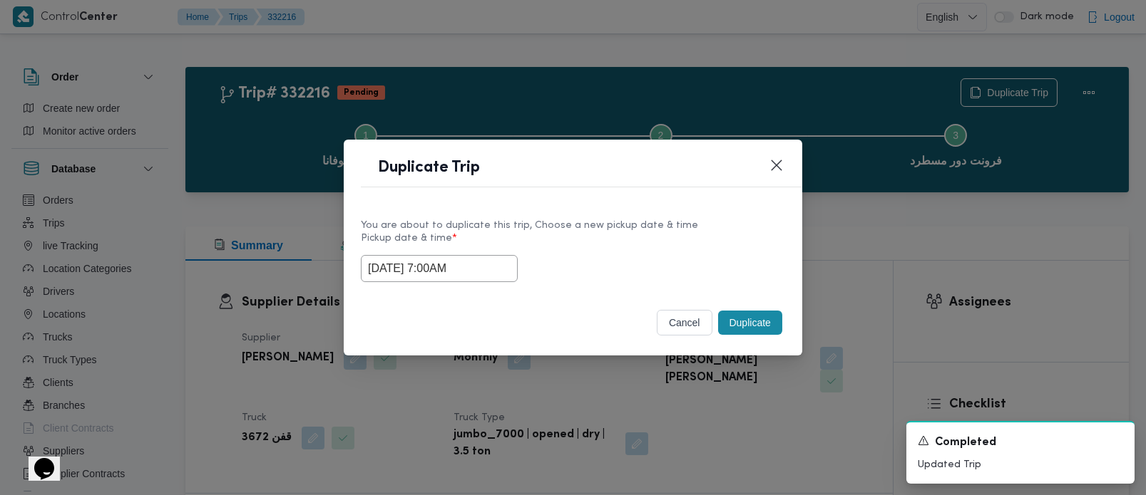
click at [624, 255] on div "[DATE] 7:00AM" at bounding box center [573, 268] width 424 height 27
click at [747, 317] on button "Duplicate" at bounding box center [750, 323] width 64 height 24
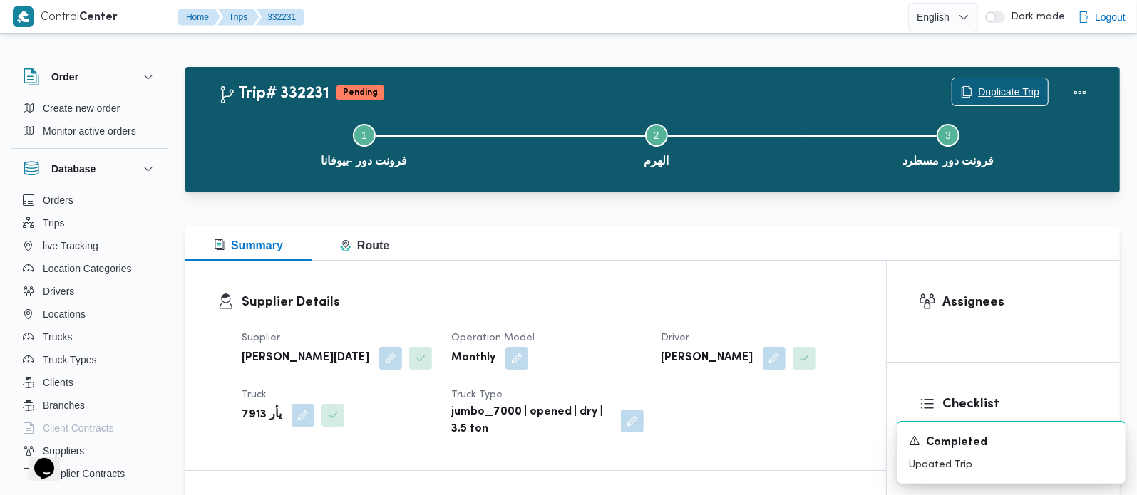
click at [1014, 96] on span "Duplicate Trip" at bounding box center [1008, 91] width 61 height 17
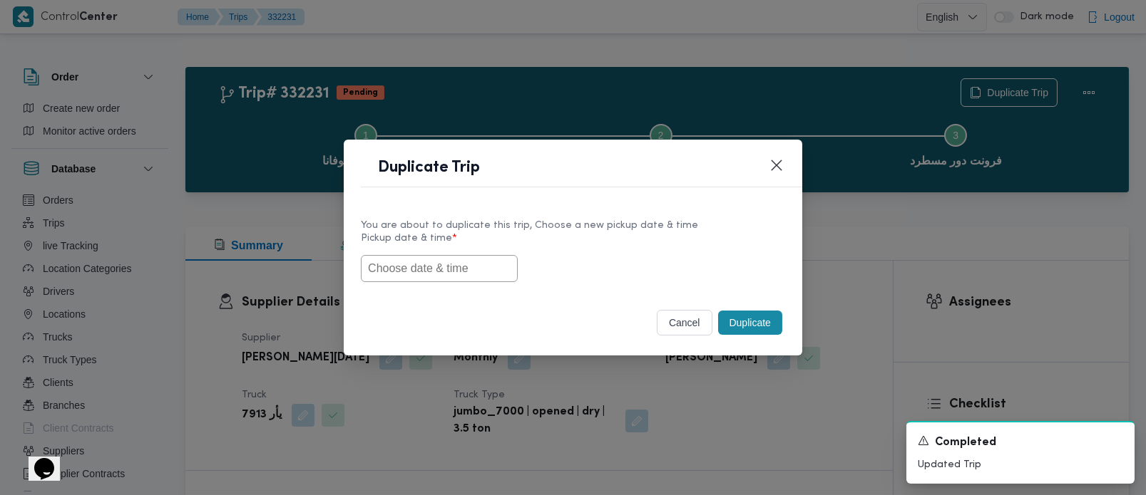
click at [662, 321] on button "cancel" at bounding box center [685, 323] width 56 height 26
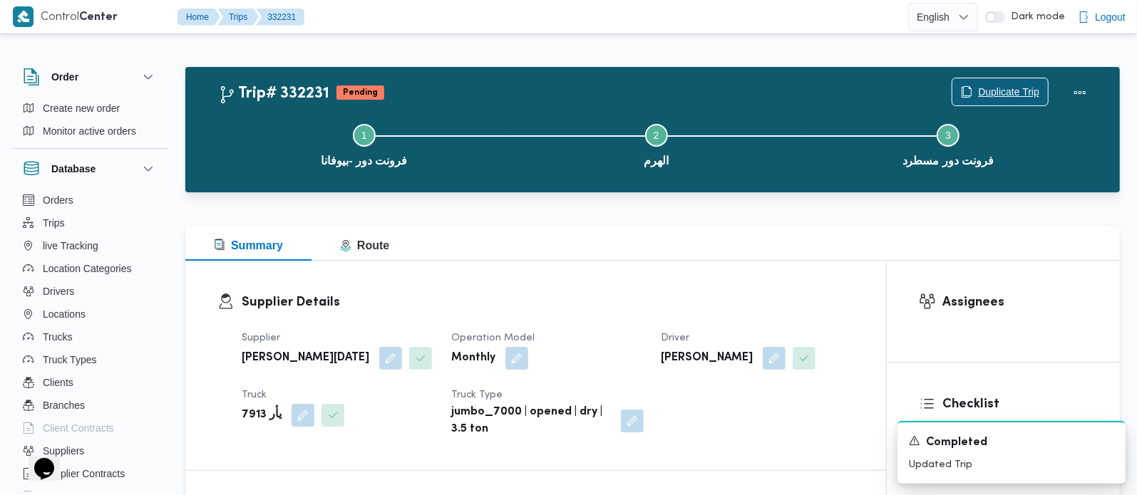
click at [1017, 94] on span "Duplicate Trip" at bounding box center [1008, 91] width 61 height 17
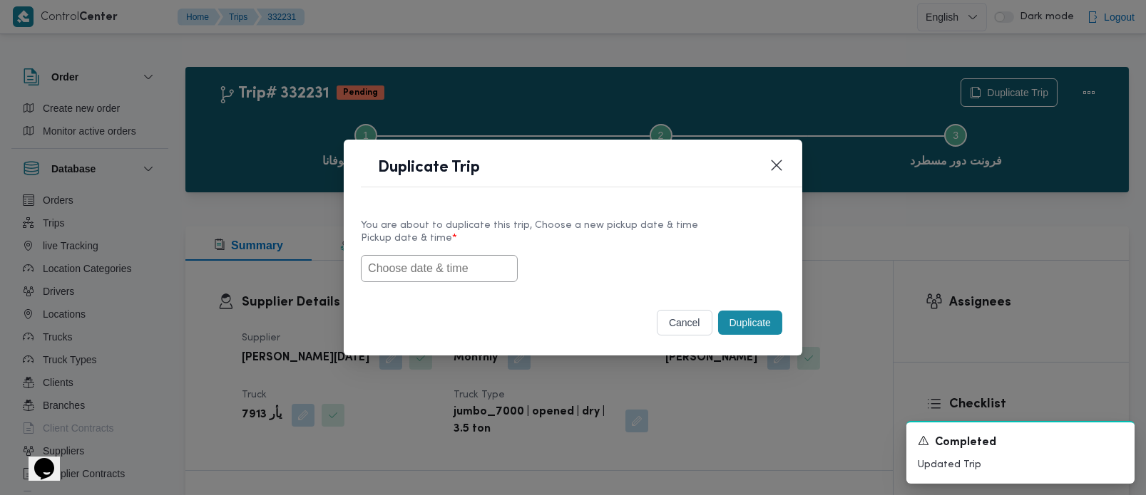
click at [426, 268] on input "text" at bounding box center [439, 268] width 157 height 27
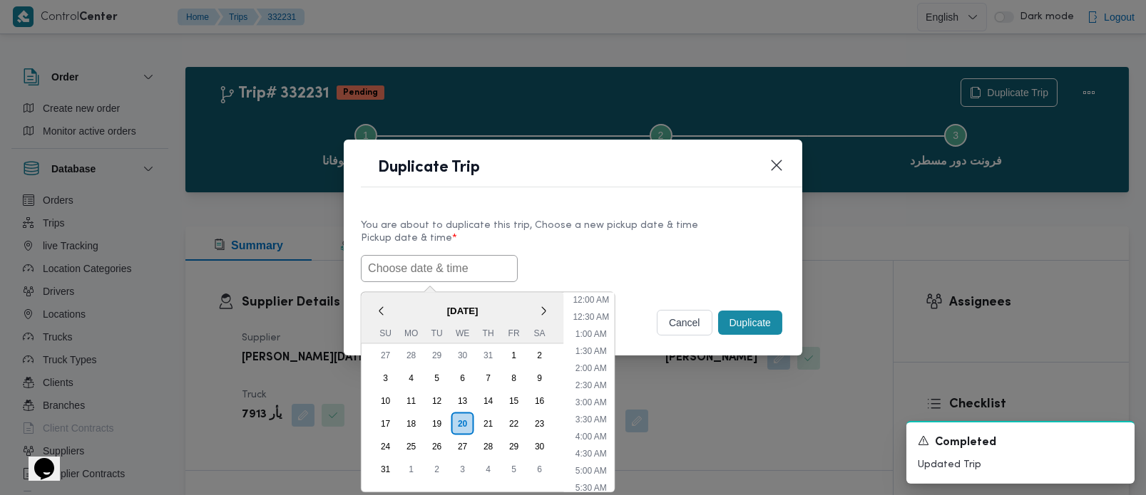
paste input "[DATE] 7:00AM"
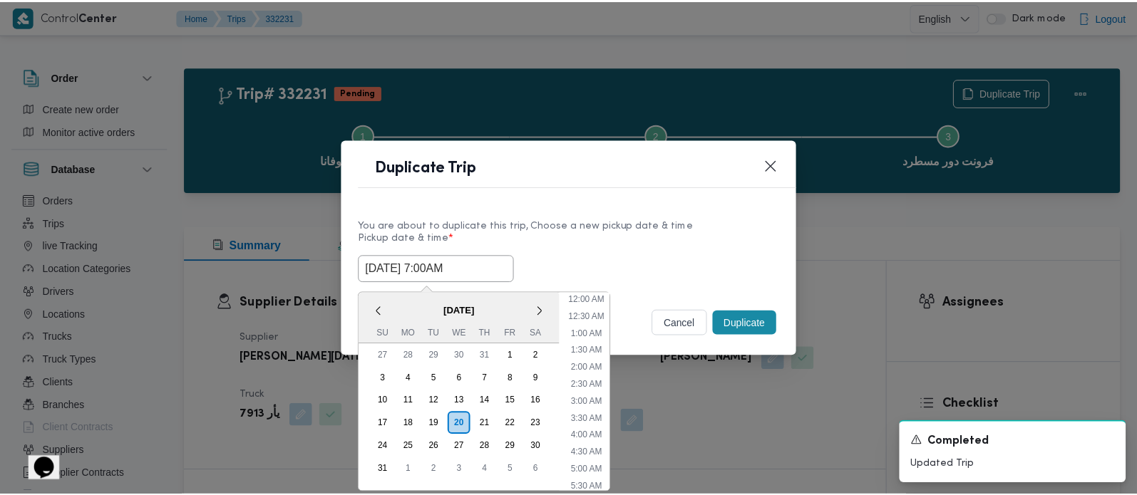
scroll to position [354, 0]
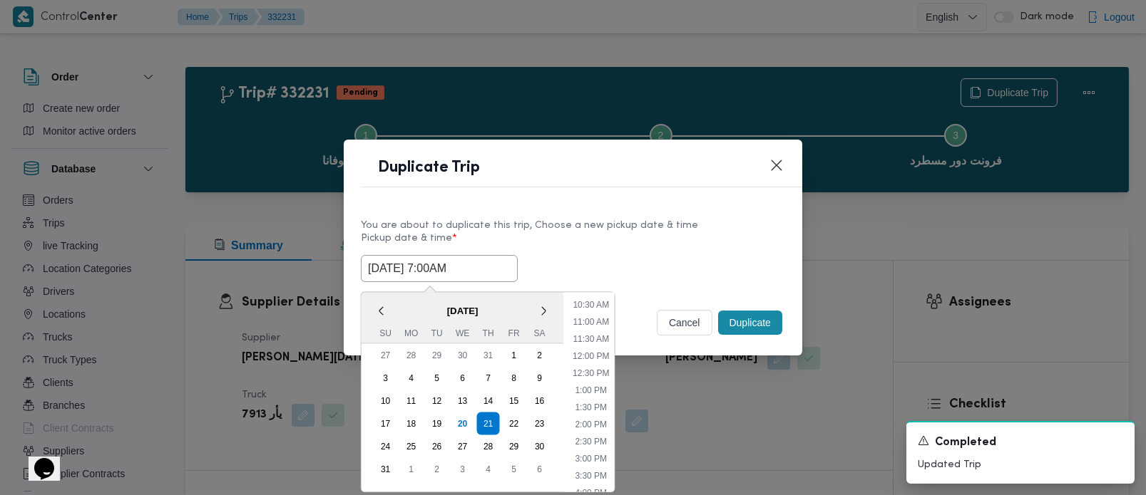
type input "[DATE] 7:00AM"
click at [568, 249] on label "Pickup date & time *" at bounding box center [573, 244] width 424 height 22
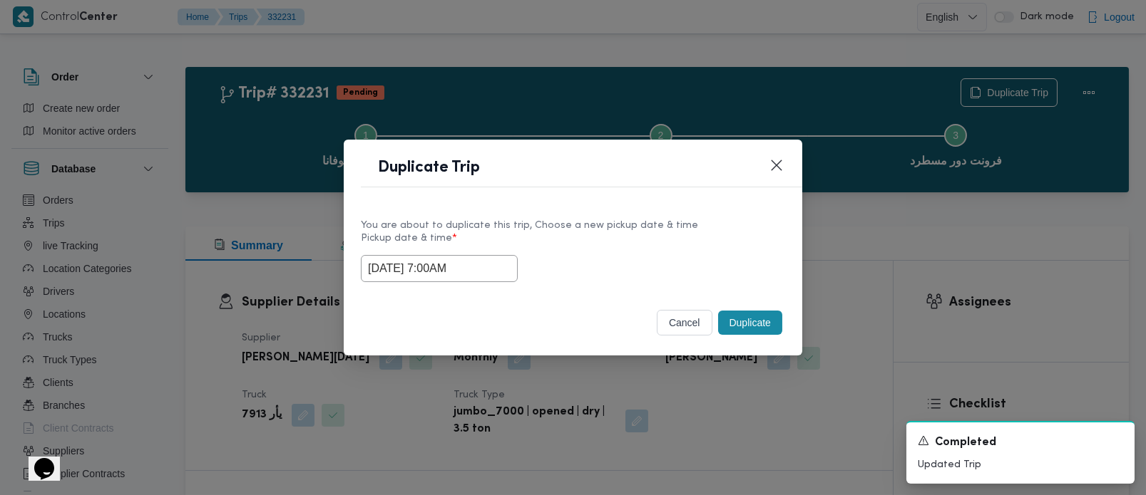
click at [763, 313] on button "Duplicate" at bounding box center [750, 323] width 64 height 24
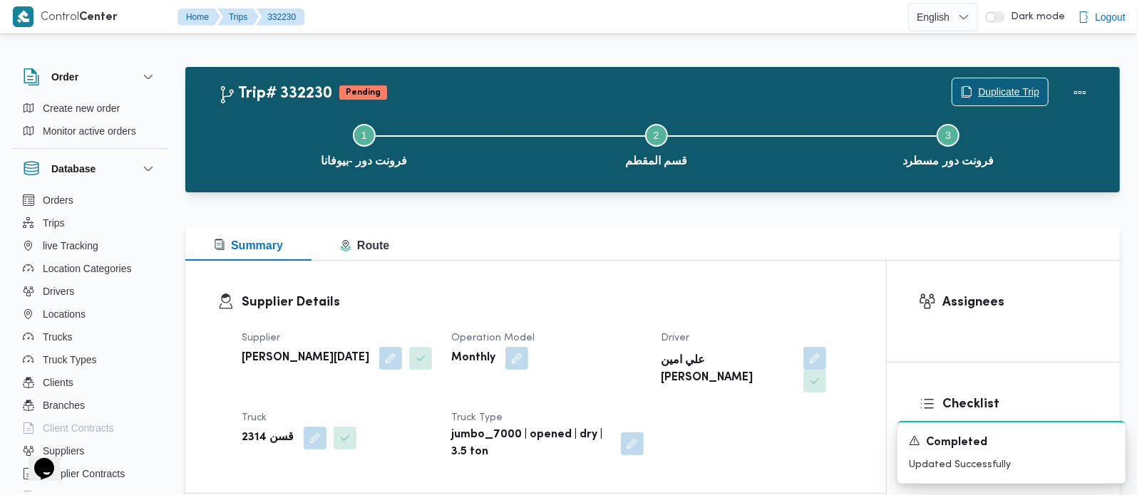
click at [1016, 92] on span "Duplicate Trip" at bounding box center [1008, 91] width 61 height 17
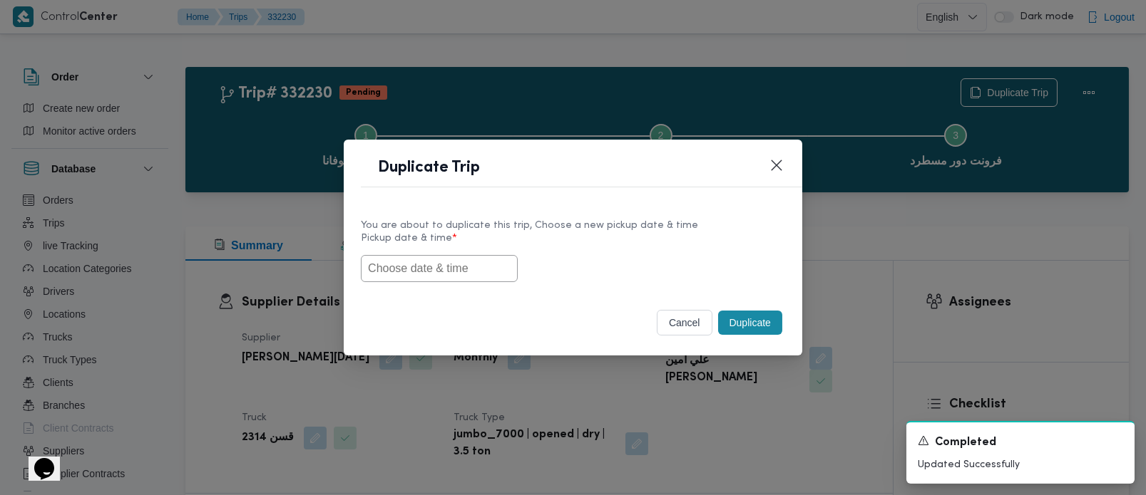
click at [438, 260] on input "text" at bounding box center [439, 268] width 157 height 27
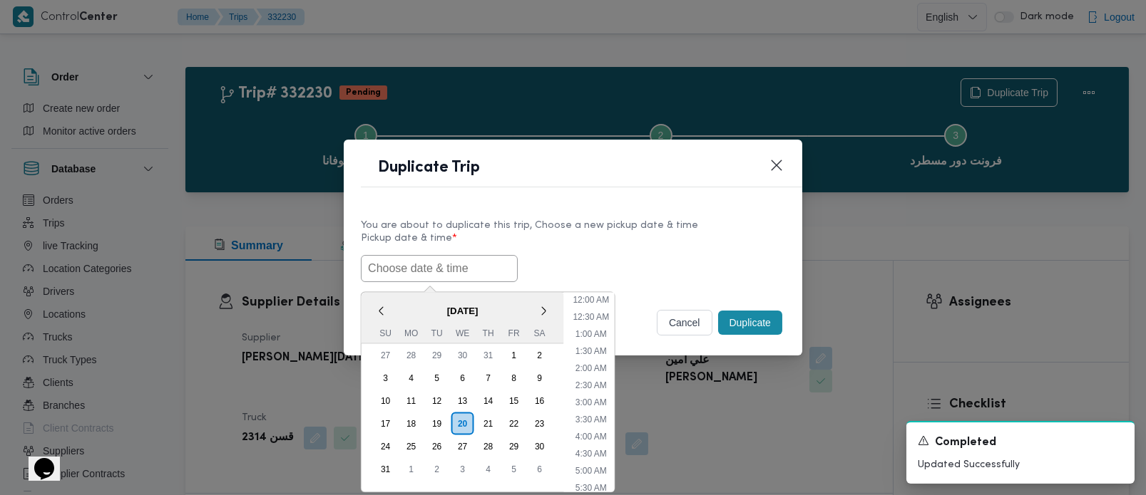
paste input "21/08/2025 7:00AM"
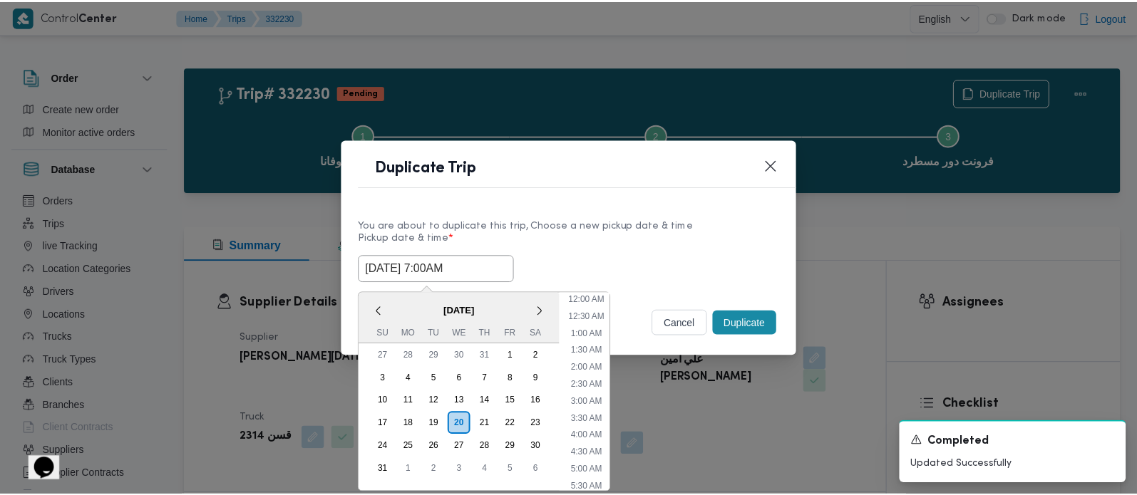
scroll to position [354, 0]
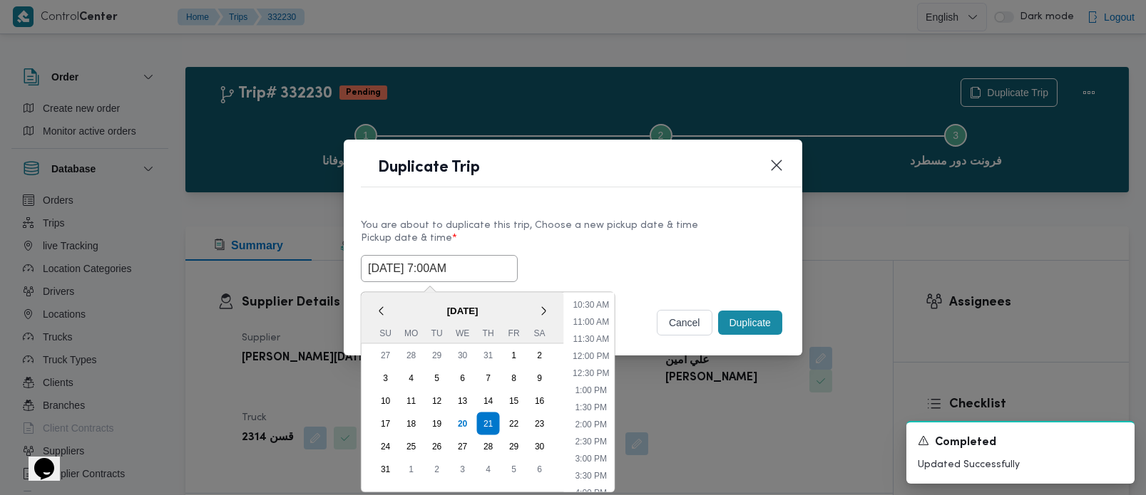
type input "21/08/2025 7:00AM"
click at [612, 259] on div "21/08/2025 7:00AM < August 2025 > Su Mo Tu We Th Fr Sa 27 28 29 30 31 1 2 3 4 5…" at bounding box center [573, 268] width 424 height 27
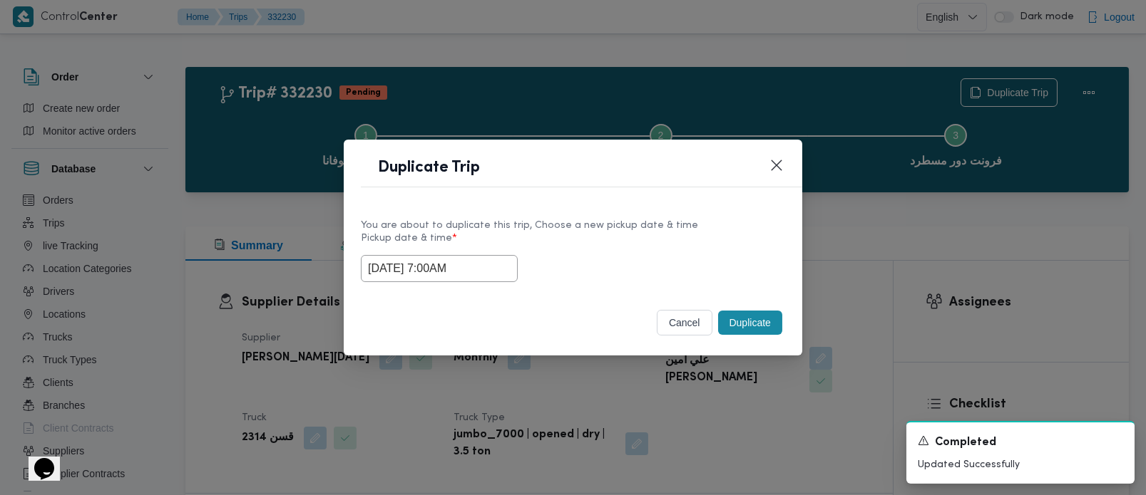
click at [737, 327] on button "Duplicate" at bounding box center [750, 323] width 64 height 24
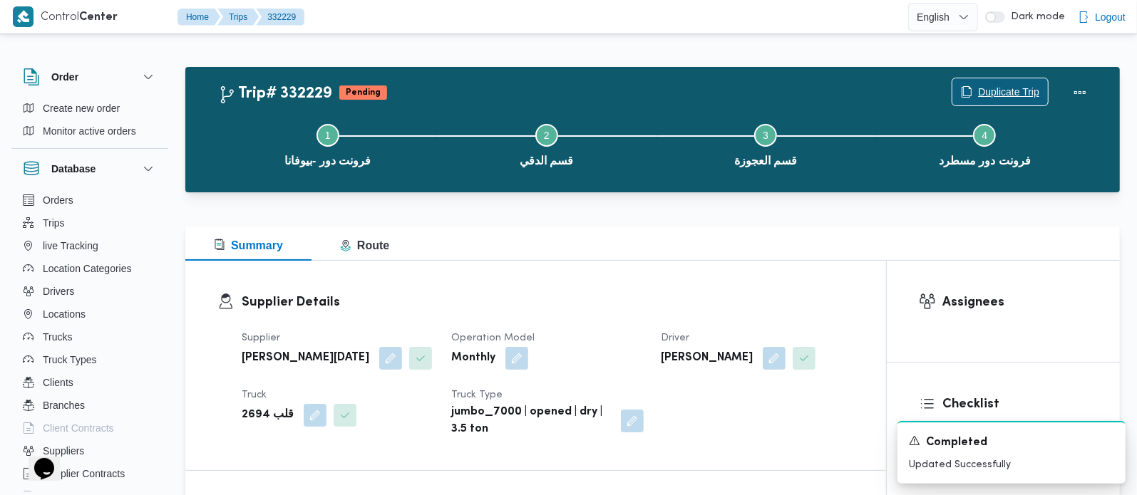
click at [1004, 91] on span "Duplicate Trip" at bounding box center [1008, 91] width 61 height 17
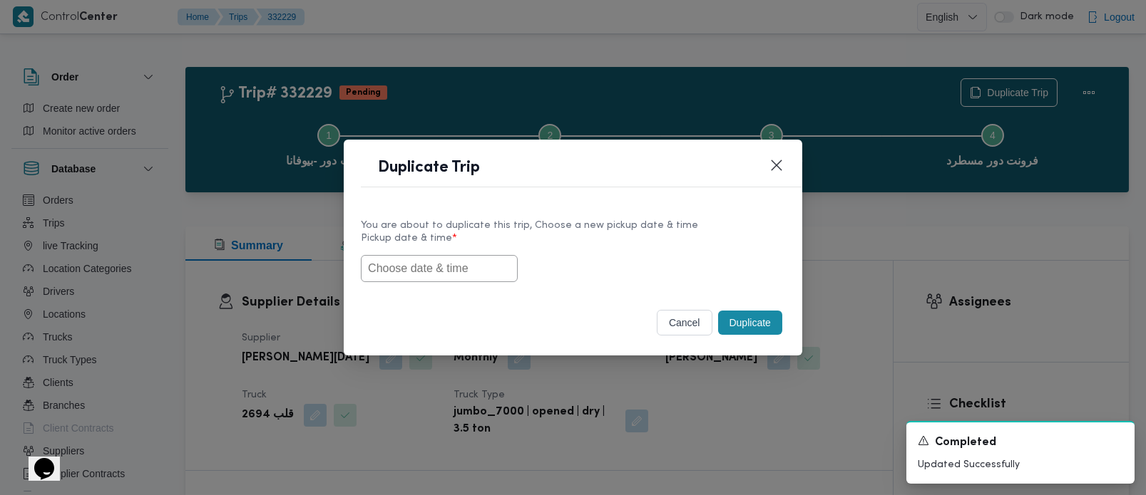
click at [391, 278] on input "text" at bounding box center [439, 268] width 157 height 27
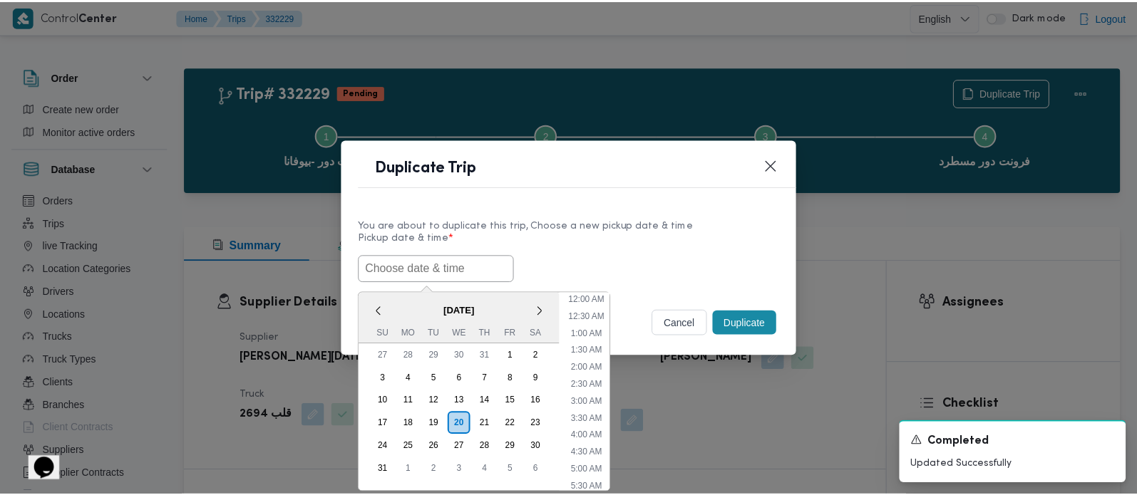
scroll to position [354, 0]
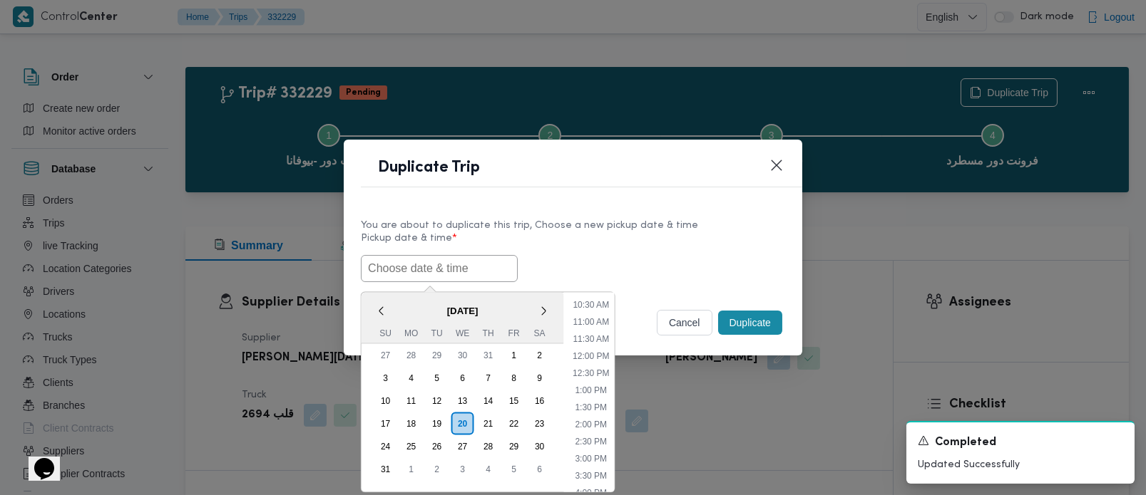
paste input "[DATE] 7:00AM"
type input "[DATE] 7:00AM"
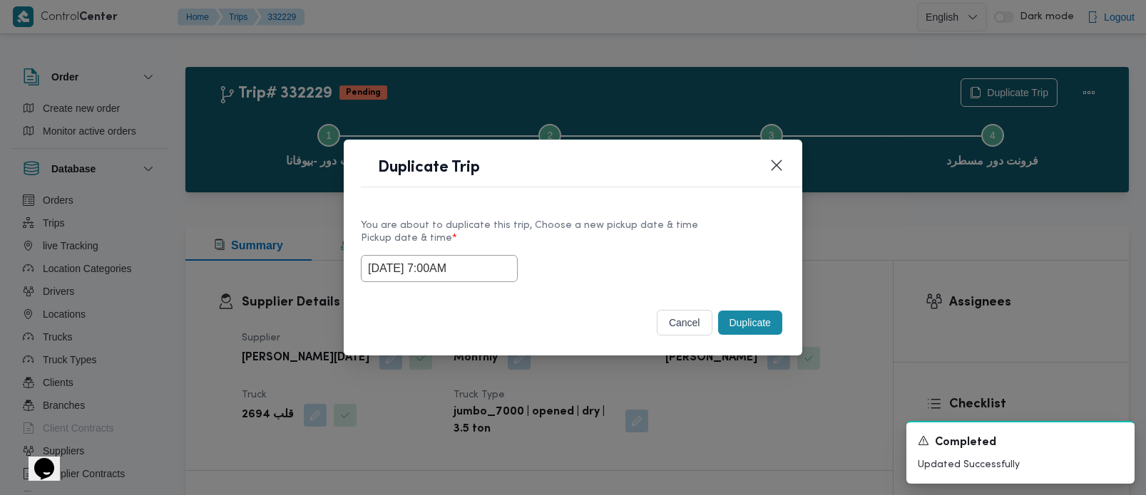
drag, startPoint x: 654, startPoint y: 244, endPoint x: 733, endPoint y: 306, distance: 99.5
click at [654, 244] on label "Pickup date & time *" at bounding box center [573, 244] width 424 height 22
click at [742, 312] on button "Duplicate" at bounding box center [750, 323] width 64 height 24
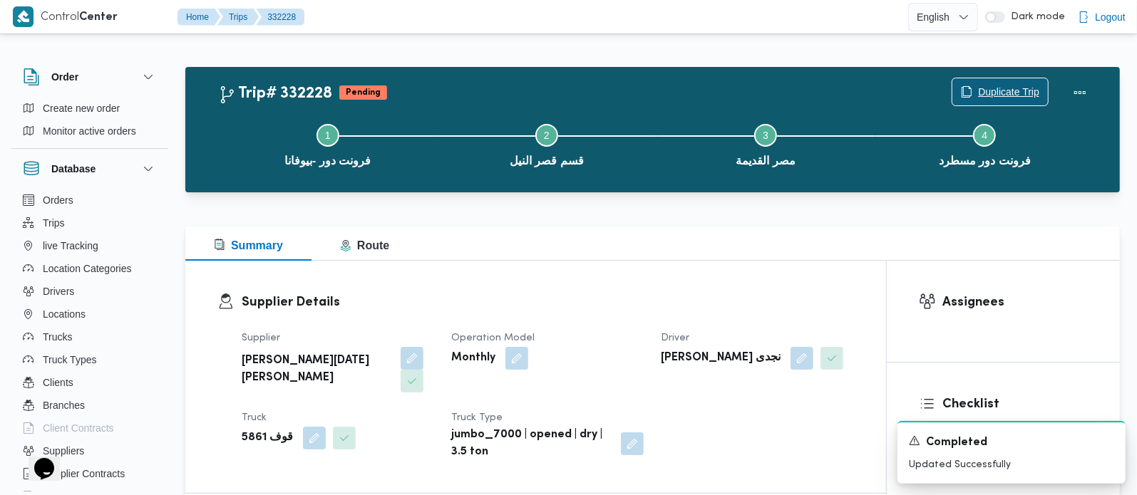
click at [980, 92] on span "Duplicate Trip" at bounding box center [1008, 91] width 61 height 17
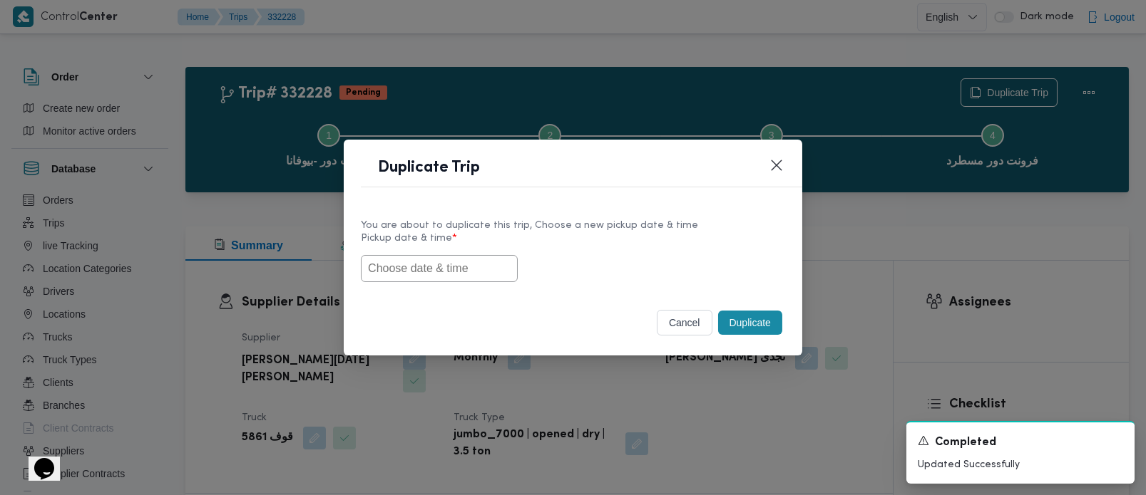
click at [440, 269] on input "text" at bounding box center [439, 268] width 157 height 27
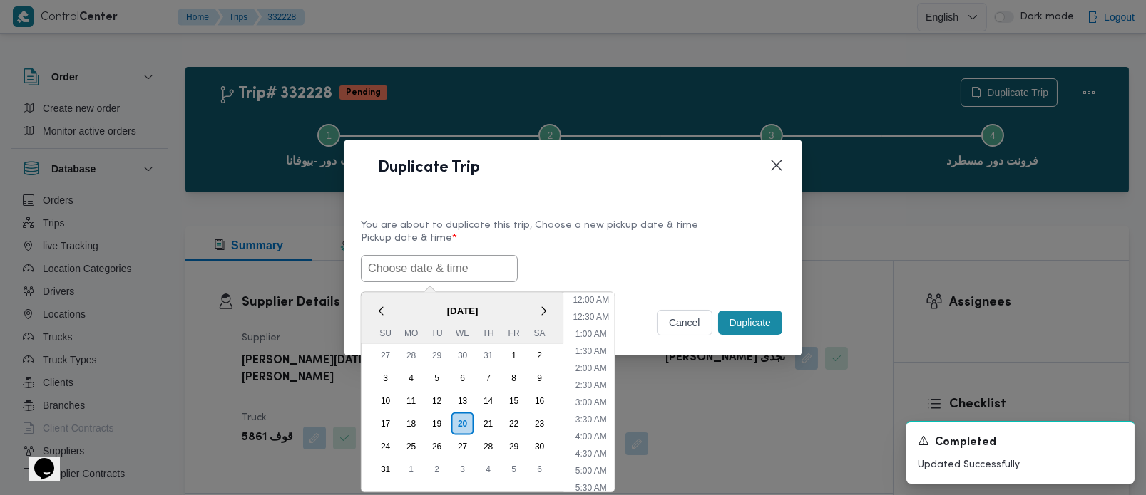
paste input "[DATE] 7:00AM"
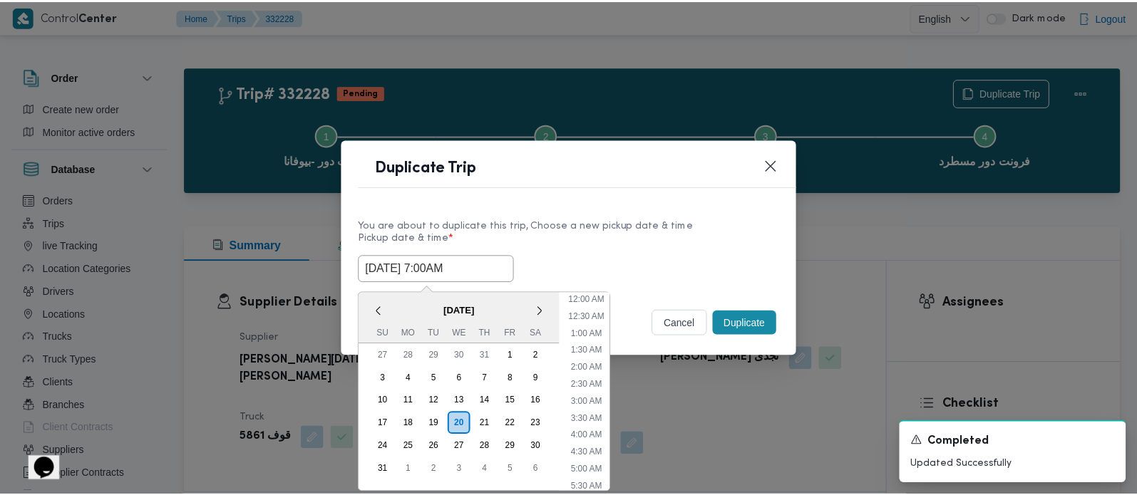
scroll to position [354, 0]
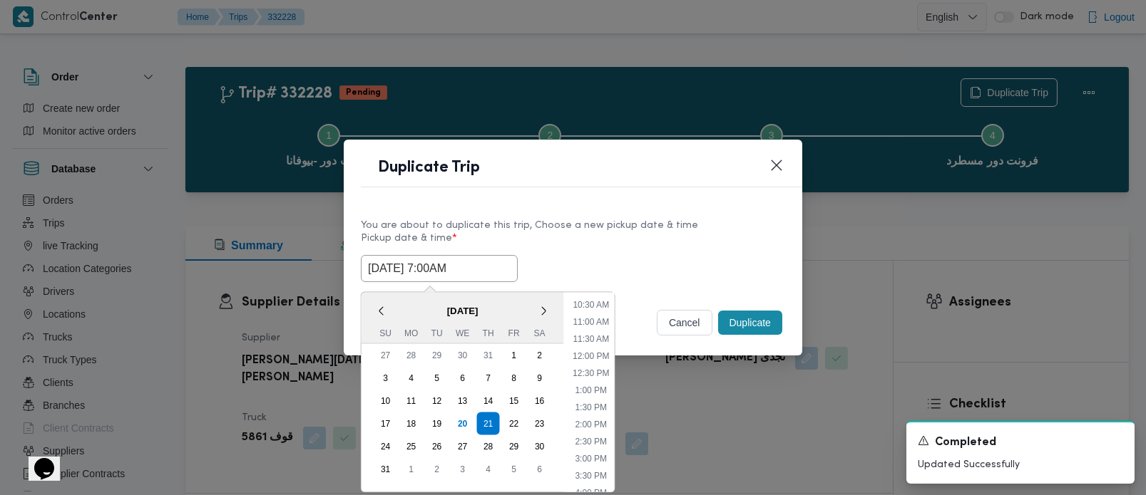
type input "[DATE] 7:00AM"
drag, startPoint x: 621, startPoint y: 249, endPoint x: 694, endPoint y: 289, distance: 83.2
click at [621, 249] on label "Pickup date & time *" at bounding box center [573, 244] width 424 height 22
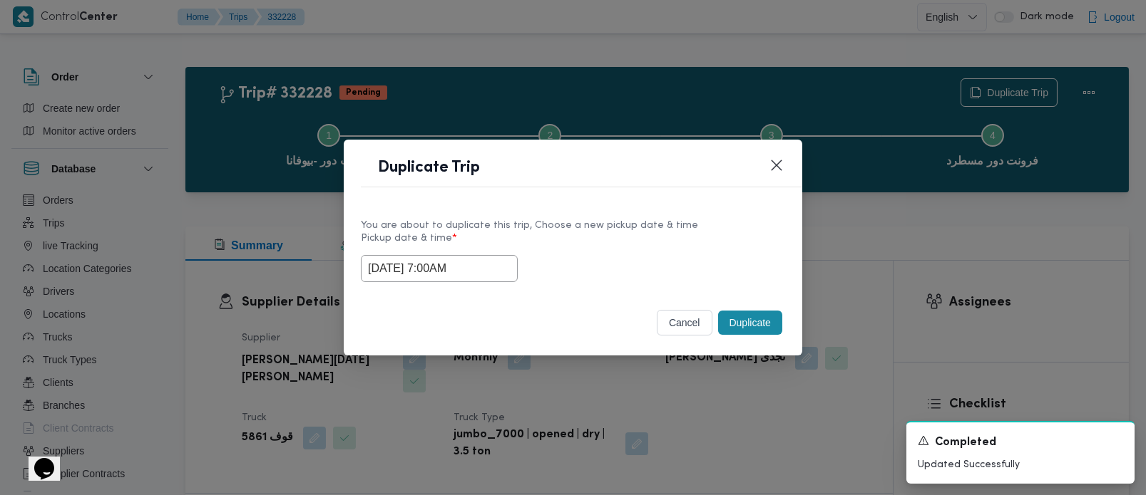
click at [733, 312] on button "Duplicate" at bounding box center [750, 323] width 64 height 24
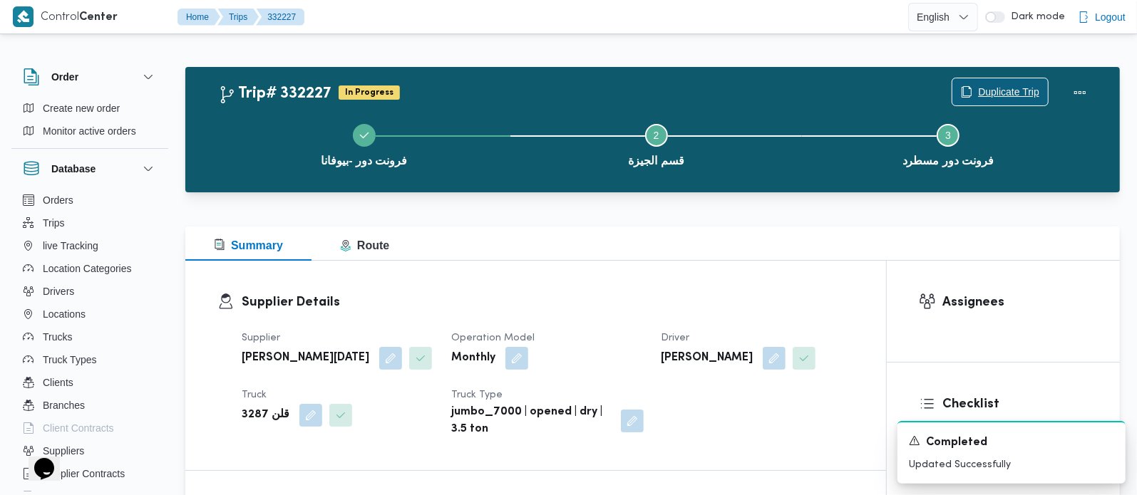
click at [1021, 85] on span "Duplicate Trip" at bounding box center [1008, 91] width 61 height 17
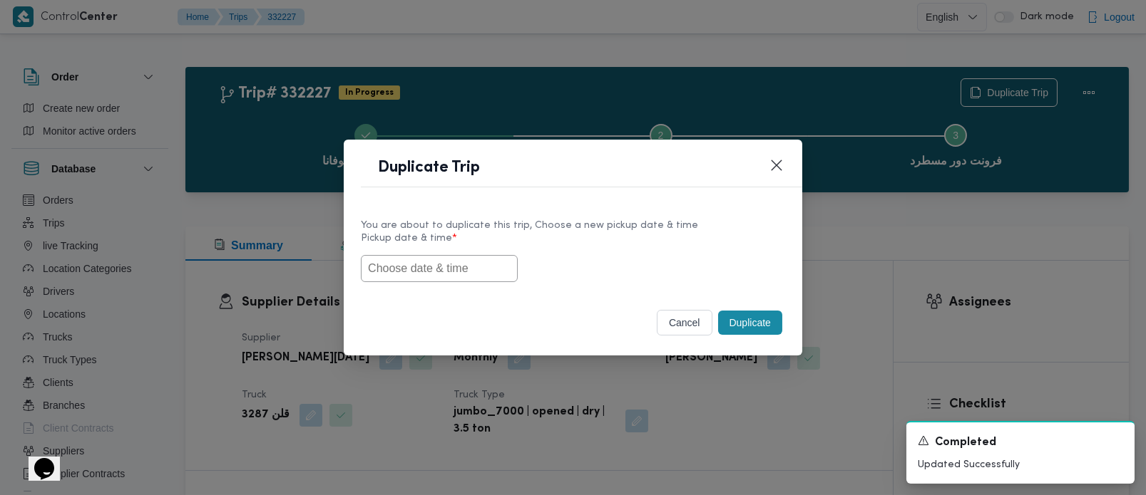
click at [445, 268] on input "text" at bounding box center [439, 268] width 157 height 27
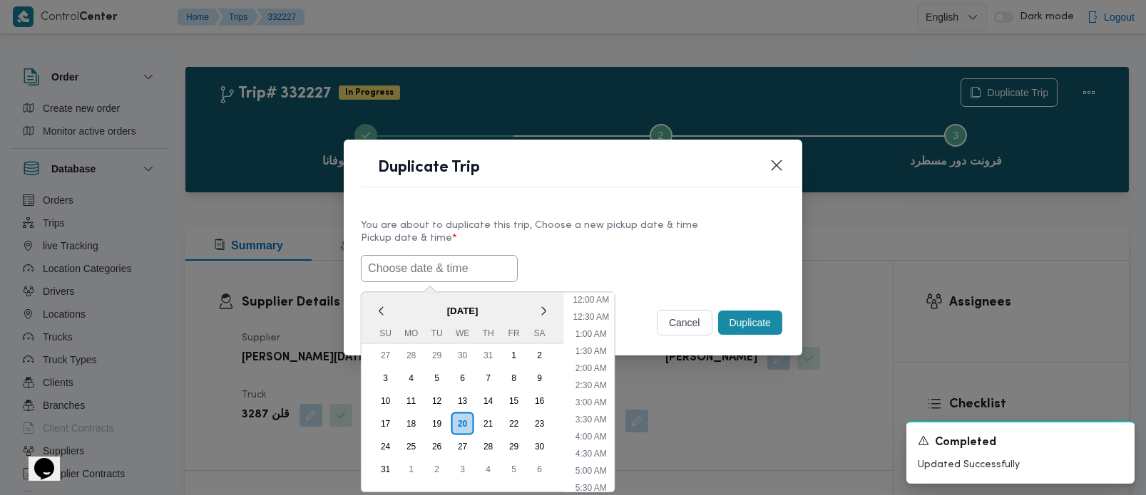
paste input "[DATE] 7:00AM"
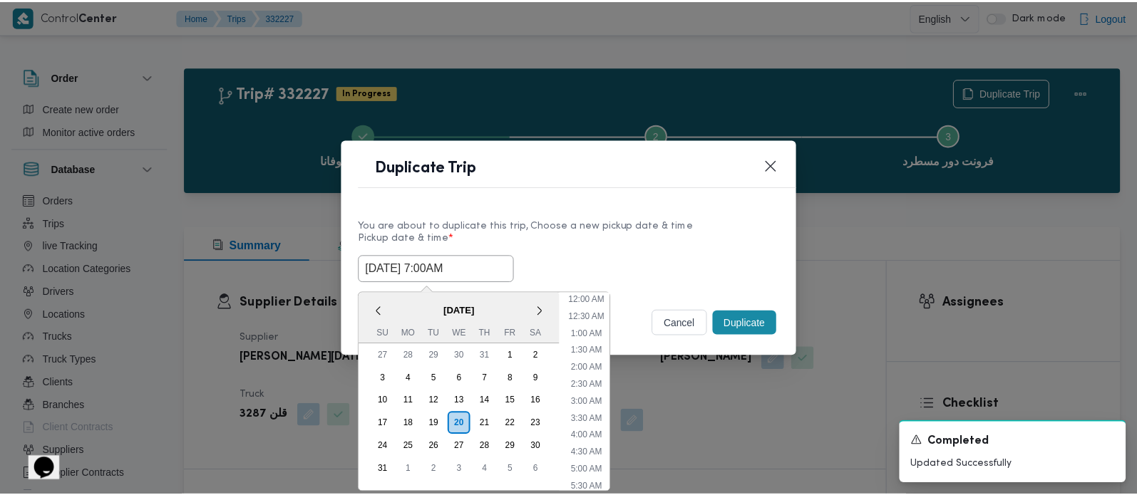
scroll to position [354, 0]
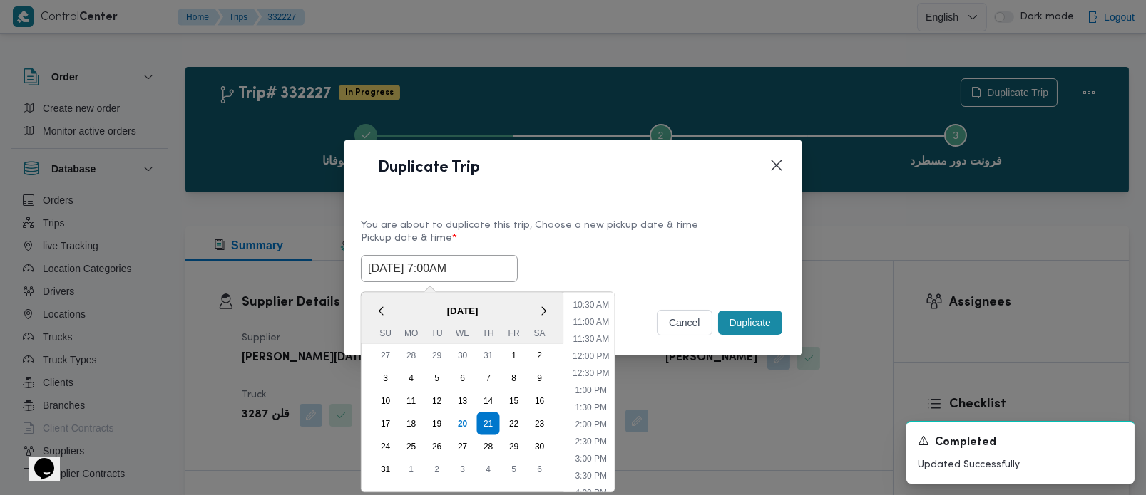
type input "[DATE] 7:00AM"
click at [668, 246] on label "Pickup date & time *" at bounding box center [573, 244] width 424 height 22
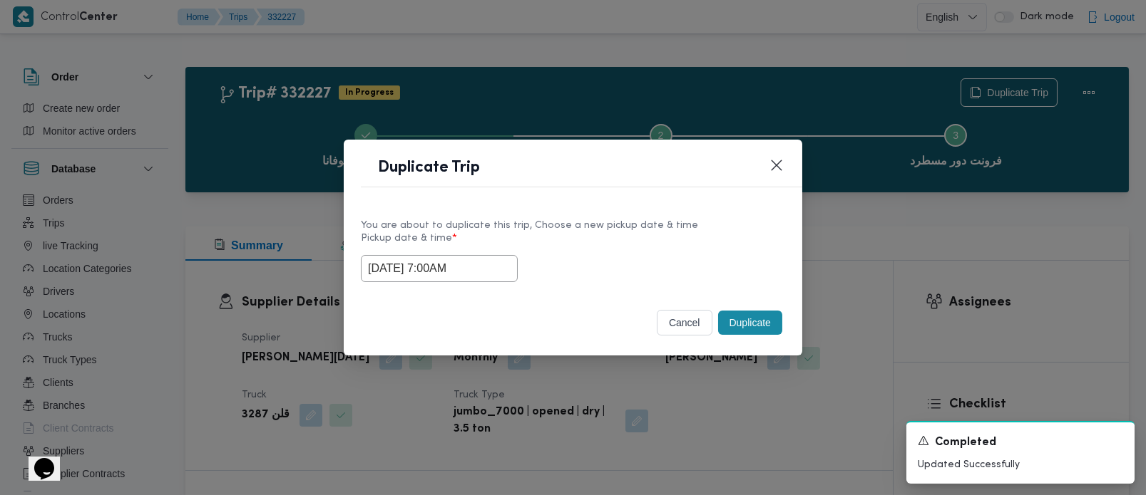
click at [764, 319] on button "Duplicate" at bounding box center [750, 323] width 64 height 24
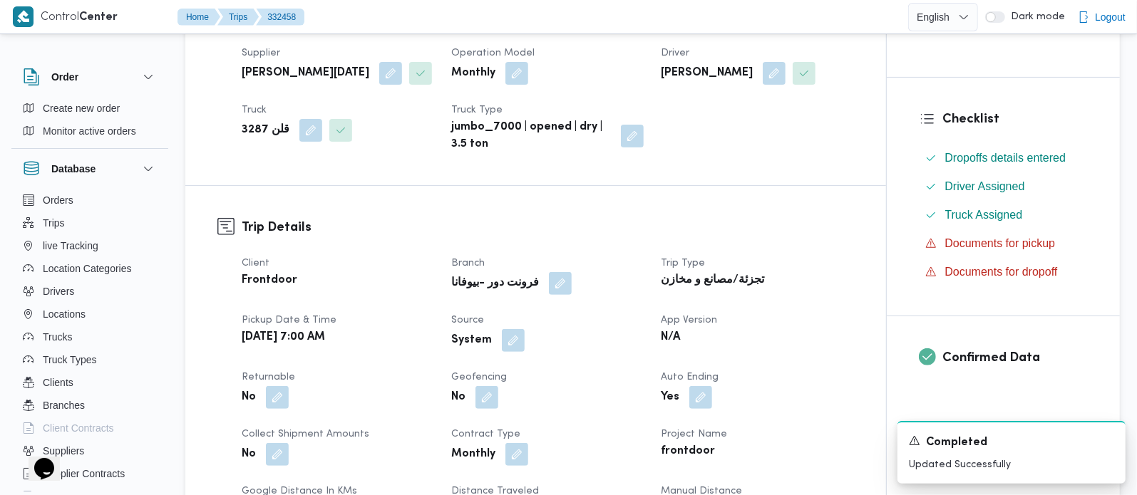
scroll to position [335, 0]
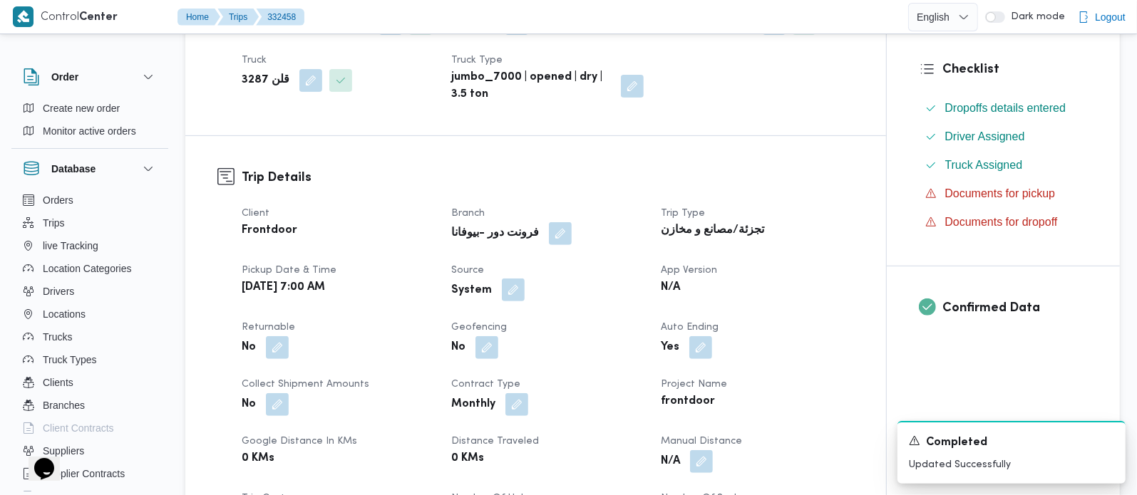
click at [503, 302] on button "button" at bounding box center [513, 290] width 23 height 23
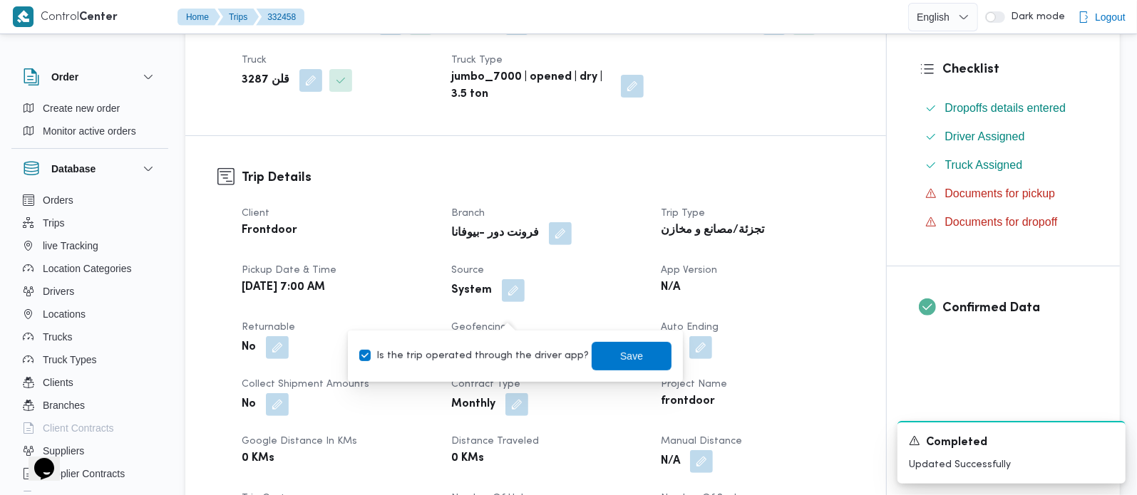
drag, startPoint x: 497, startPoint y: 348, endPoint x: 564, endPoint y: 349, distance: 67.0
click at [497, 349] on label "Is the trip operated through the driver app?" at bounding box center [474, 356] width 230 height 17
checkbox input "false"
click at [620, 349] on span "Save" at bounding box center [631, 355] width 23 height 17
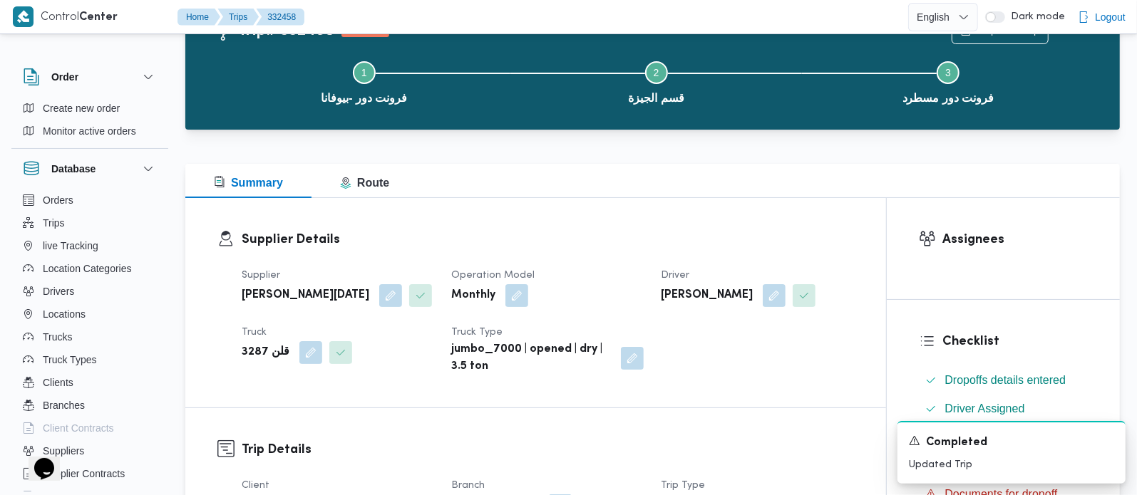
scroll to position [0, 0]
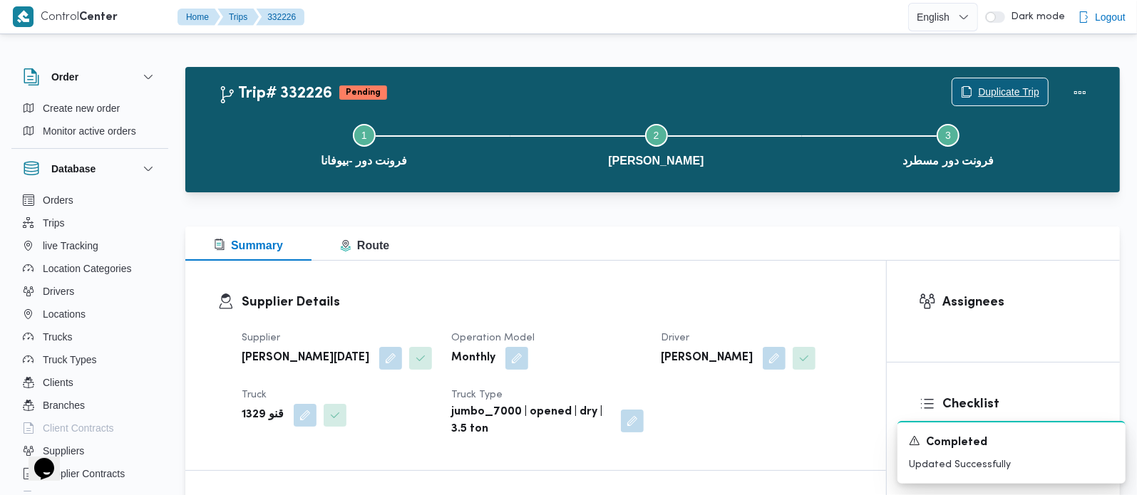
click at [990, 93] on span "Duplicate Trip" at bounding box center [1008, 91] width 61 height 17
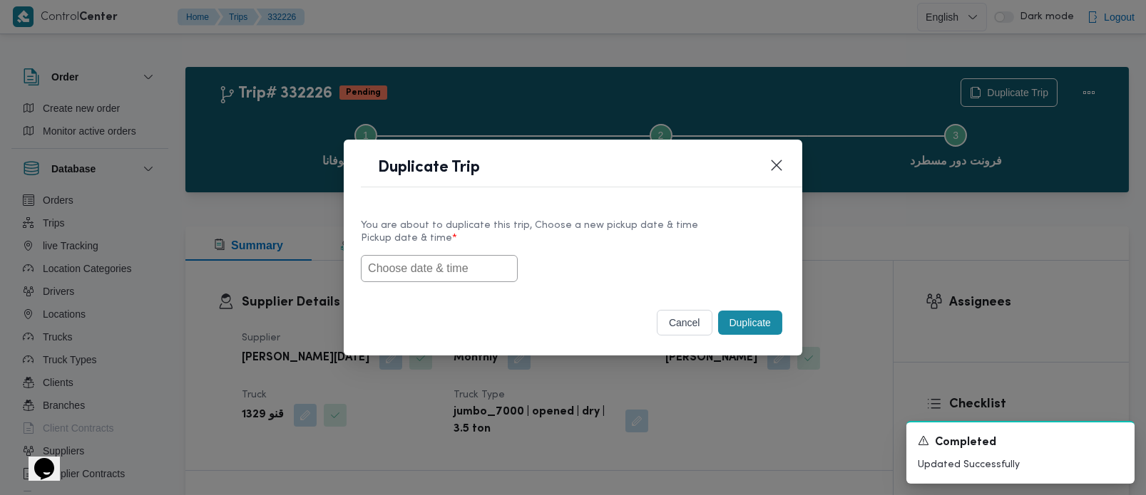
click at [473, 255] on input "text" at bounding box center [439, 268] width 157 height 27
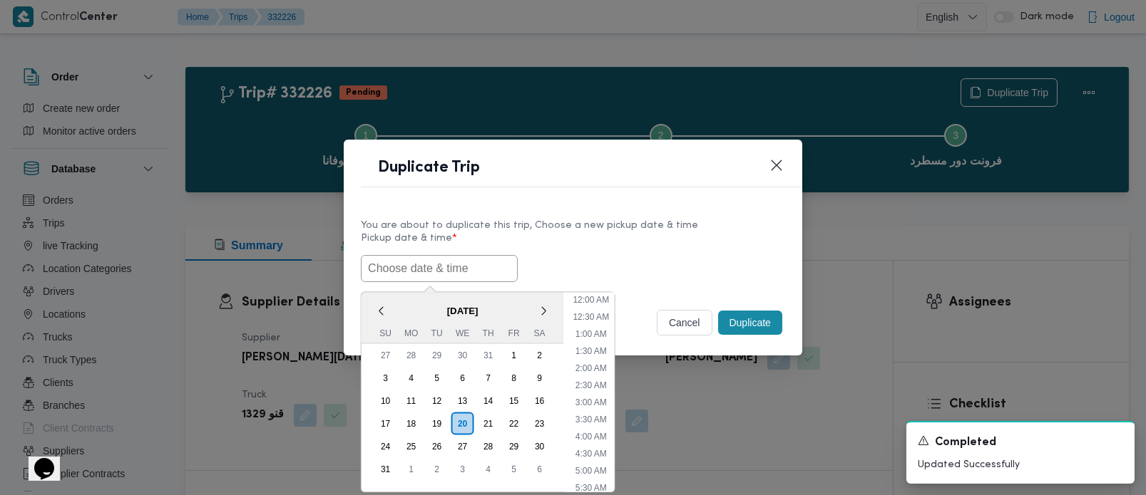
scroll to position [354, 0]
paste input "[DATE] 7:00AM"
type input "[DATE] 7:00AM"
click at [592, 245] on label "Pickup date & time *" at bounding box center [573, 244] width 424 height 22
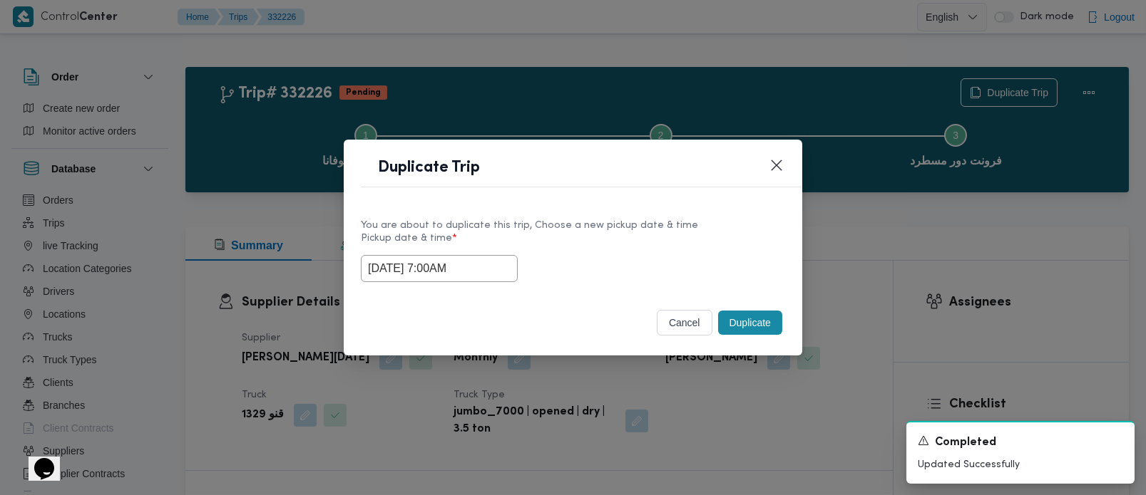
click at [743, 316] on button "Duplicate" at bounding box center [750, 323] width 64 height 24
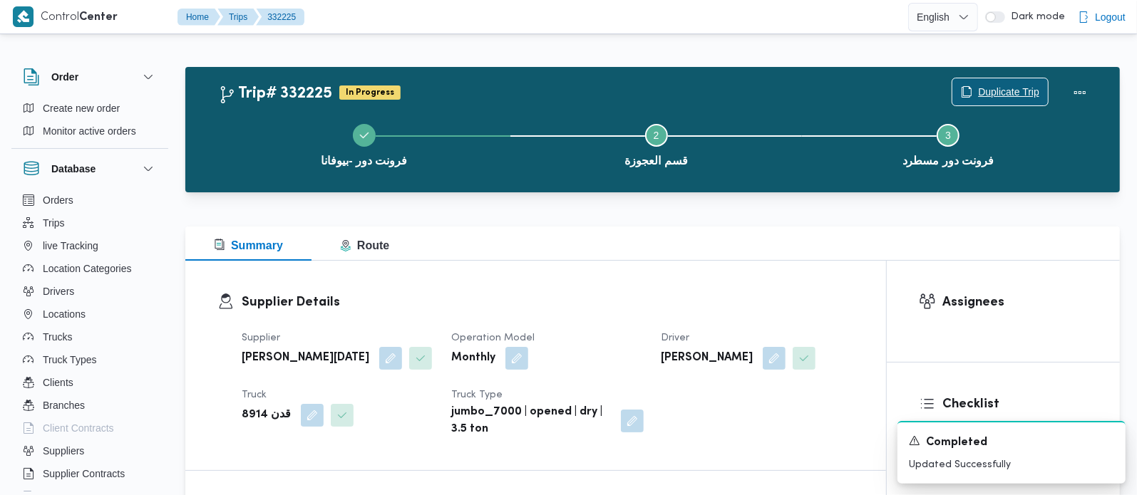
click at [987, 97] on span "Duplicate Trip" at bounding box center [1008, 91] width 61 height 17
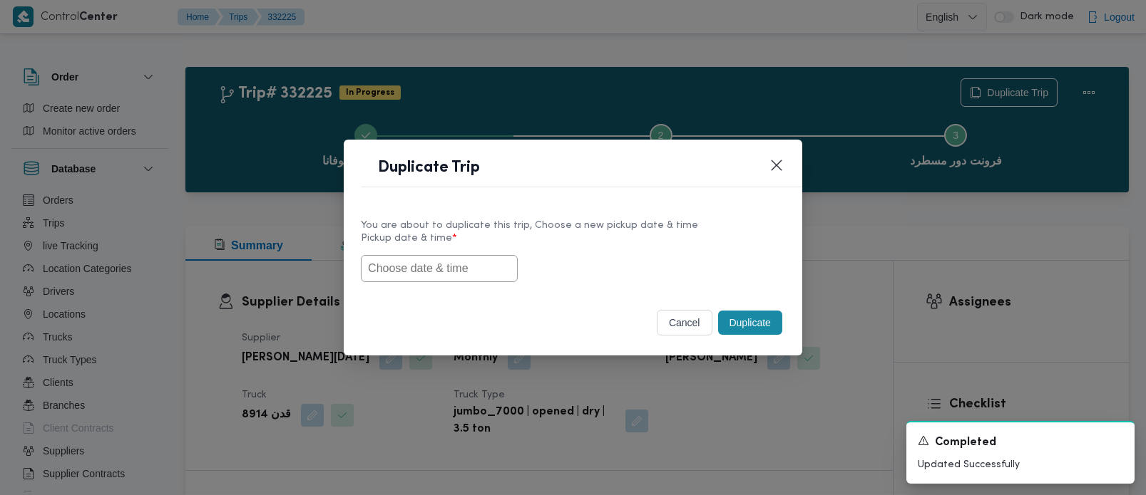
click at [479, 262] on input "text" at bounding box center [439, 268] width 157 height 27
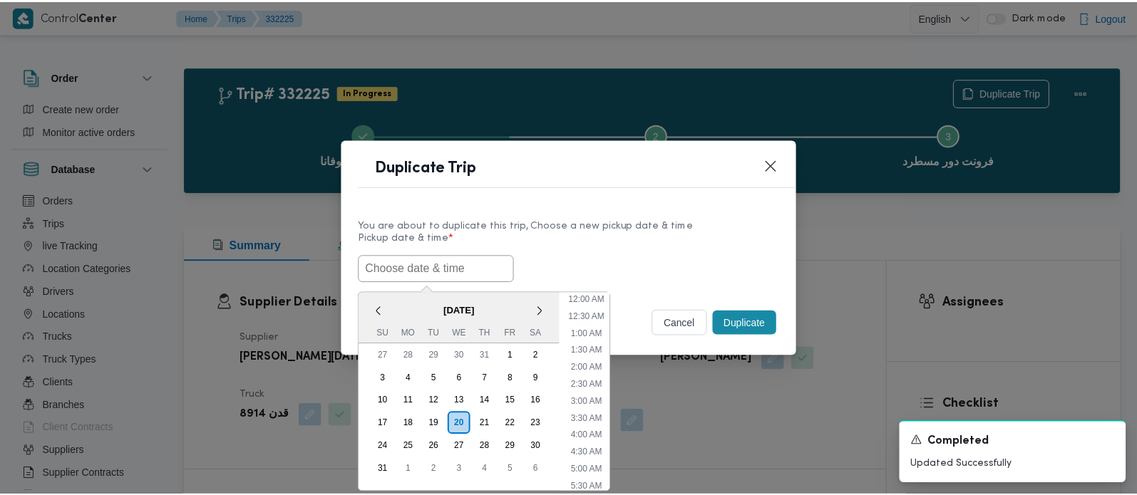
scroll to position [354, 0]
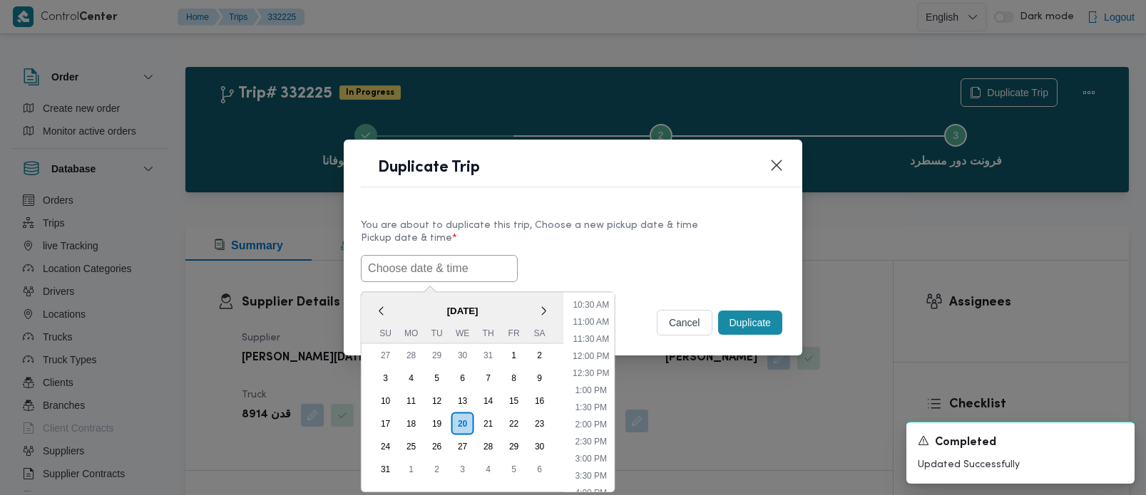
paste input "[DATE] 7:00AM"
type input "[DATE] 7:00AM"
click at [617, 247] on label "Pickup date & time *" at bounding box center [573, 244] width 424 height 22
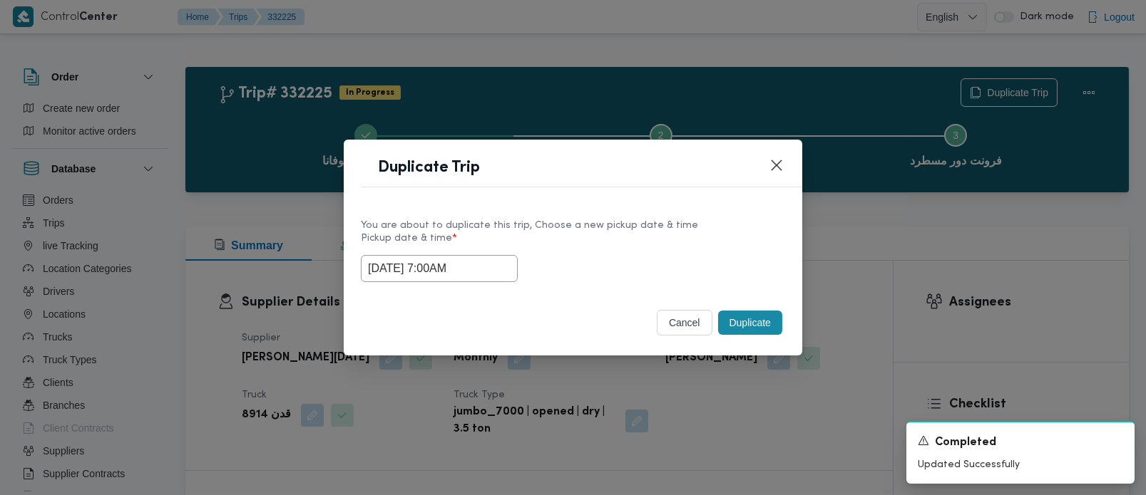
click at [731, 321] on button "Duplicate" at bounding box center [750, 323] width 64 height 24
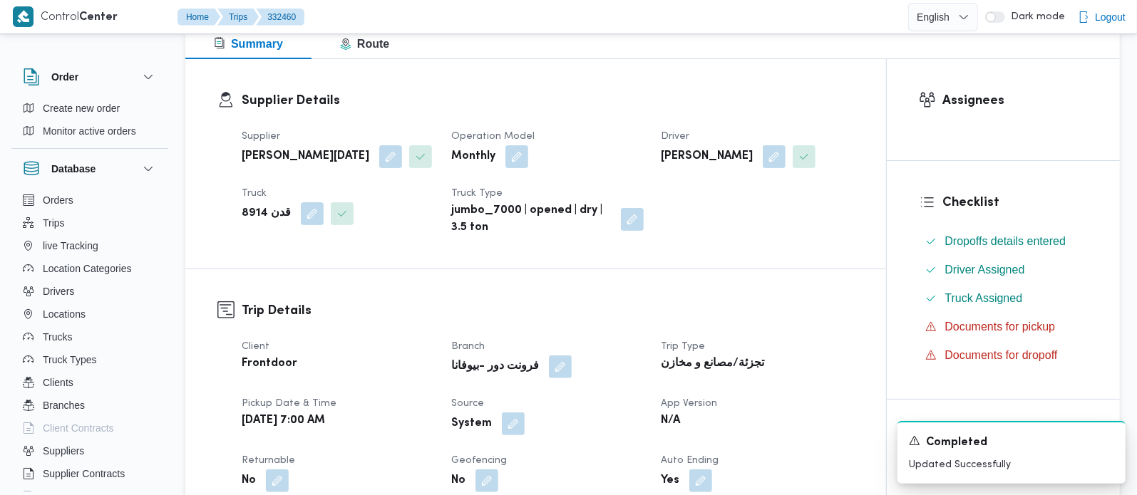
scroll to position [251, 0]
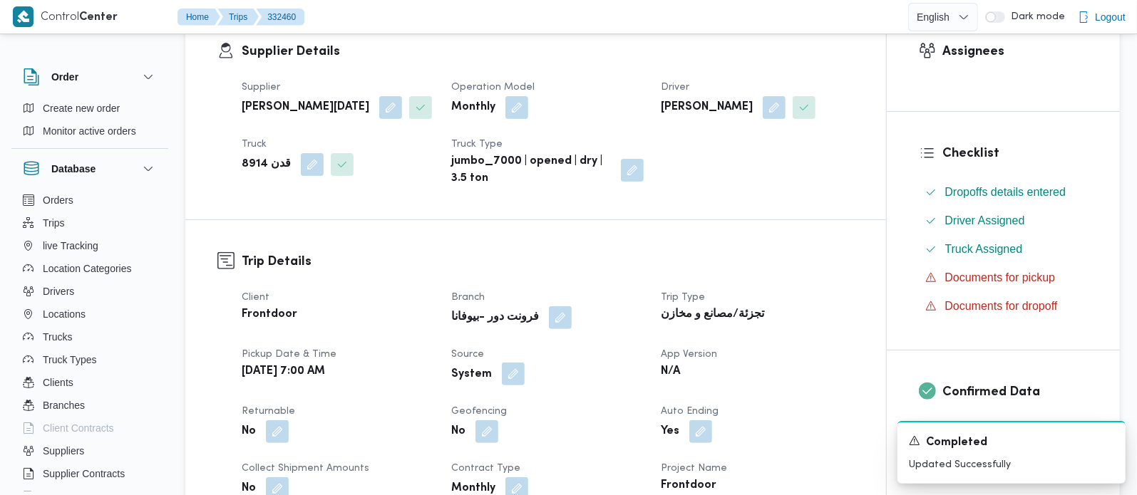
click at [517, 386] on button "button" at bounding box center [513, 374] width 23 height 23
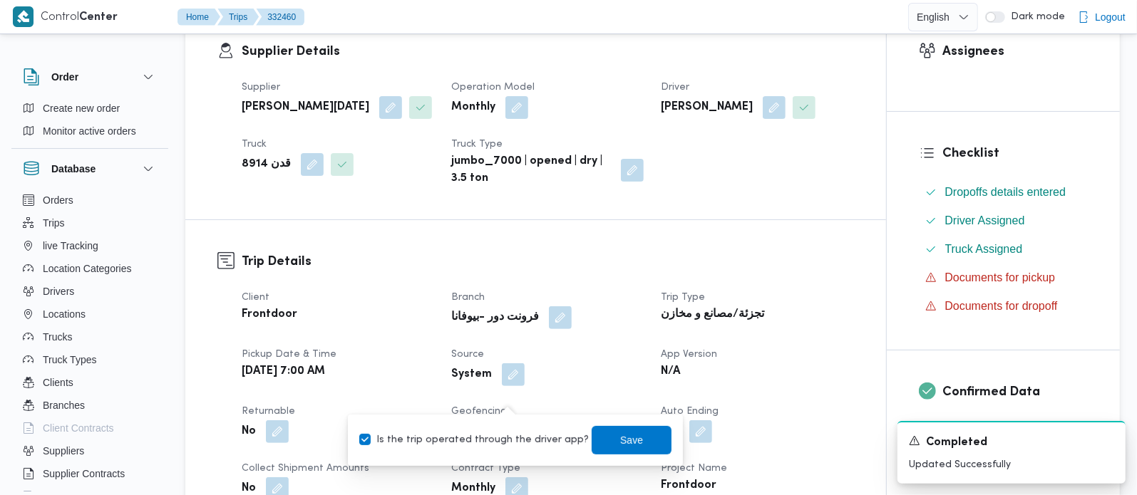
click at [509, 432] on label "Is the trip operated through the driver app?" at bounding box center [474, 440] width 230 height 17
checkbox input "false"
click at [620, 438] on span "Save" at bounding box center [631, 439] width 23 height 17
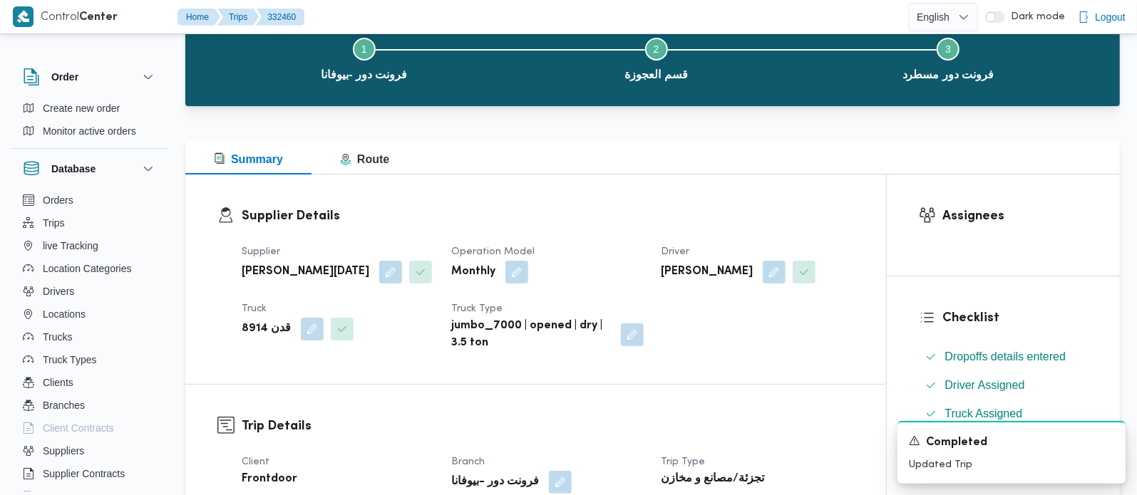
scroll to position [0, 0]
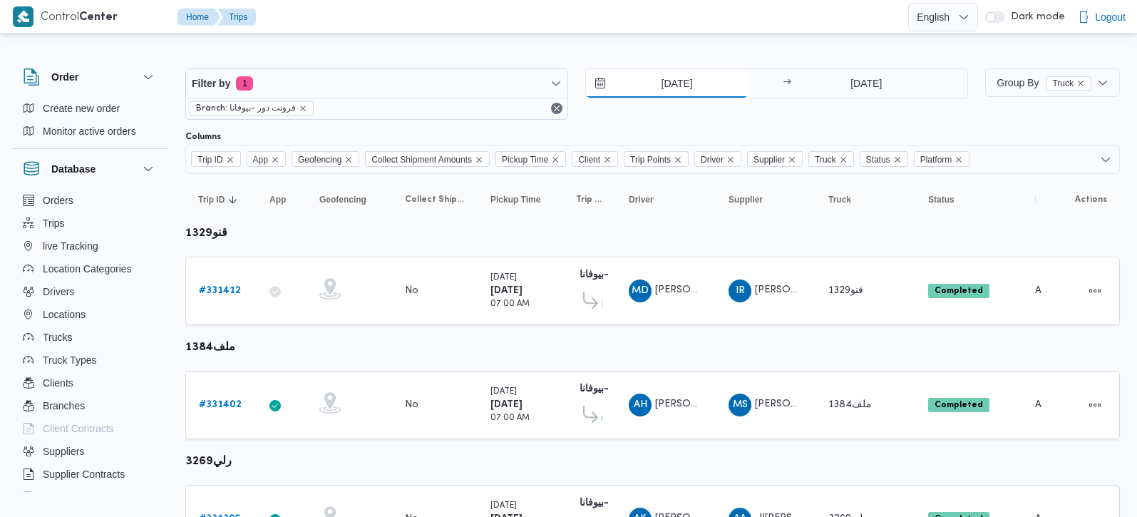
click at [669, 89] on input "17/8/2025" at bounding box center [667, 83] width 162 height 29
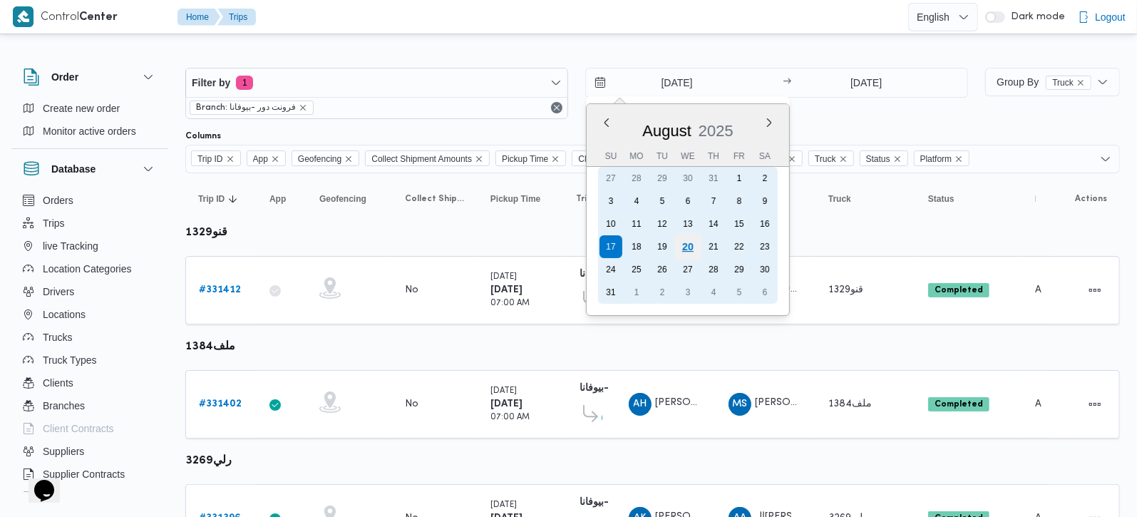
click at [679, 242] on div "20" at bounding box center [687, 246] width 27 height 27
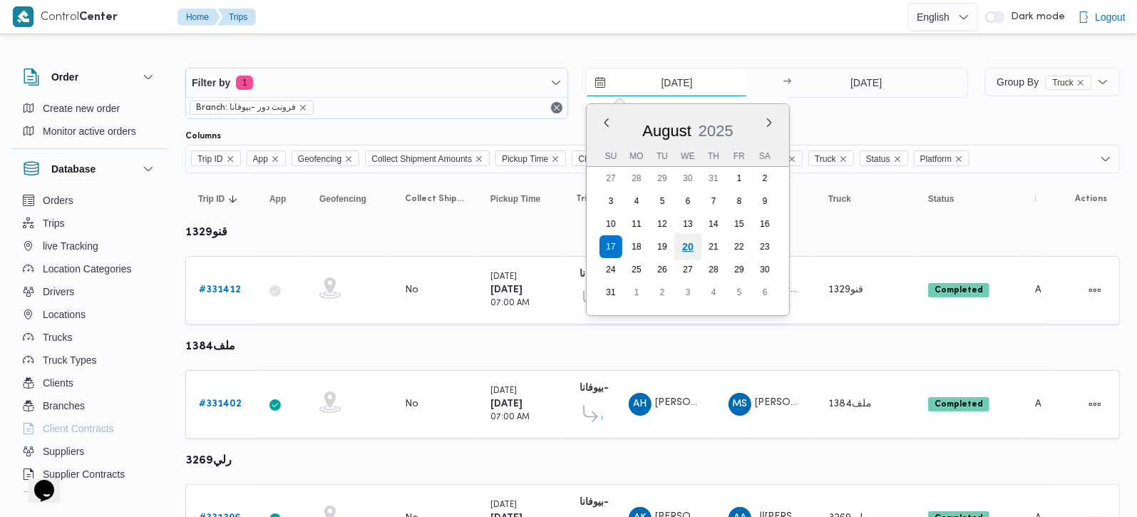
type input "20/8/2025"
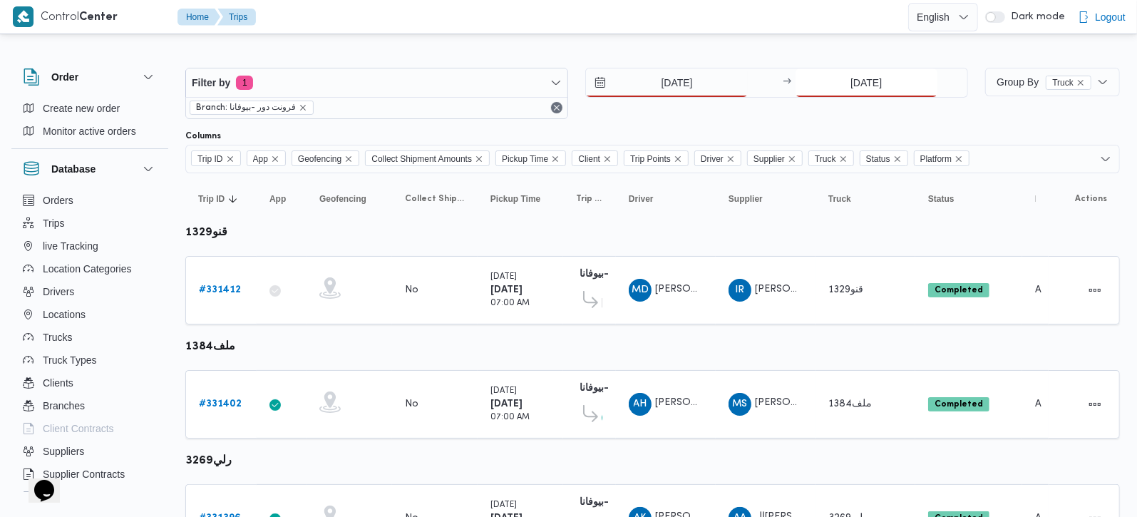
click at [861, 78] on input "17/8/2025" at bounding box center [867, 82] width 142 height 29
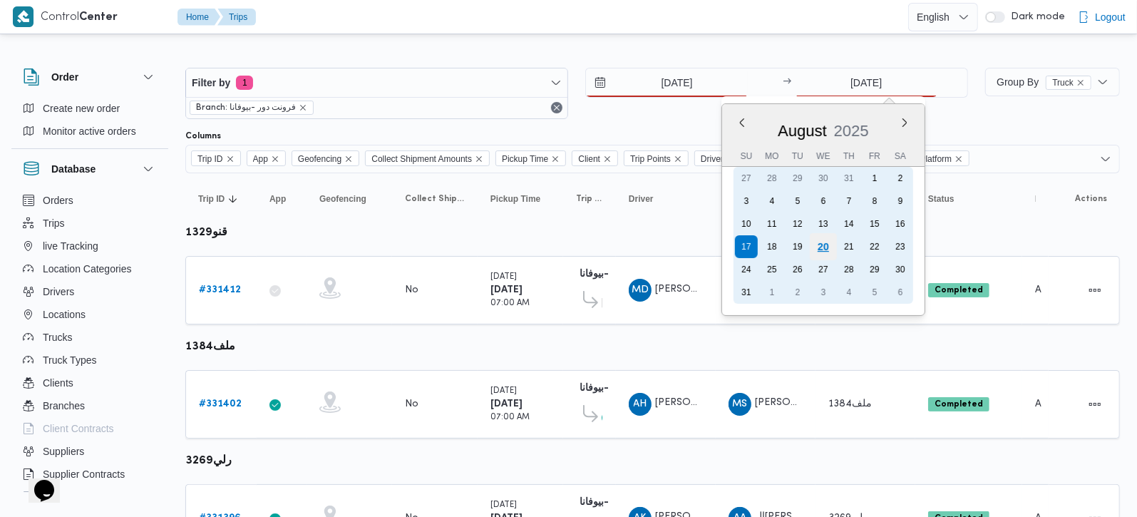
click at [832, 238] on div "20" at bounding box center [823, 246] width 27 height 27
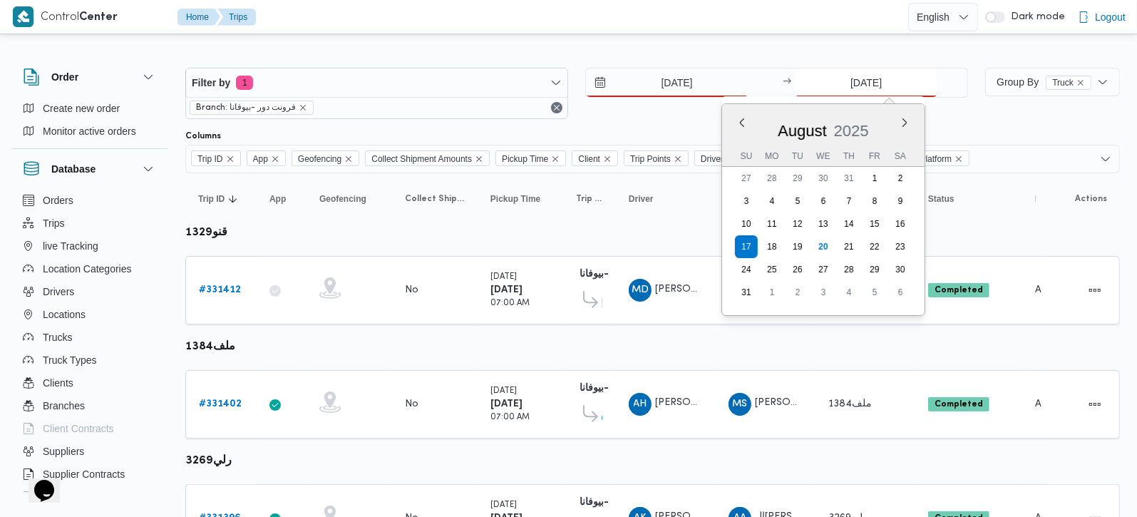
type input "20/8/2025"
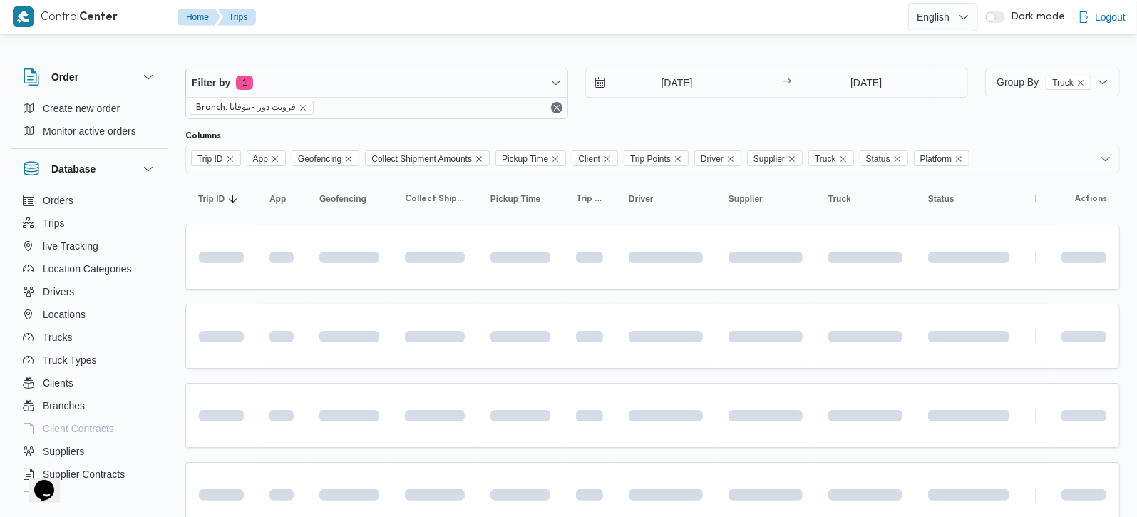
click at [776, 51] on div at bounding box center [652, 56] width 935 height 23
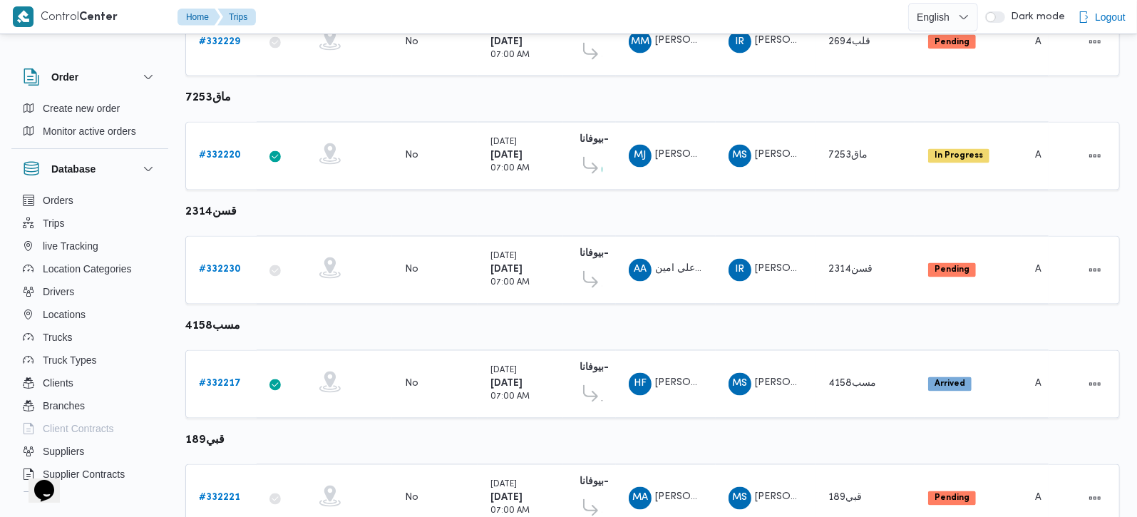
scroll to position [1994, 0]
